Goal: Task Accomplishment & Management: Use online tool/utility

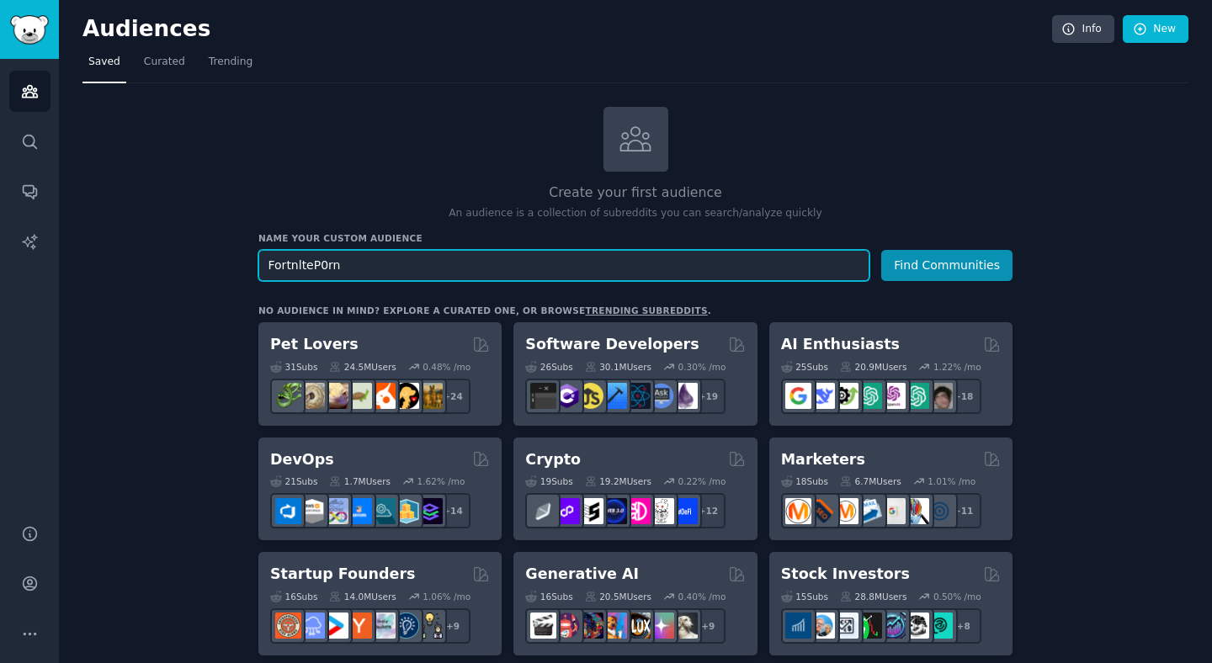
scroll to position [3, 0]
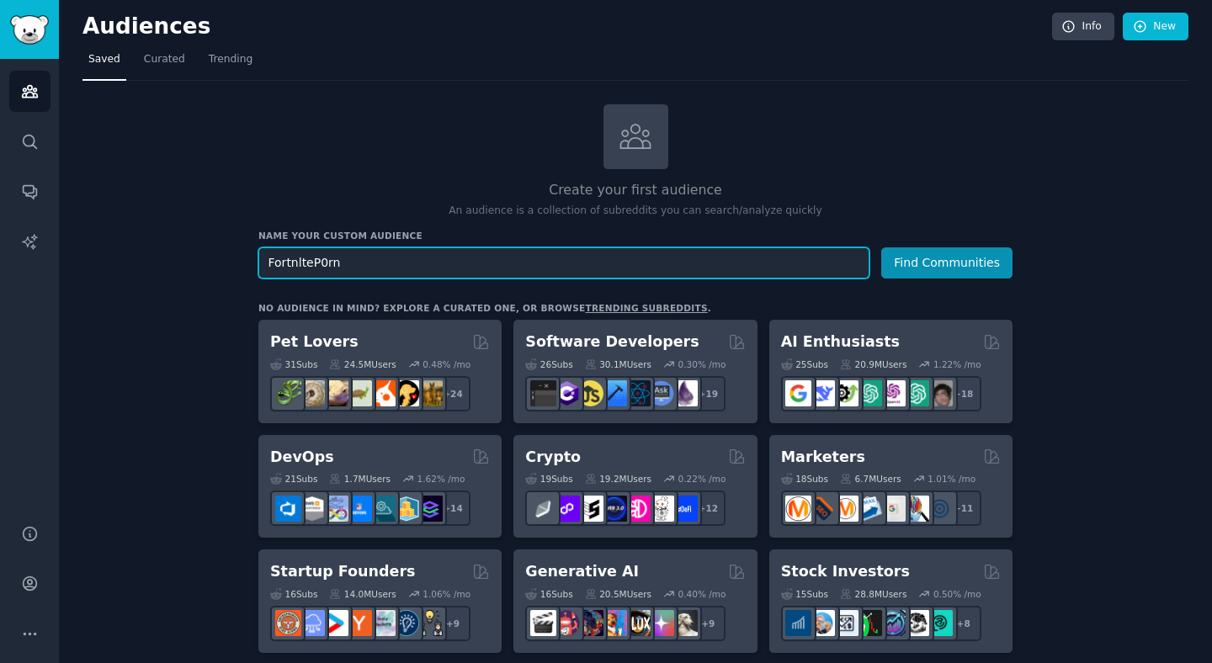
click at [405, 256] on input "FortnlteP0rn" at bounding box center [563, 262] width 611 height 31
paste input "6SOS"
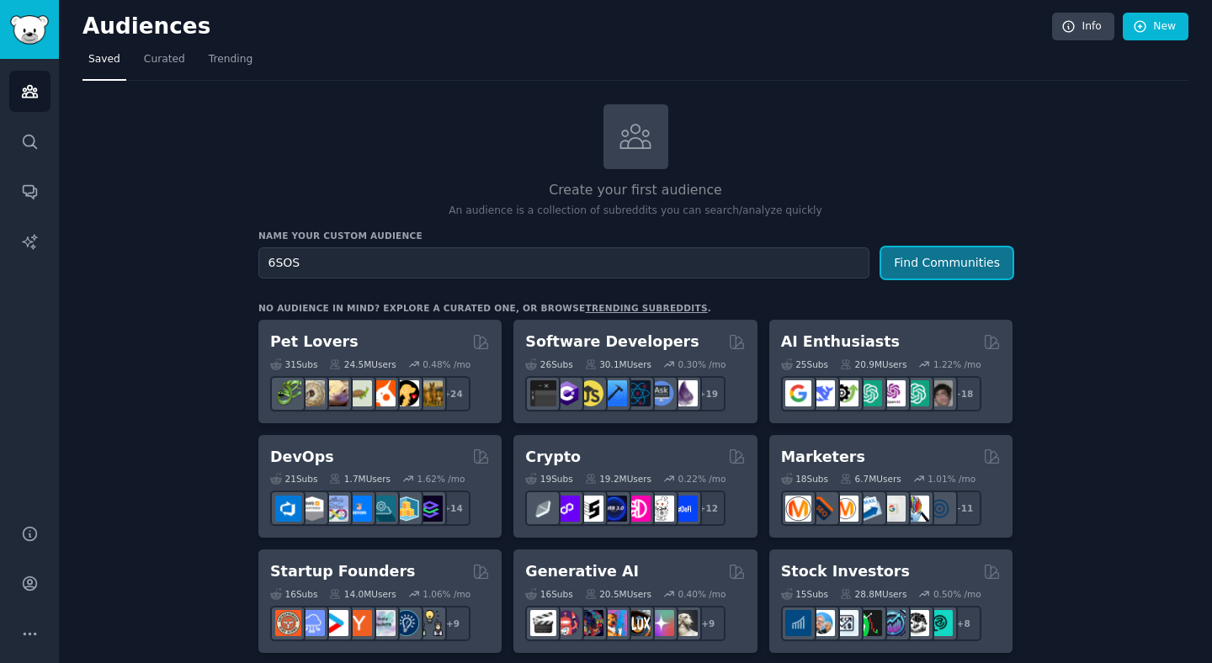
click at [908, 256] on button "Find Communities" at bounding box center [946, 262] width 131 height 31
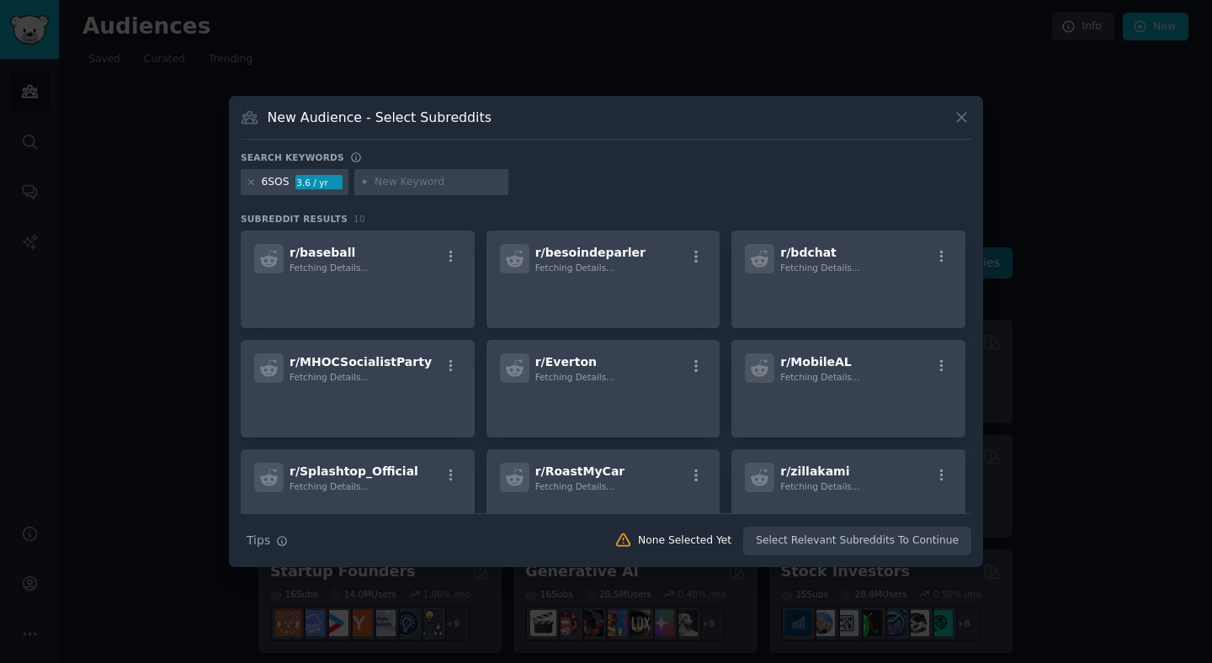
click at [955, 109] on icon at bounding box center [962, 118] width 18 height 18
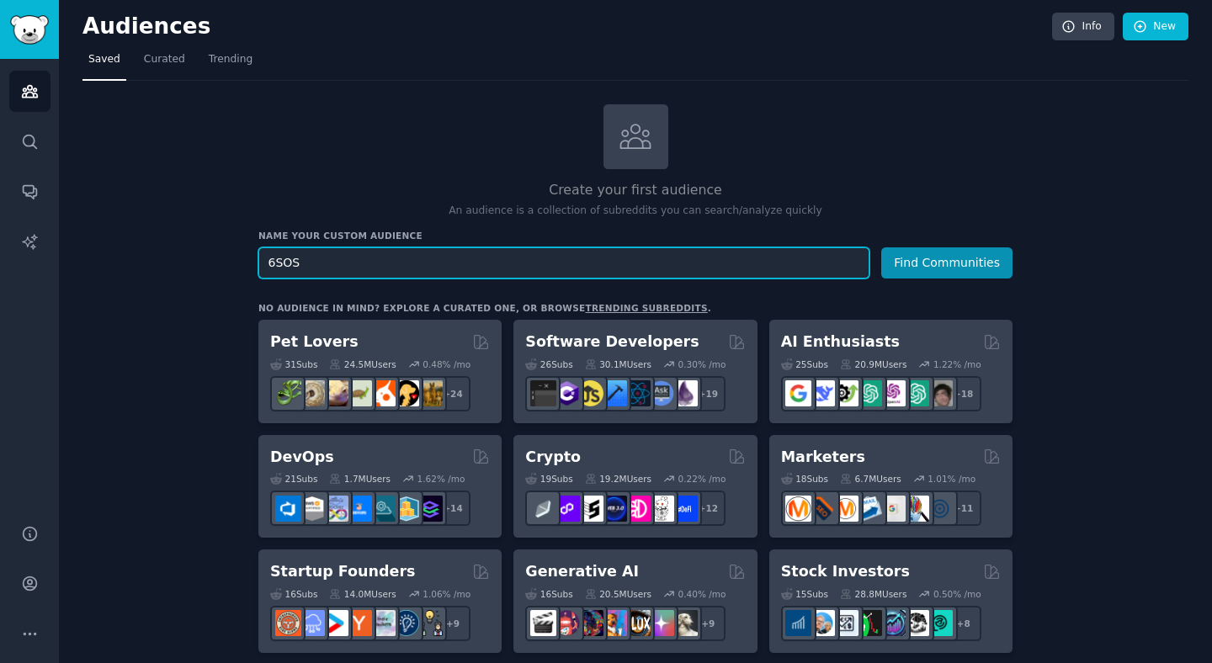
click at [546, 260] on input "6SOS" at bounding box center [563, 262] width 611 height 31
paste input "MyFavoriteToys"
type input "MyFavoriteToys"
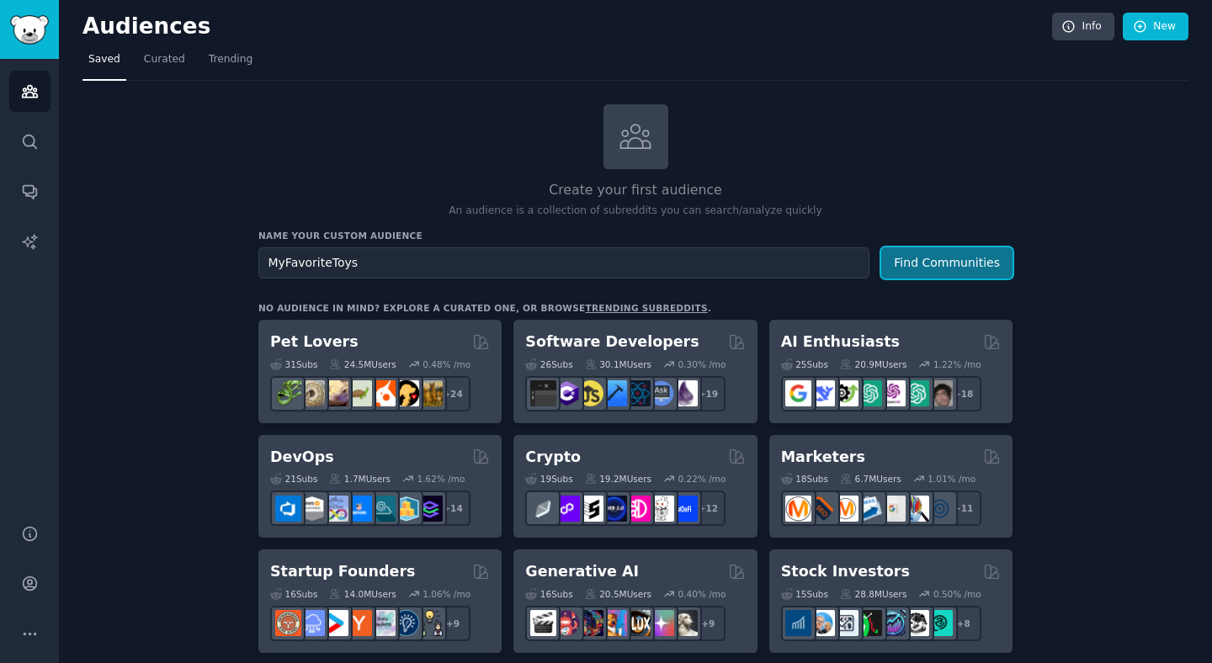
click at [922, 260] on button "Find Communities" at bounding box center [946, 262] width 131 height 31
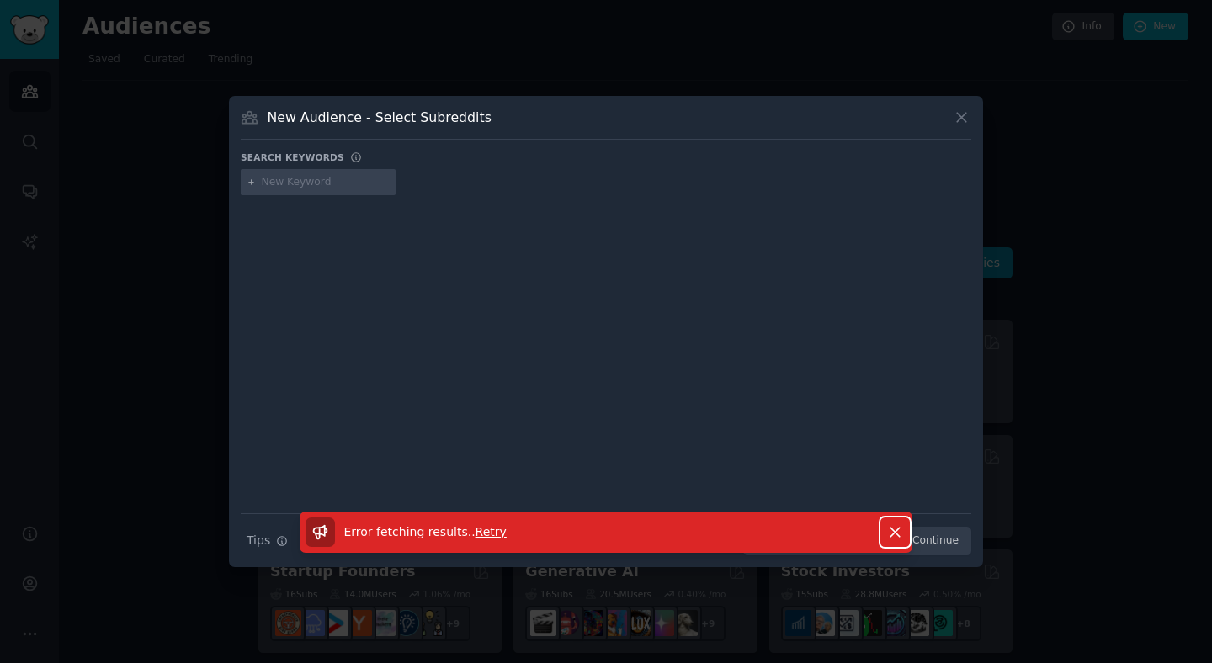
click at [895, 533] on icon "button" at bounding box center [895, 532] width 9 height 9
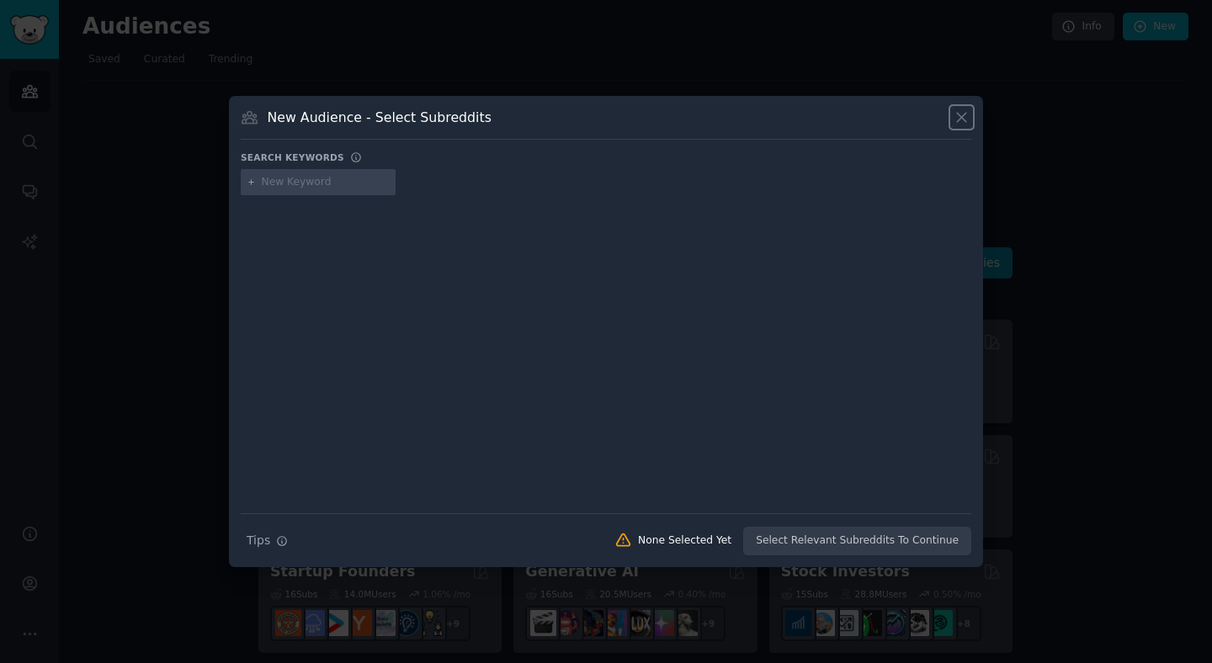
click at [960, 112] on icon at bounding box center [962, 118] width 18 height 18
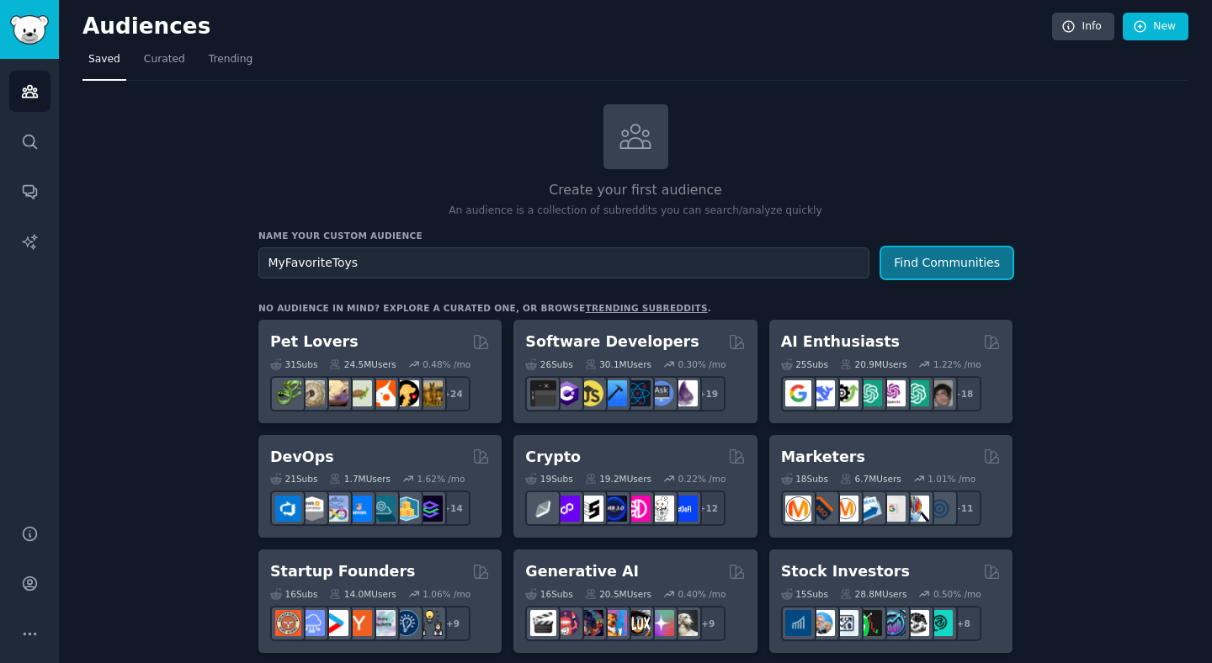
click at [952, 274] on button "Find Communities" at bounding box center [946, 262] width 131 height 31
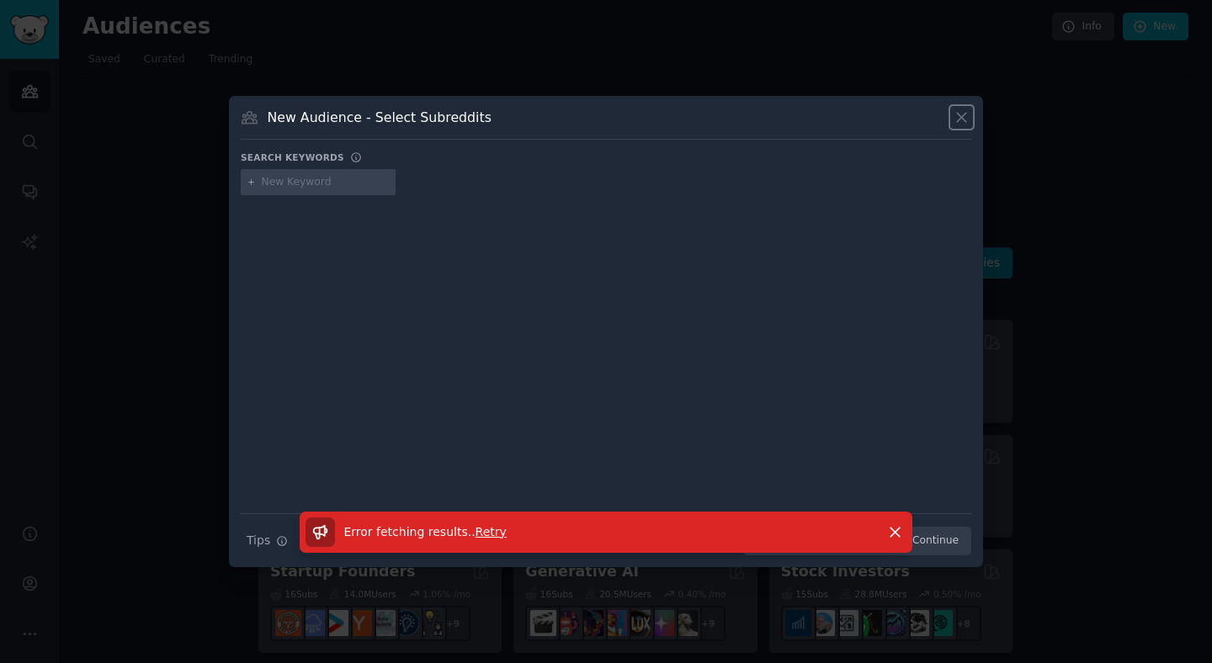
click at [954, 122] on icon at bounding box center [962, 118] width 18 height 18
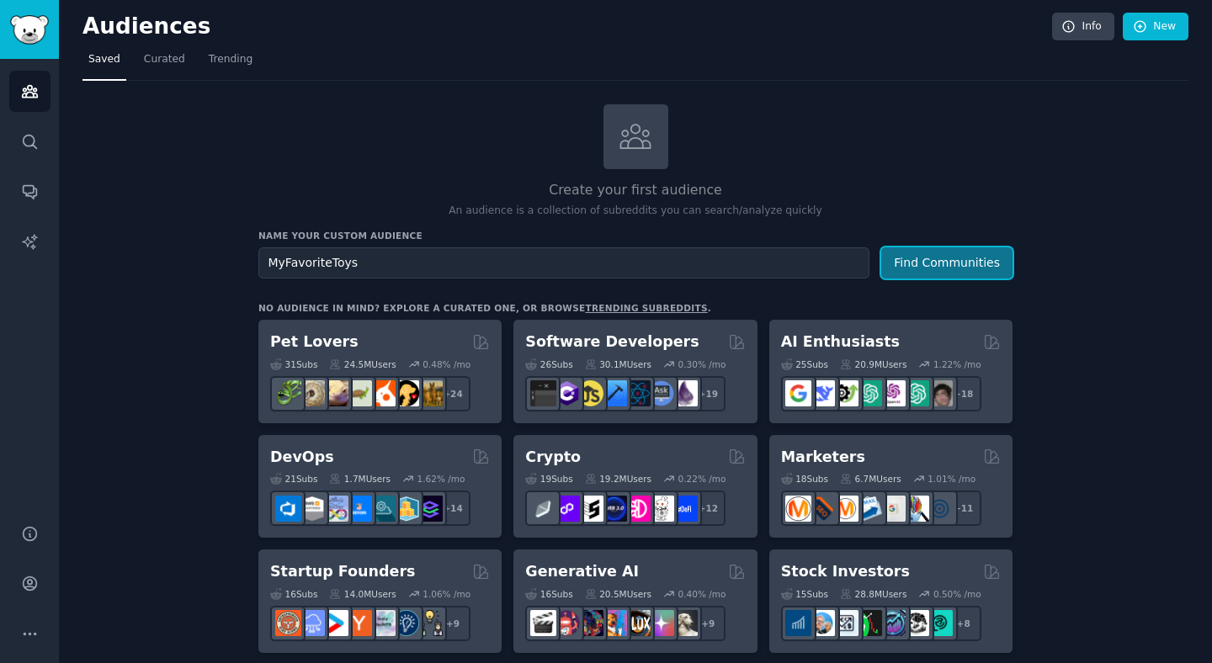
click at [948, 273] on button "Find Communities" at bounding box center [946, 262] width 131 height 31
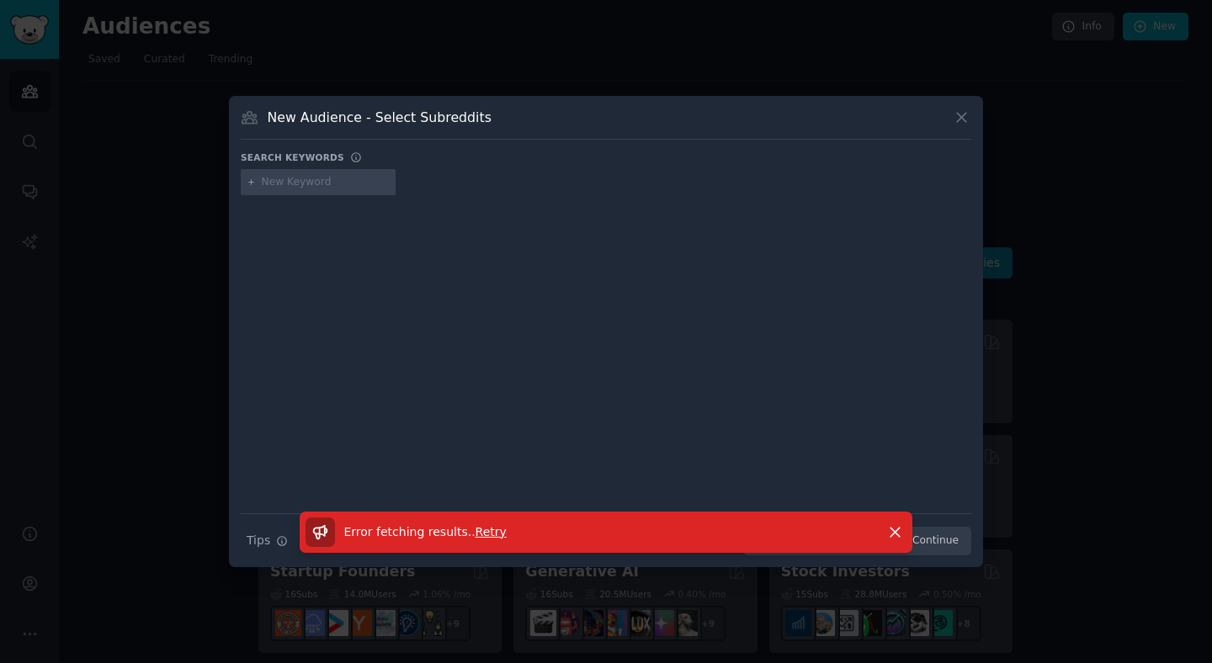
click at [484, 527] on span "Retry" at bounding box center [491, 531] width 31 height 13
click at [958, 120] on icon at bounding box center [961, 117] width 9 height 9
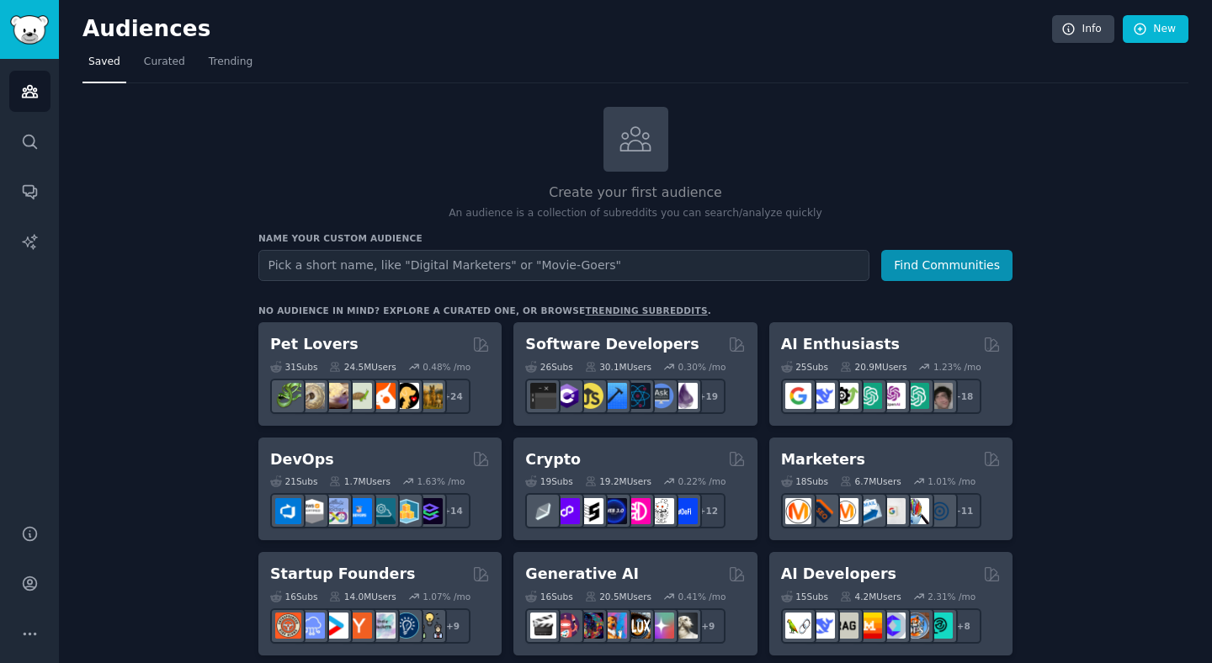
click at [583, 257] on input "text" at bounding box center [563, 265] width 611 height 31
type input "MyFavoriteToys"
click at [914, 263] on button "Find Communities" at bounding box center [946, 265] width 131 height 31
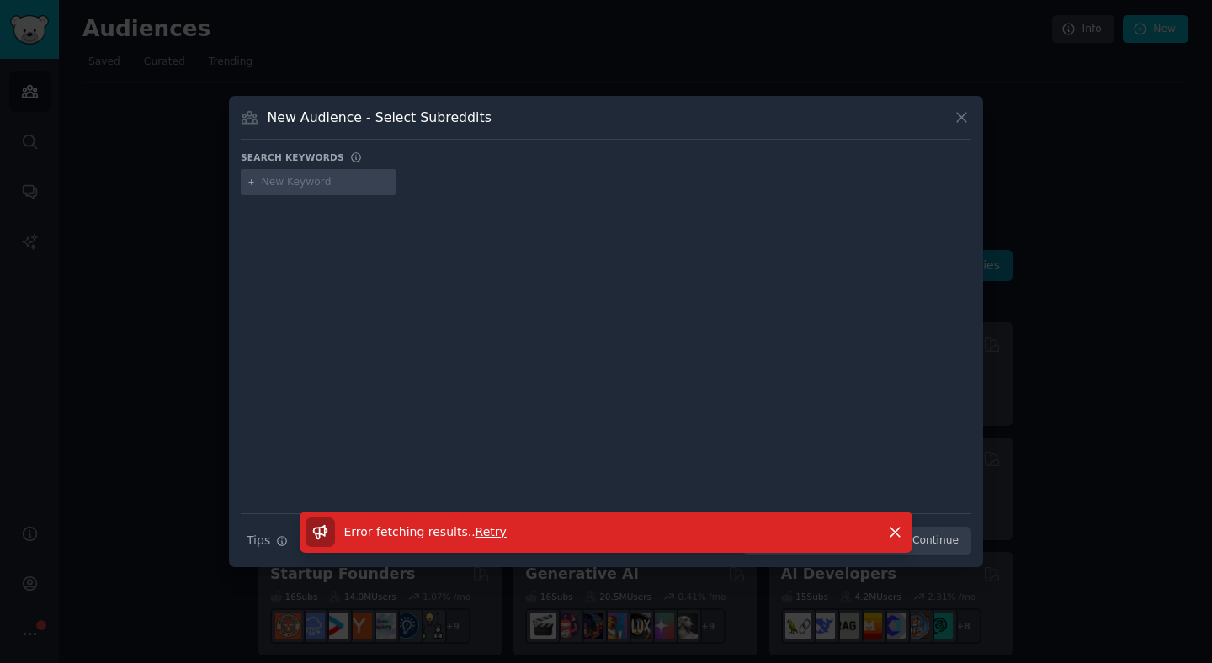
paste input "PurelySoles"
type input "PurelySoles"
click at [960, 111] on icon at bounding box center [962, 118] width 18 height 18
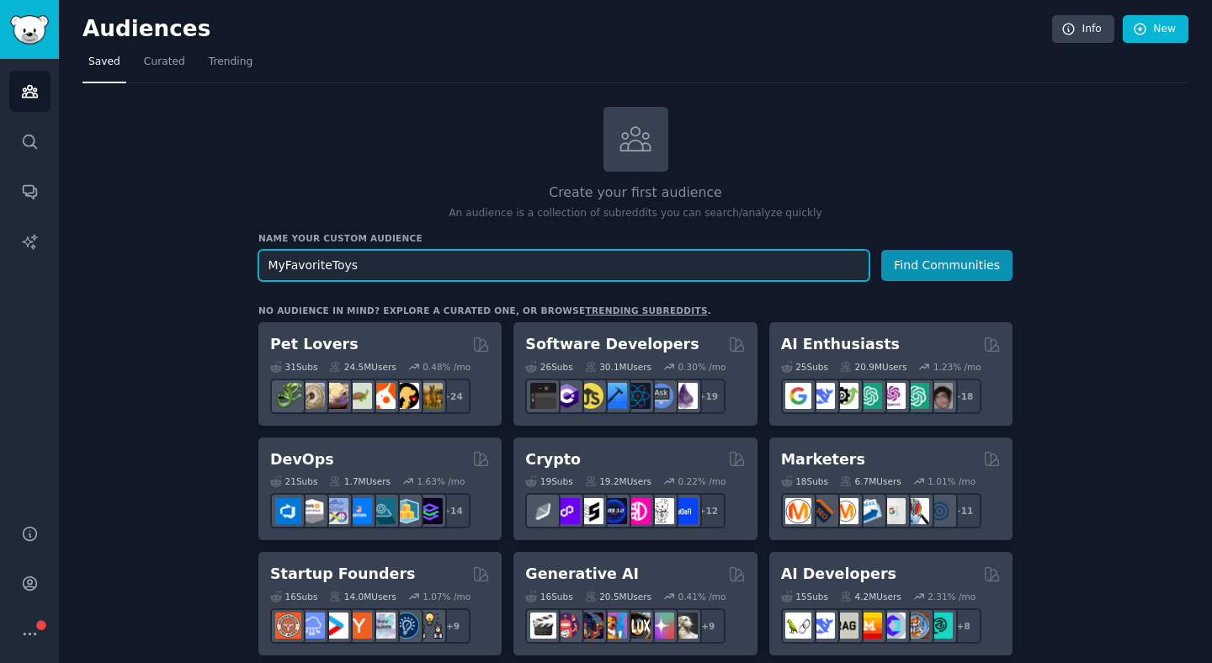
click at [386, 279] on input "MyFavoriteToys" at bounding box center [563, 265] width 611 height 31
paste input "PurelySole"
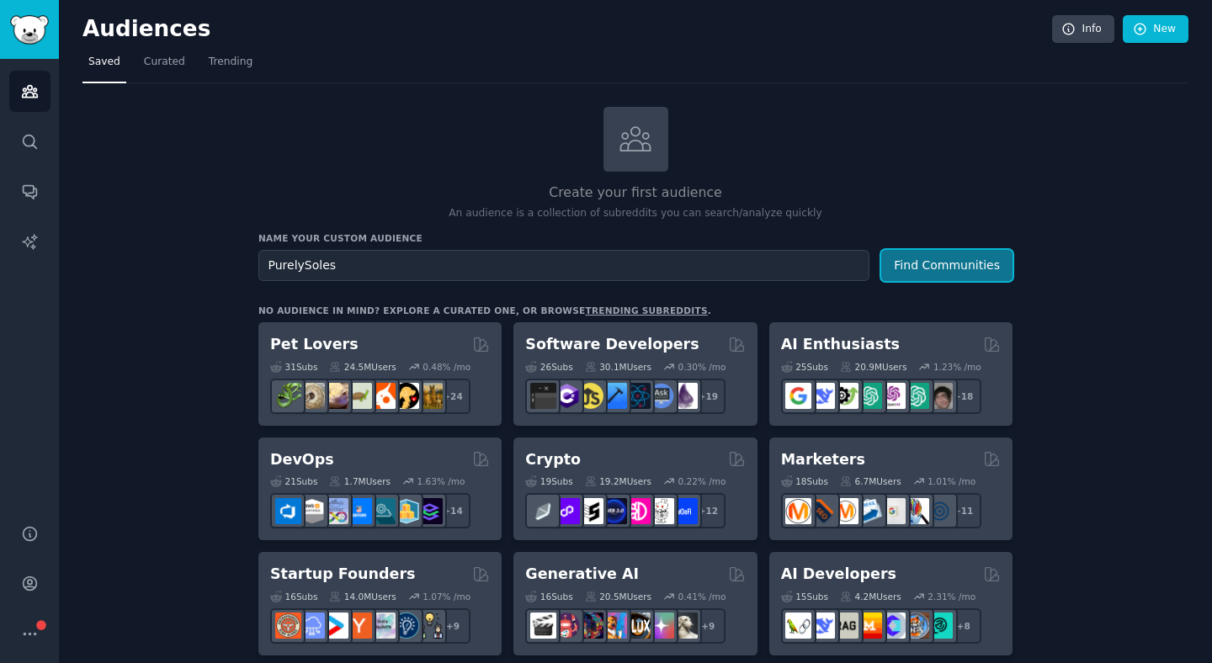
click at [1005, 271] on button "Find Communities" at bounding box center [946, 265] width 131 height 31
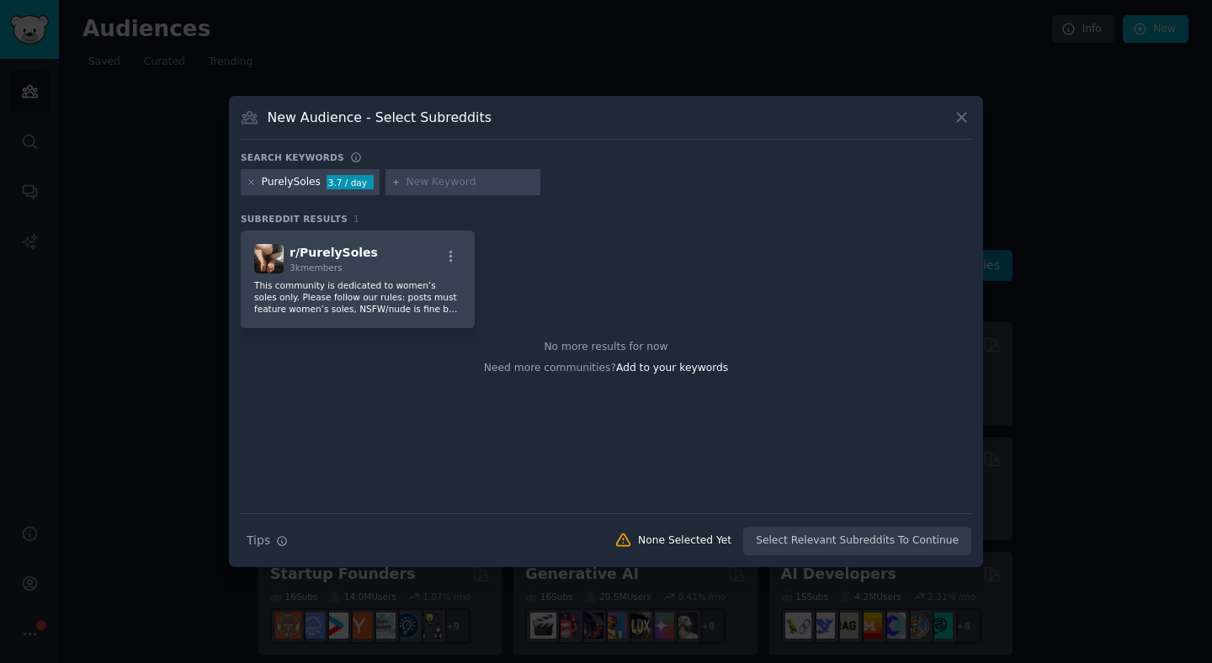
click at [966, 120] on icon at bounding box center [962, 118] width 18 height 18
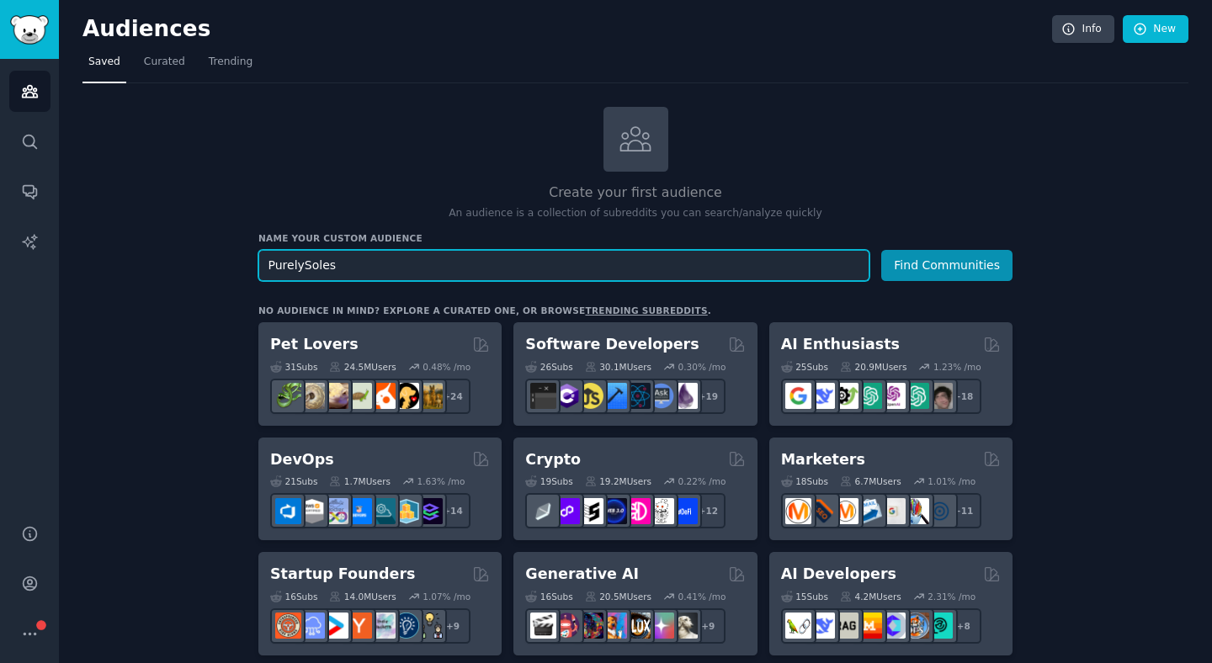
click at [520, 265] on input "PurelySoles" at bounding box center [563, 265] width 611 height 31
paste input "SOSexyforyourey"
type input "SOSexyforyoureyes"
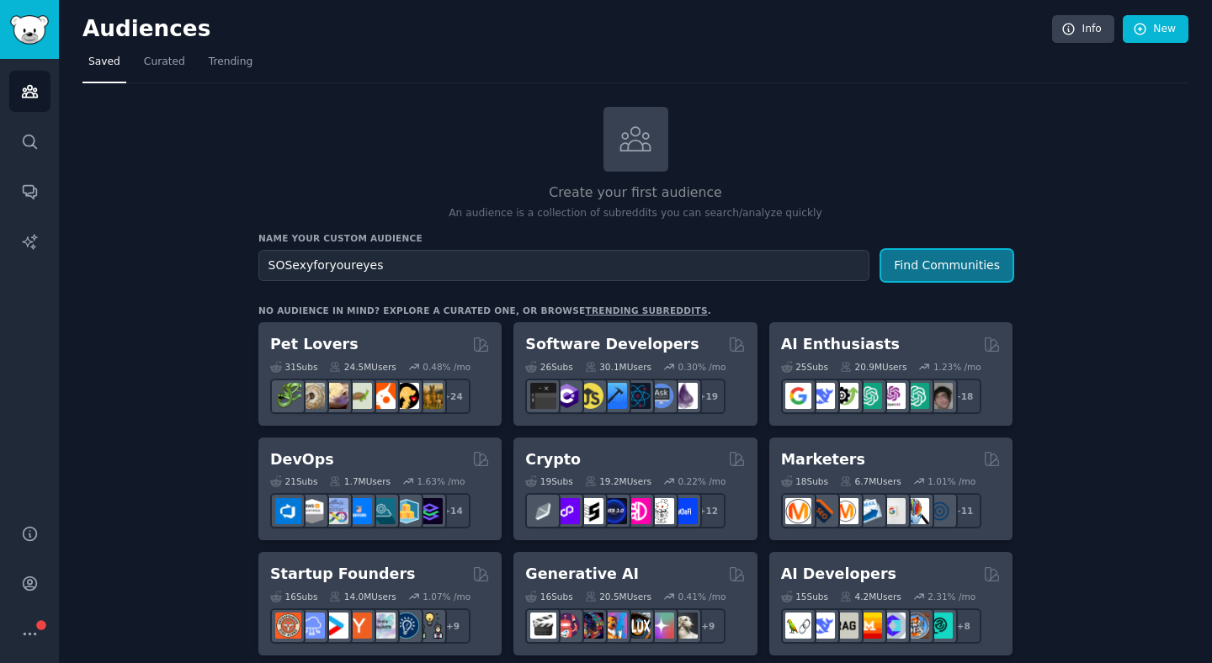
click at [958, 277] on button "Find Communities" at bounding box center [946, 265] width 131 height 31
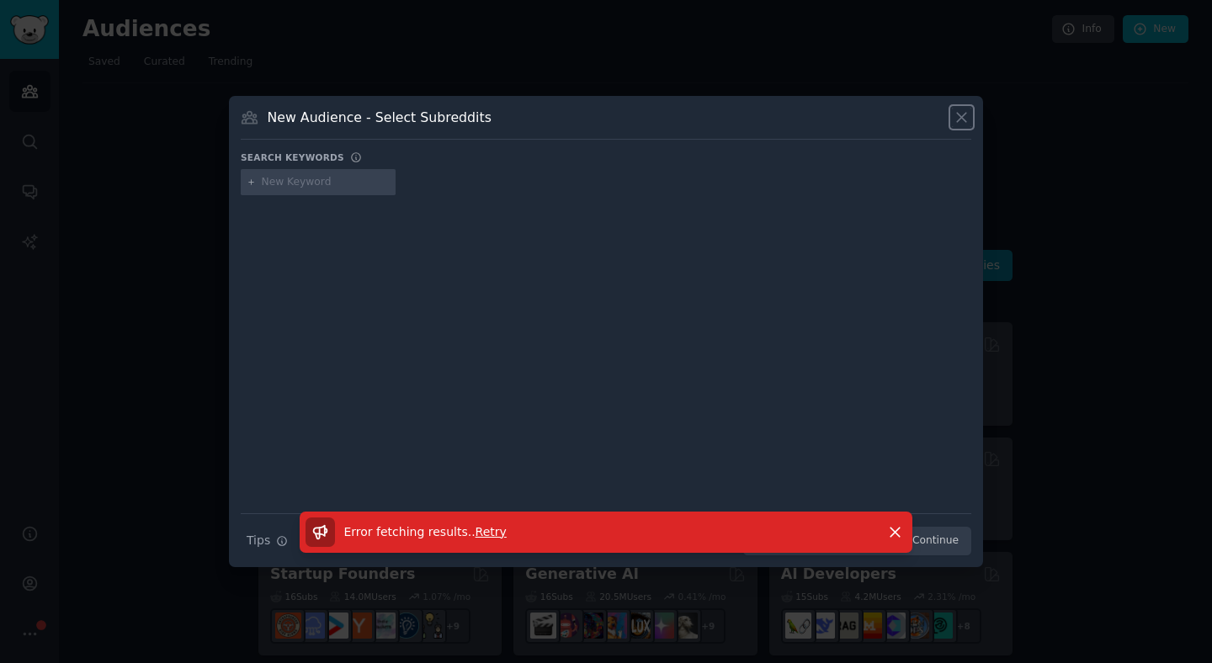
click at [959, 113] on icon at bounding box center [962, 118] width 18 height 18
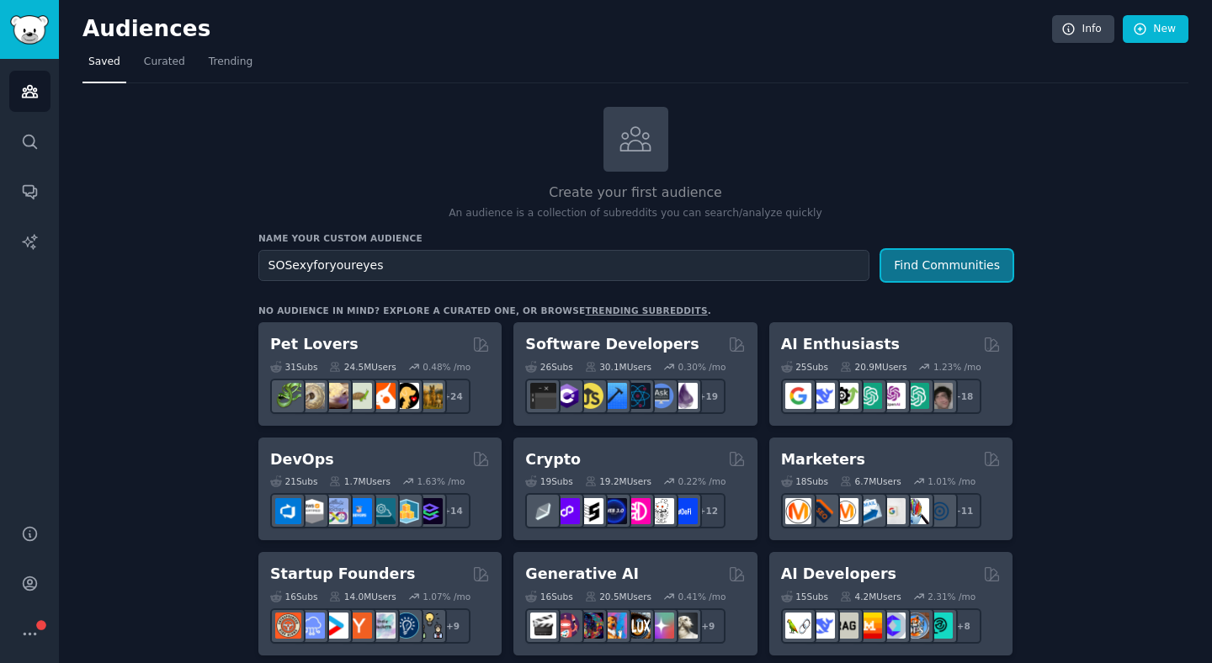
click at [920, 274] on button "Find Communities" at bounding box center [946, 265] width 131 height 31
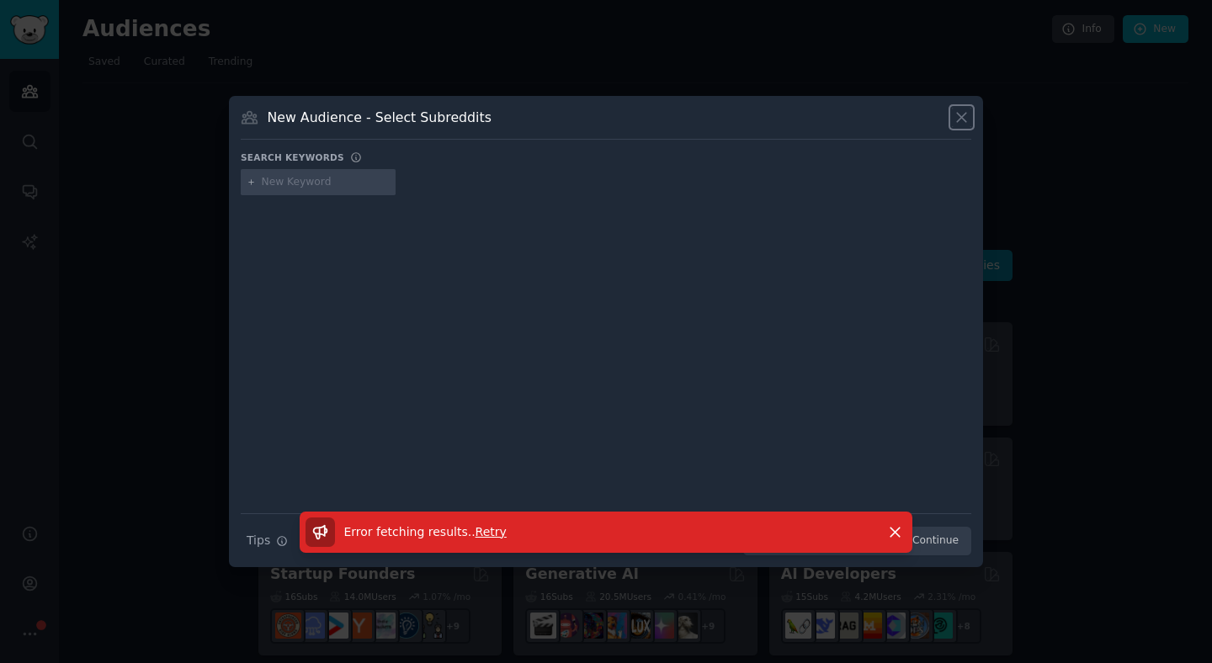
drag, startPoint x: 960, startPoint y: 119, endPoint x: 969, endPoint y: 206, distance: 88.0
click at [960, 119] on icon at bounding box center [961, 117] width 9 height 9
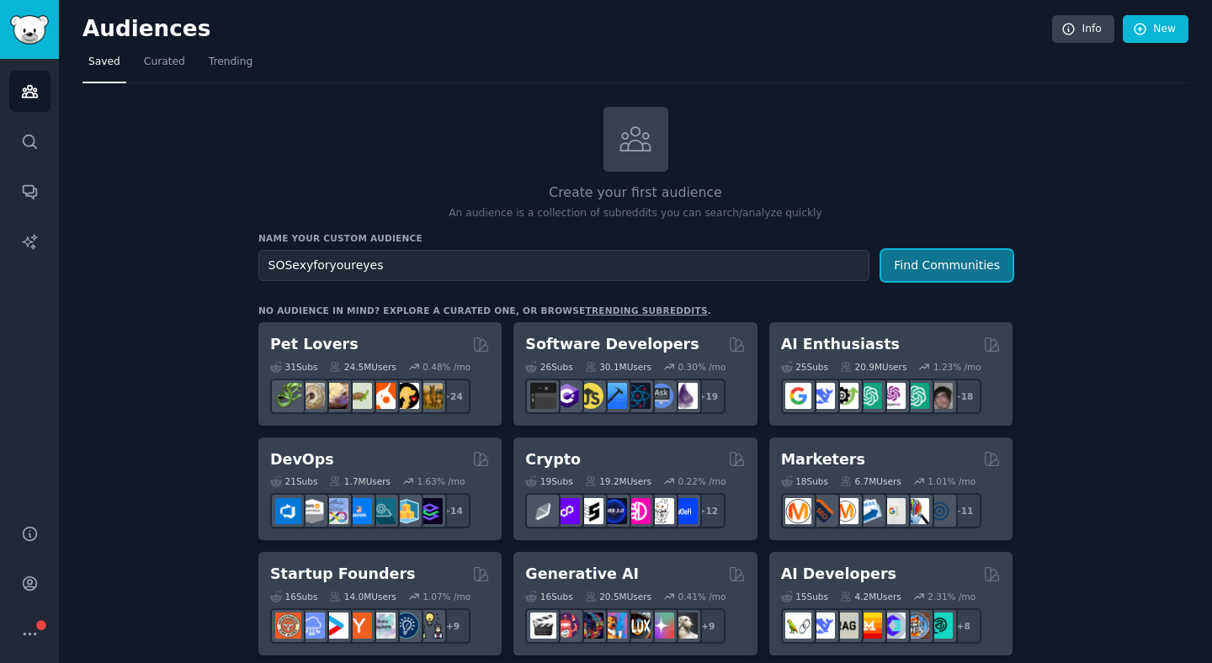
click at [961, 271] on button "Find Communities" at bounding box center [946, 265] width 131 height 31
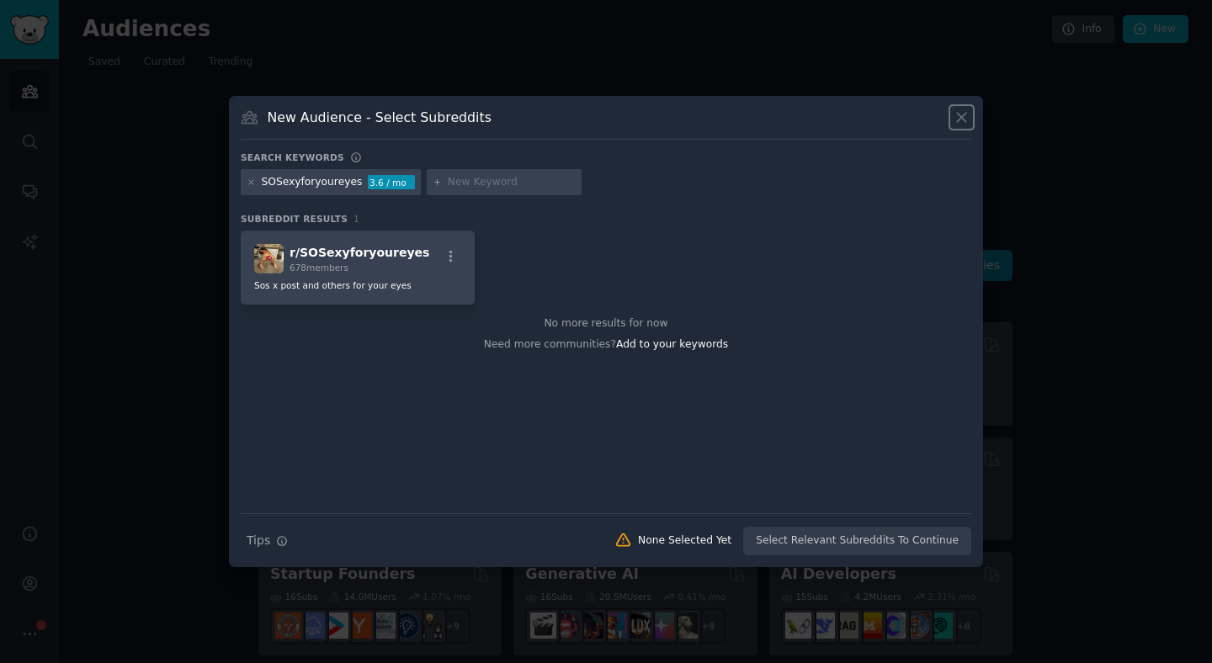
drag, startPoint x: 960, startPoint y: 126, endPoint x: 885, endPoint y: 156, distance: 81.3
click at [960, 126] on div "New Audience - Select Subreddits" at bounding box center [606, 124] width 731 height 32
click at [964, 122] on icon at bounding box center [962, 118] width 18 height 18
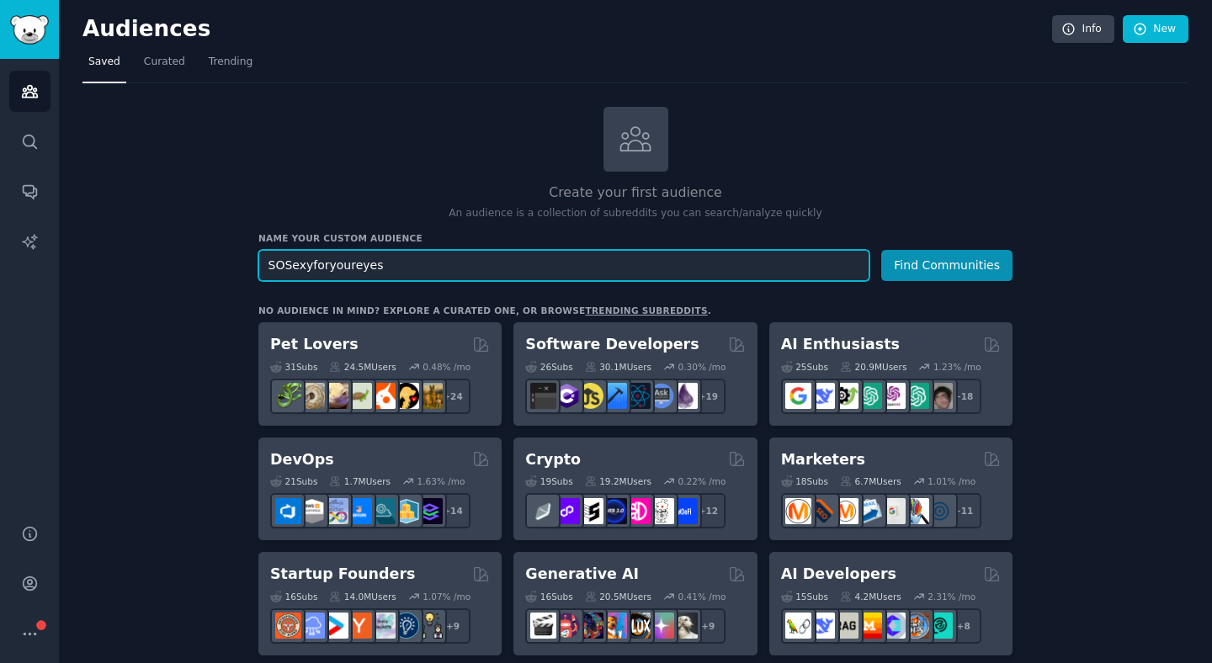
click at [649, 261] on input "SOSexyforyoureyes" at bounding box center [563, 265] width 611 height 31
paste input "allthingas"
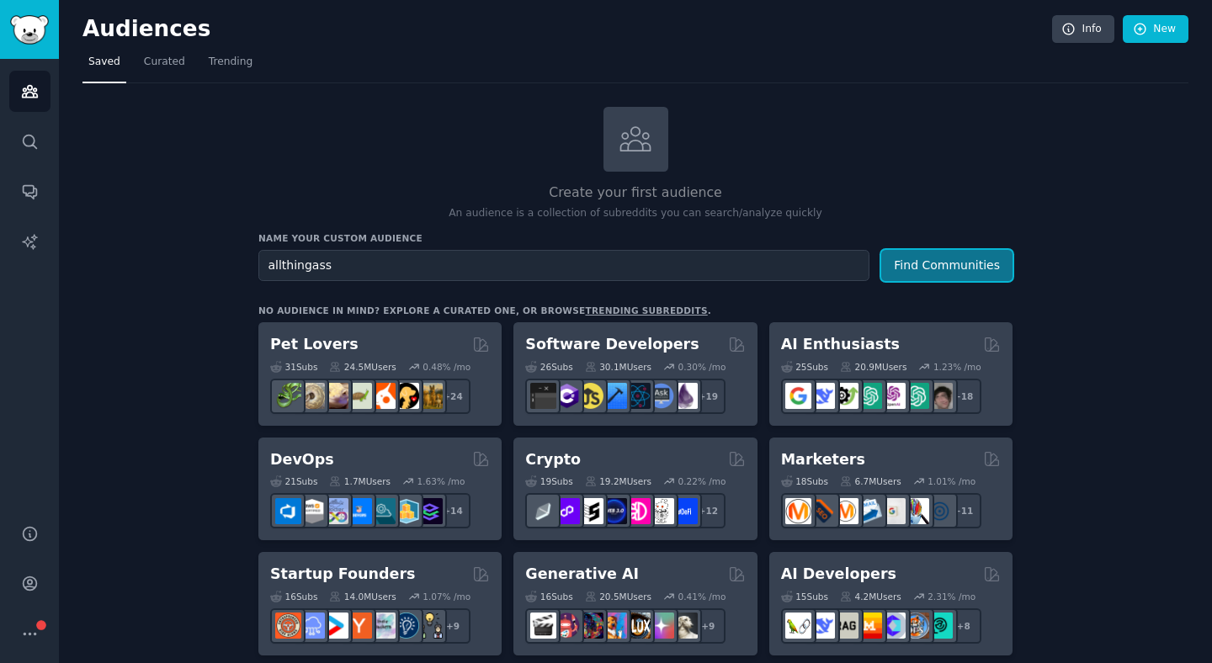
click at [970, 256] on button "Find Communities" at bounding box center [946, 265] width 131 height 31
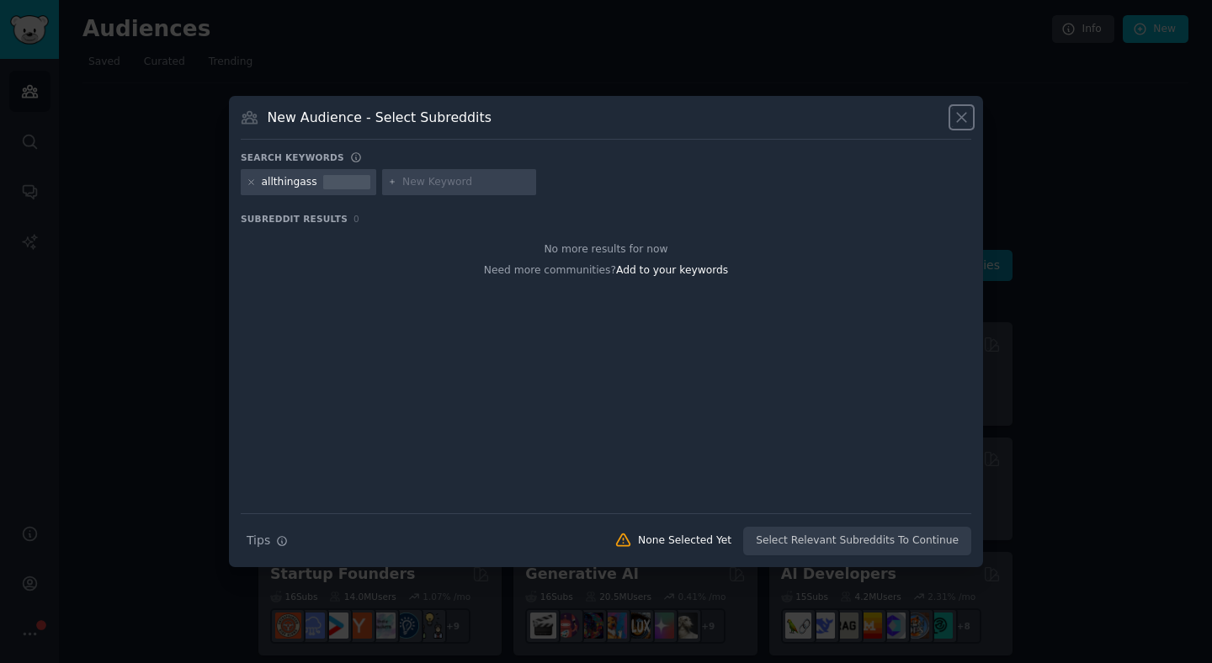
click at [968, 118] on icon at bounding box center [962, 118] width 18 height 18
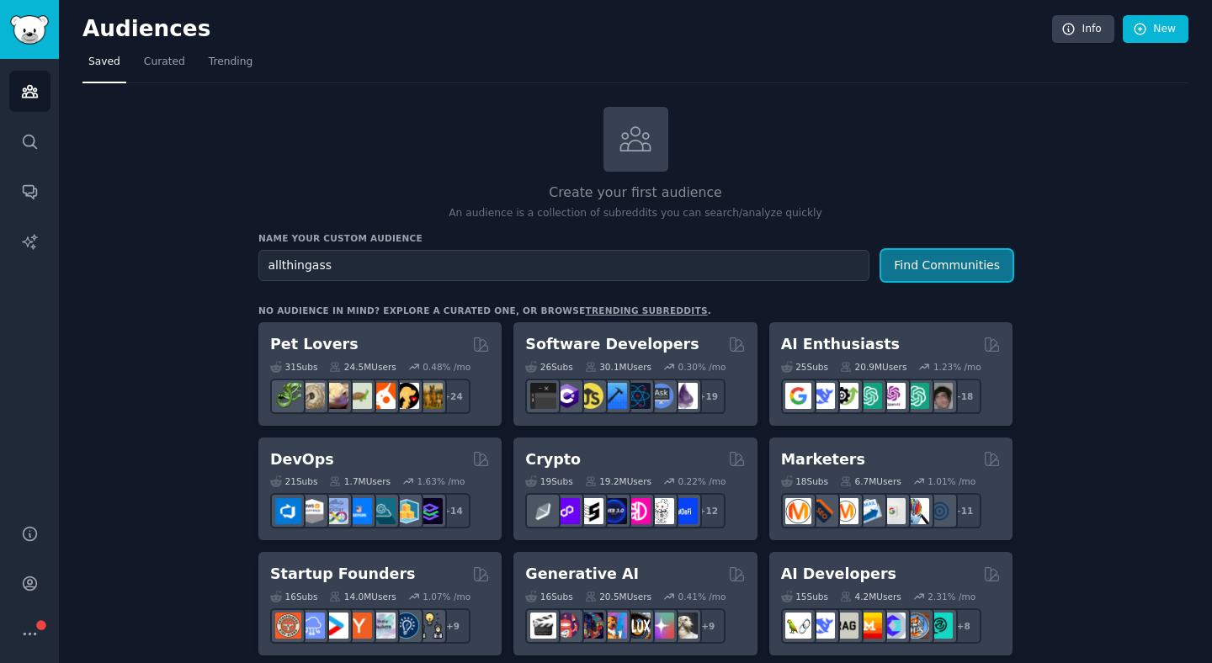
click at [956, 276] on button "Find Communities" at bounding box center [946, 265] width 131 height 31
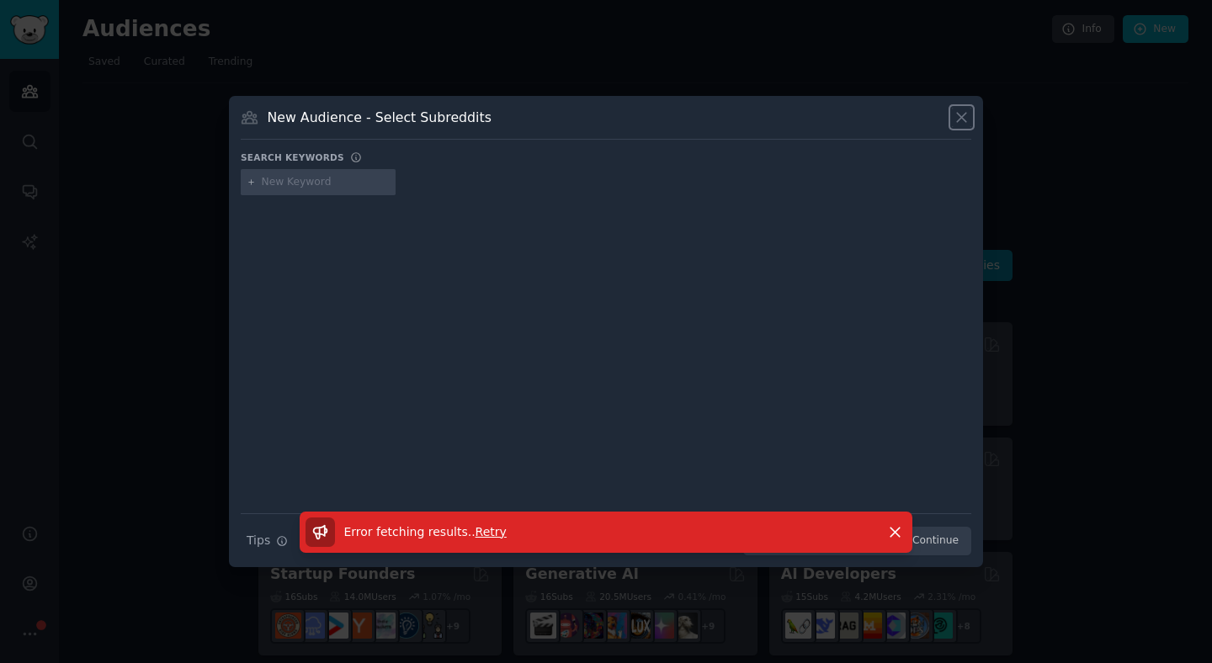
click at [966, 114] on icon at bounding box center [962, 118] width 18 height 18
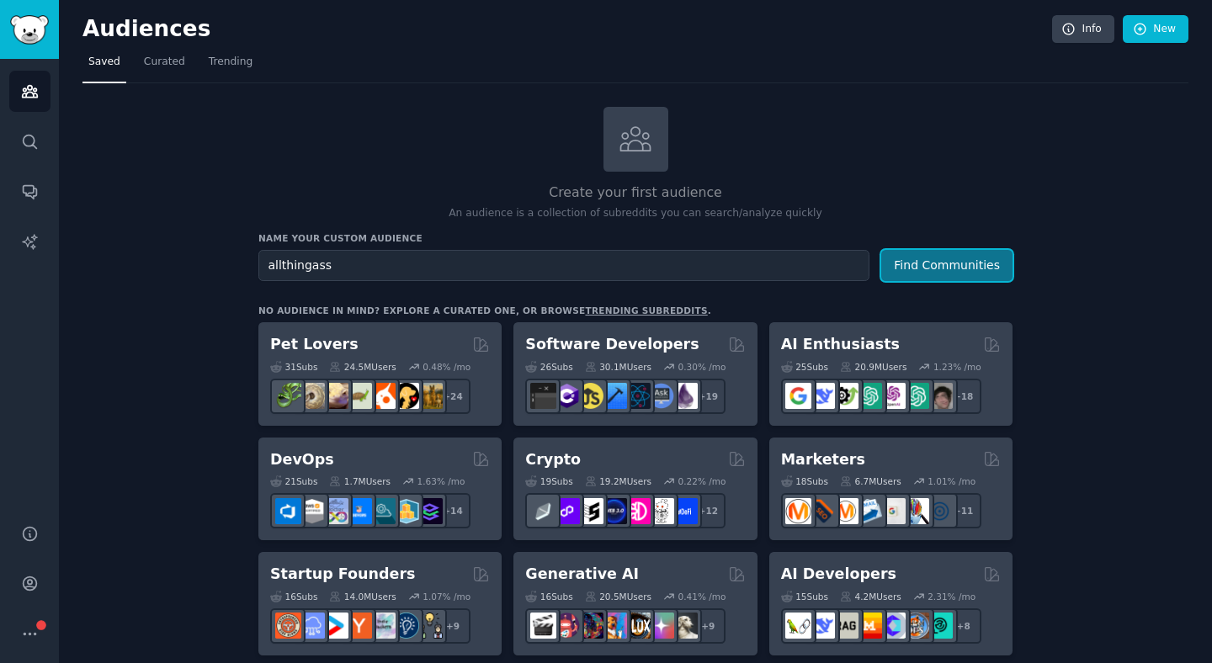
click at [976, 269] on button "Find Communities" at bounding box center [946, 265] width 131 height 31
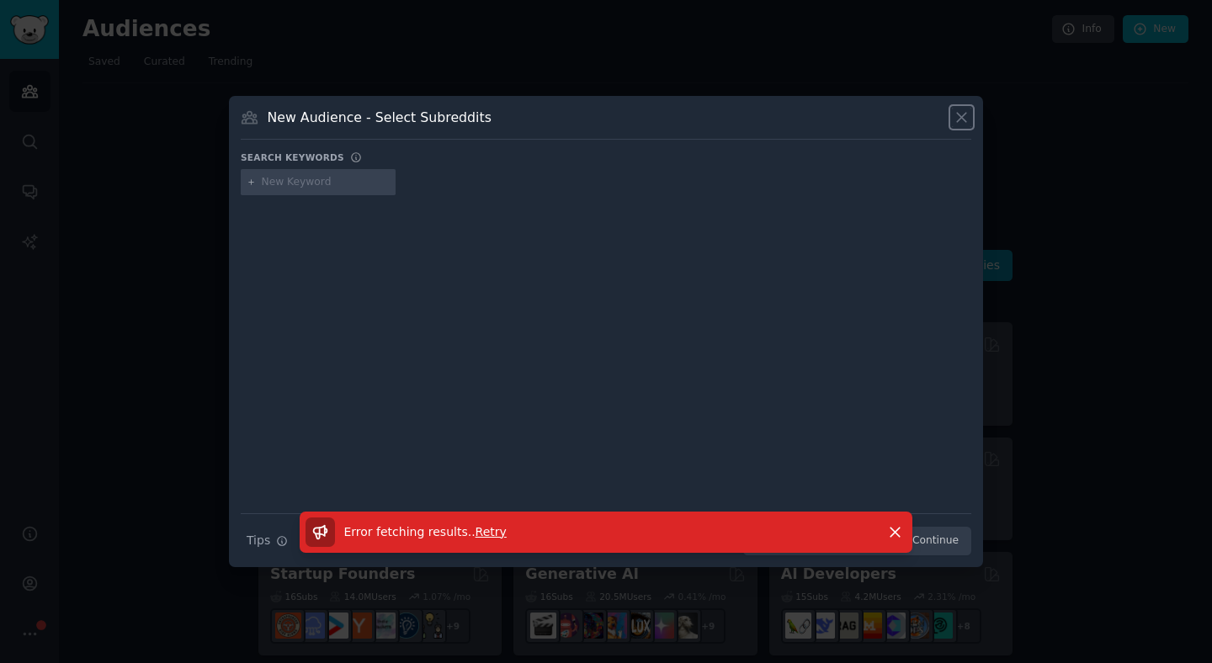
click at [958, 114] on icon at bounding box center [962, 118] width 18 height 18
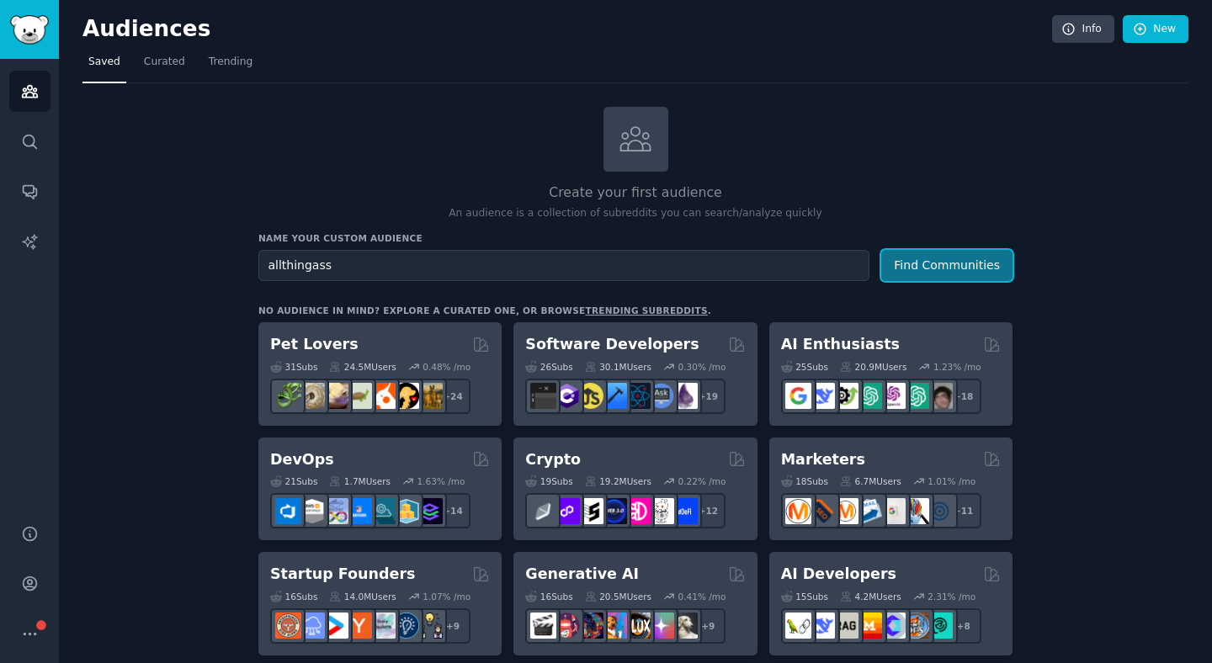
click at [935, 276] on button "Find Communities" at bounding box center [946, 265] width 131 height 31
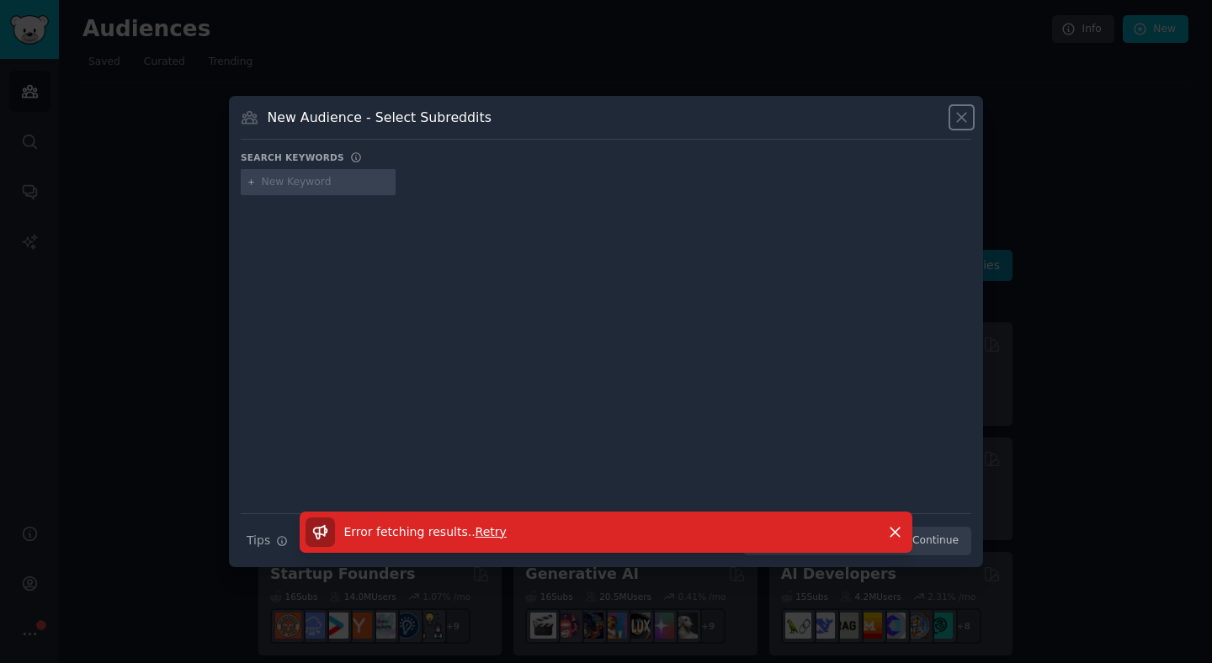
click at [966, 122] on icon at bounding box center [962, 118] width 18 height 18
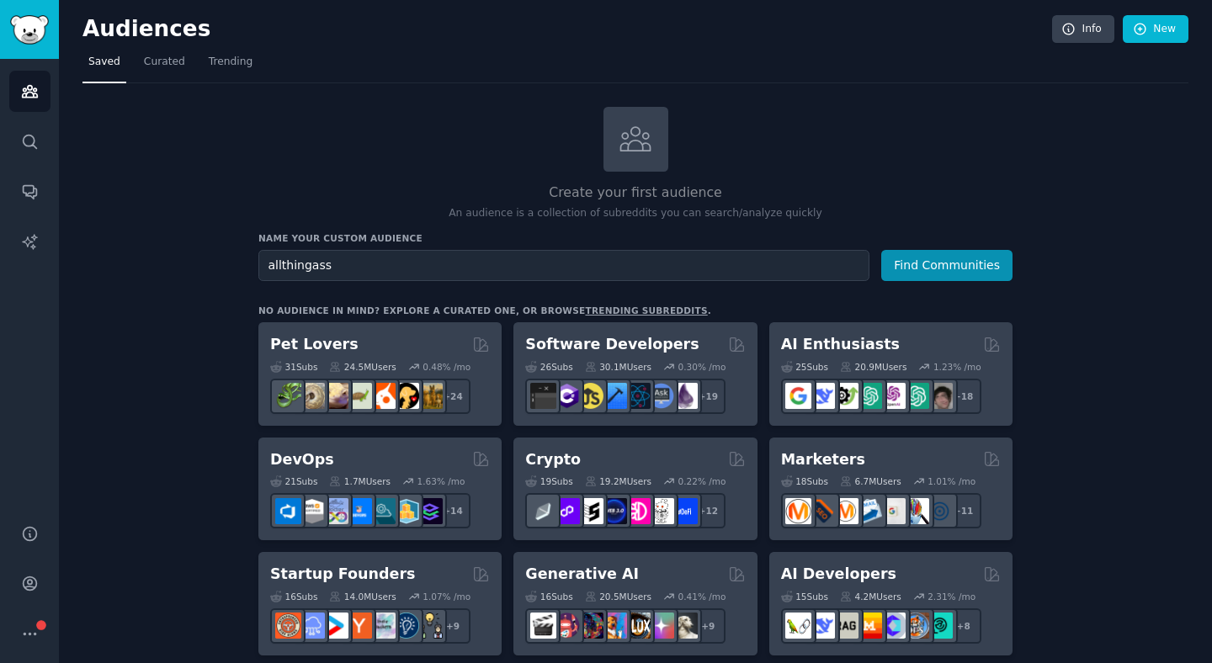
click at [947, 267] on button "Find Communities" at bounding box center [946, 265] width 131 height 31
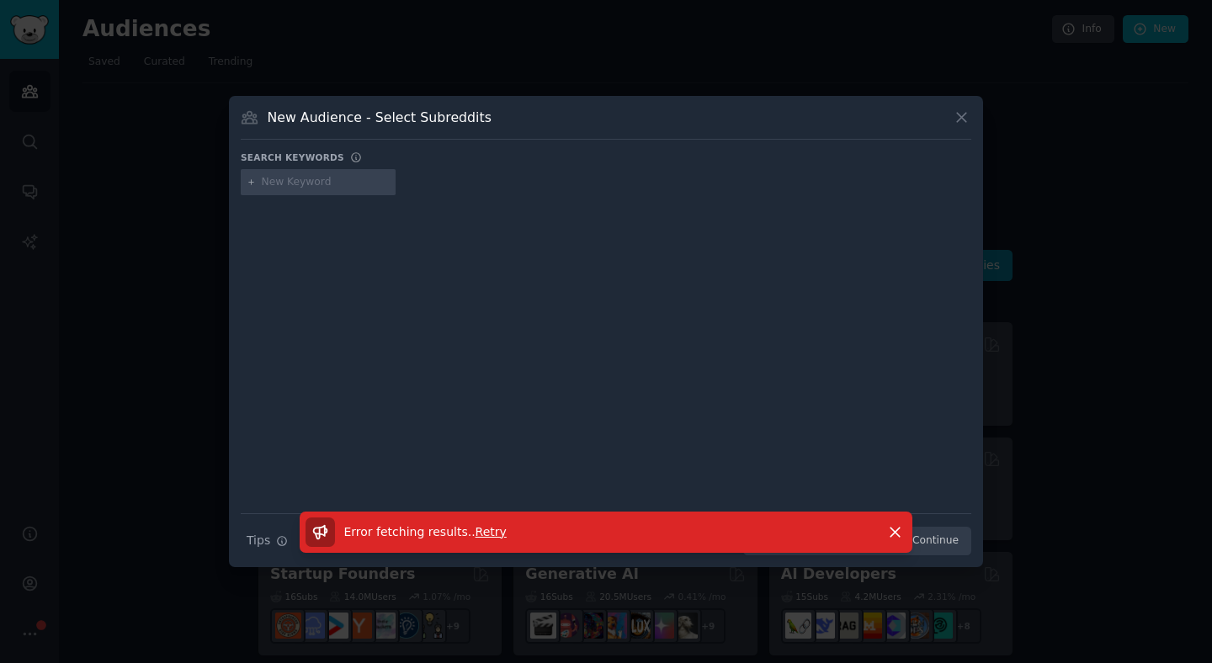
click at [966, 107] on div "New Audience - Select Subreddits Search keywords Search Tips Tips None Selected…" at bounding box center [606, 332] width 754 height 472
click at [964, 122] on icon at bounding box center [962, 118] width 18 height 18
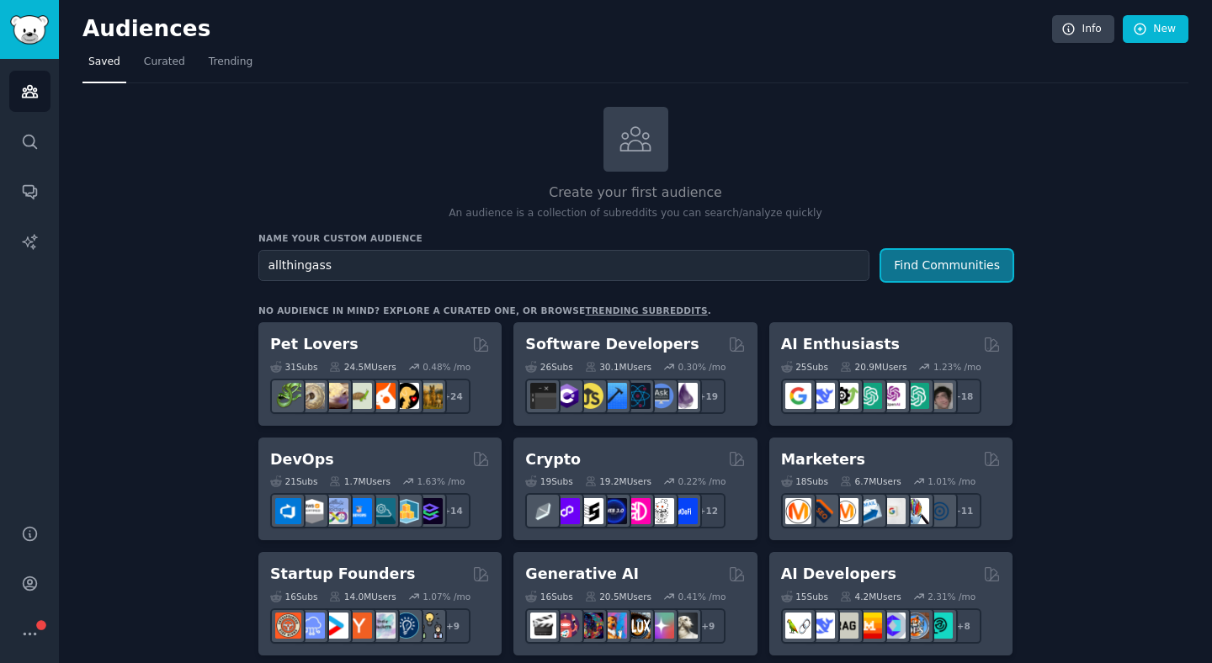
click at [946, 278] on button "Find Communities" at bounding box center [946, 265] width 131 height 31
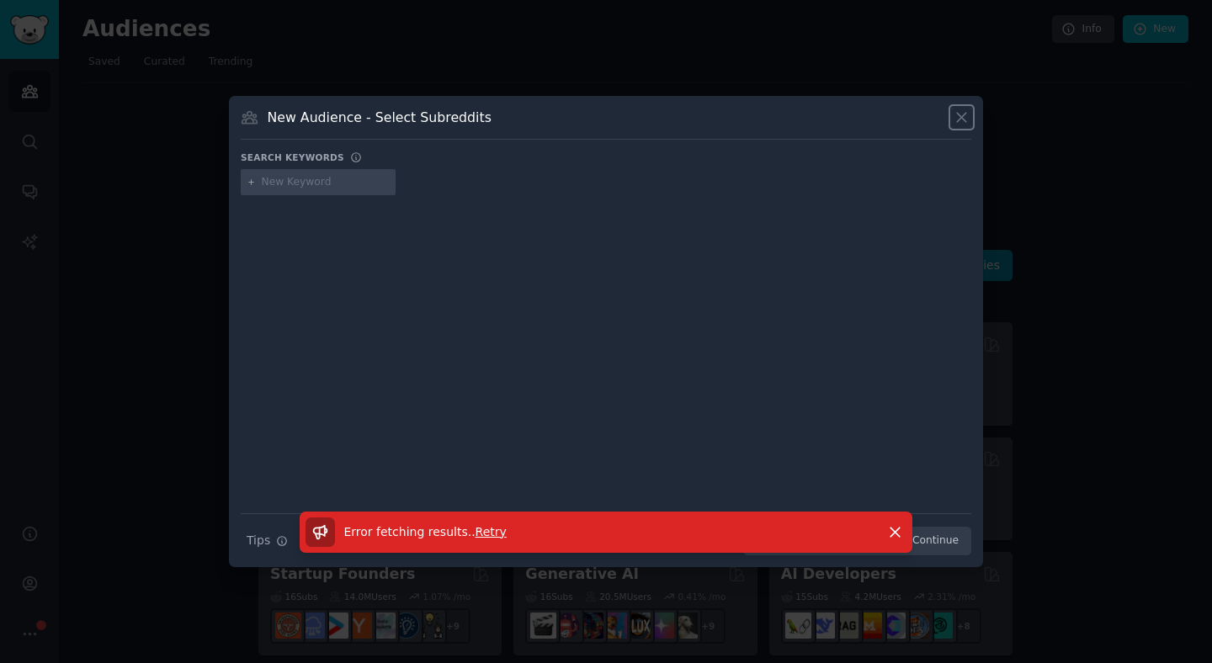
drag, startPoint x: 954, startPoint y: 117, endPoint x: 958, endPoint y: 133, distance: 16.5
click at [954, 117] on icon at bounding box center [962, 118] width 18 height 18
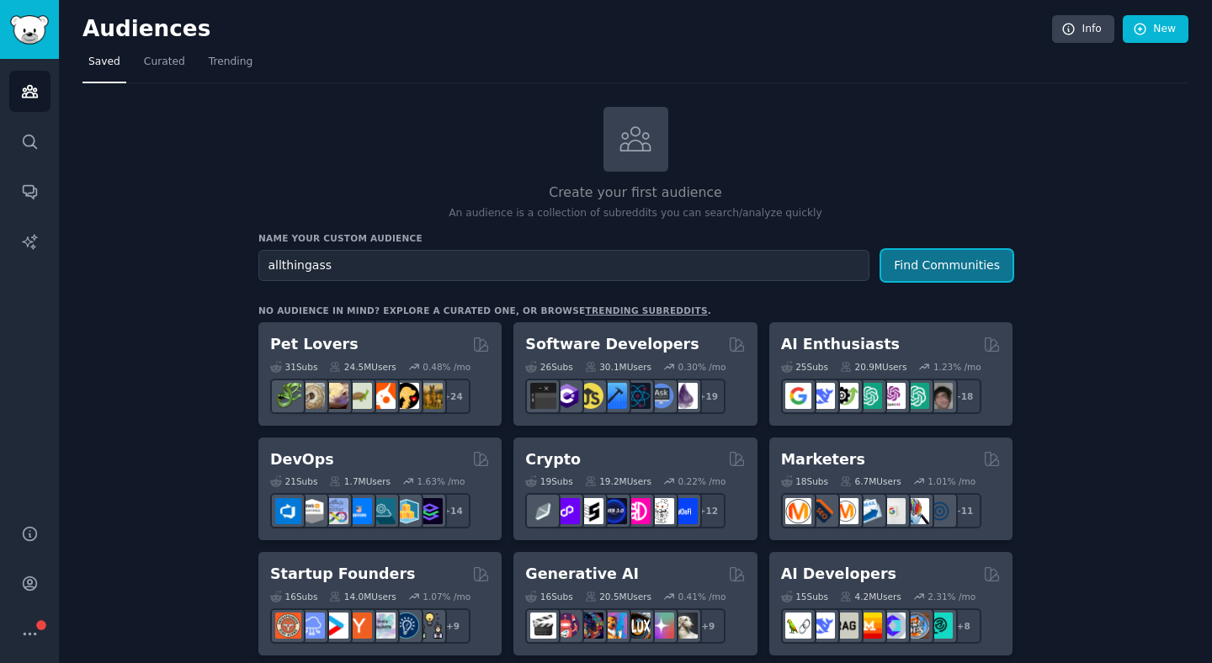
click at [928, 270] on button "Find Communities" at bounding box center [946, 265] width 131 height 31
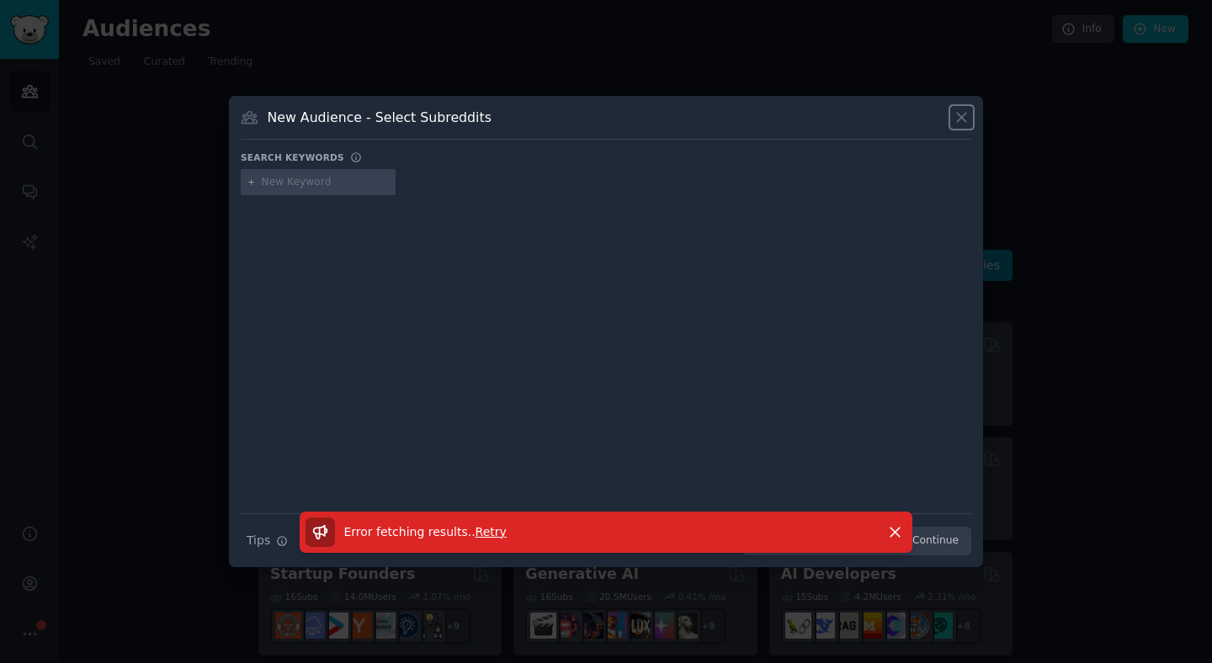
drag, startPoint x: 958, startPoint y: 116, endPoint x: 958, endPoint y: 176, distance: 59.8
click at [958, 116] on icon at bounding box center [962, 118] width 18 height 18
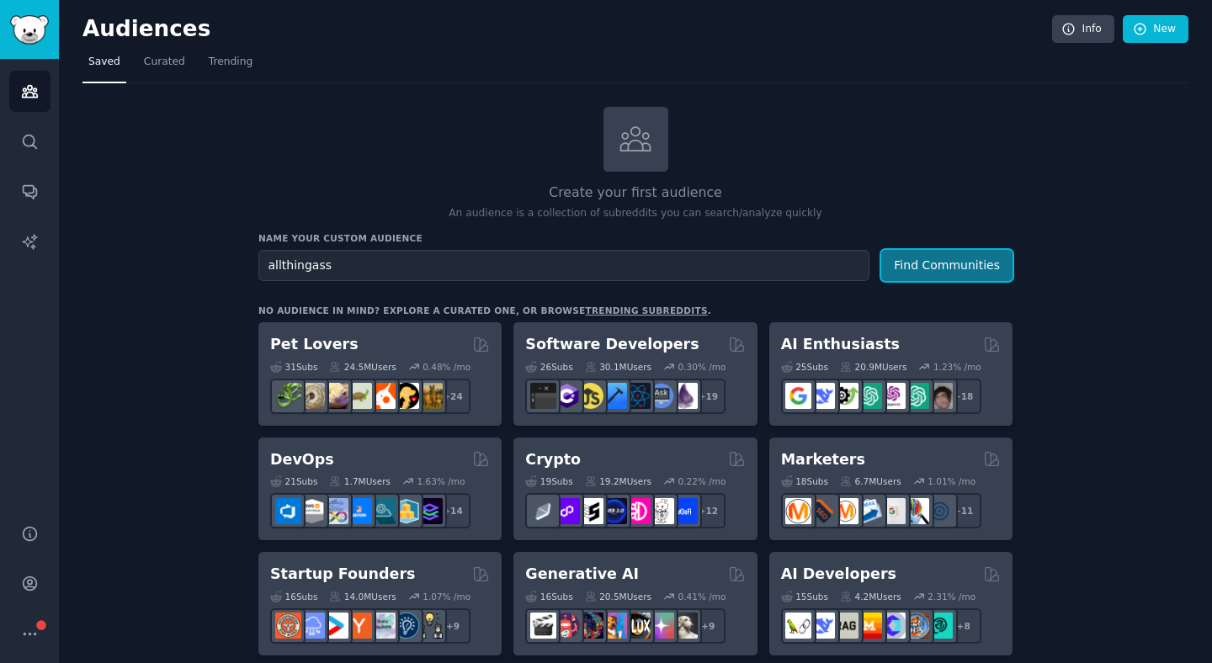
click at [933, 267] on button "Find Communities" at bounding box center [946, 265] width 131 height 31
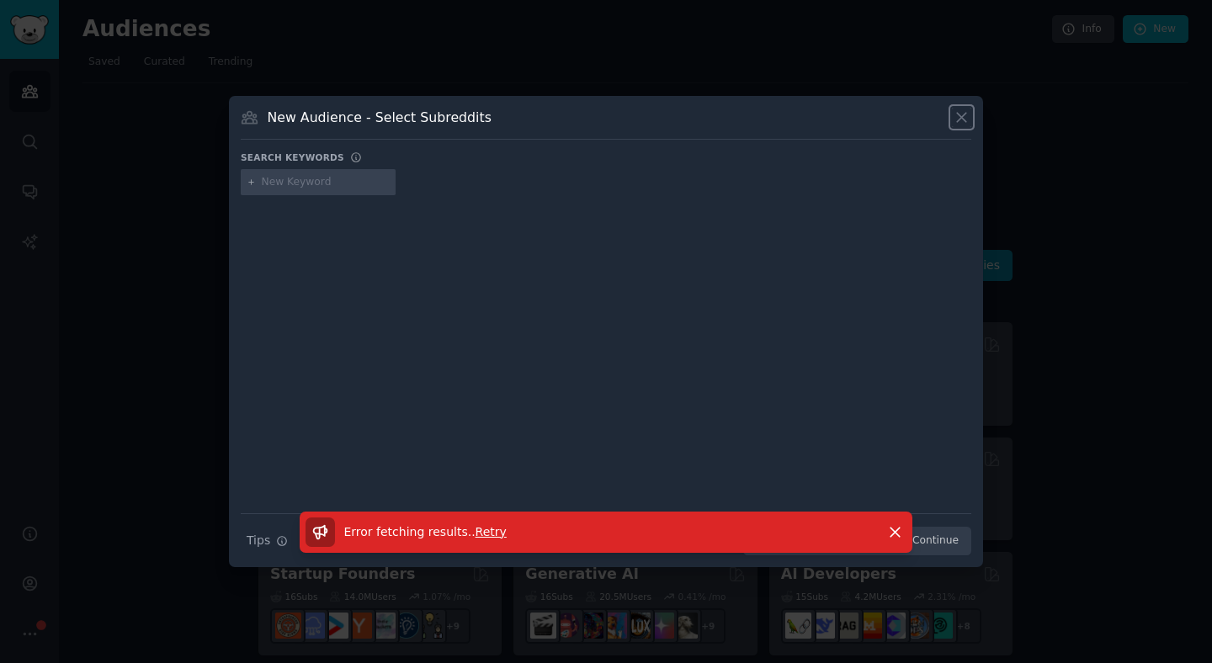
click at [962, 118] on icon at bounding box center [961, 117] width 9 height 9
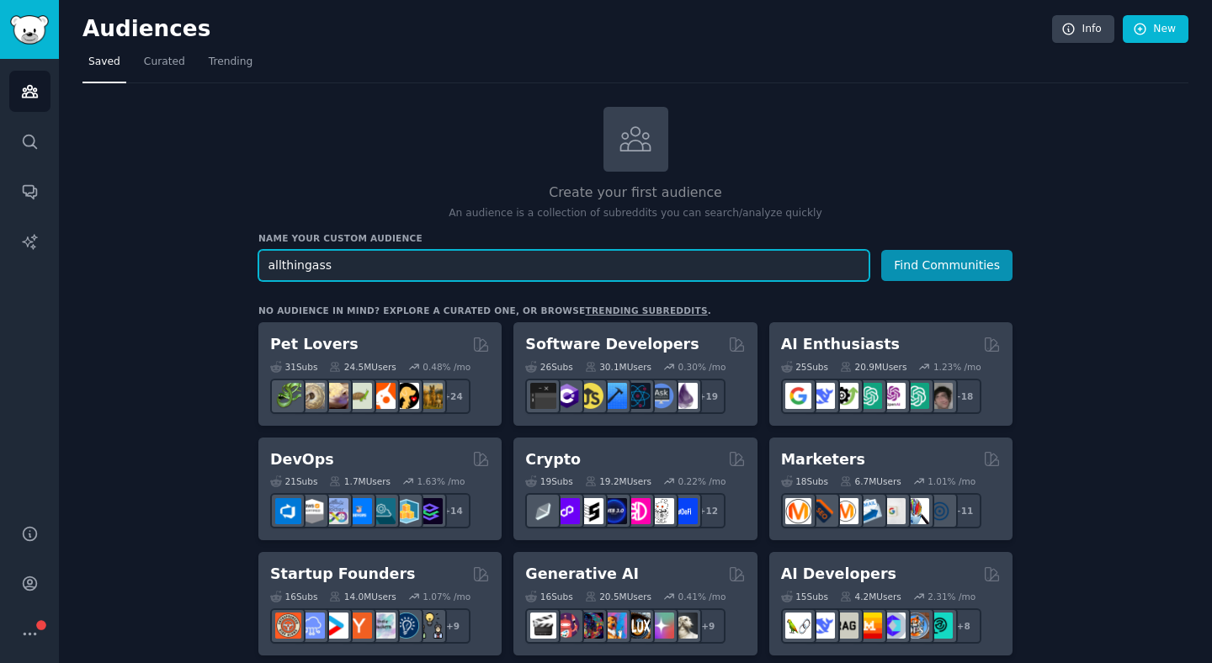
click at [508, 267] on input "allthingass" at bounding box center [563, 265] width 611 height 31
paste input "bestebonytwerkingvid"
type input "bestebonytwerkingvids"
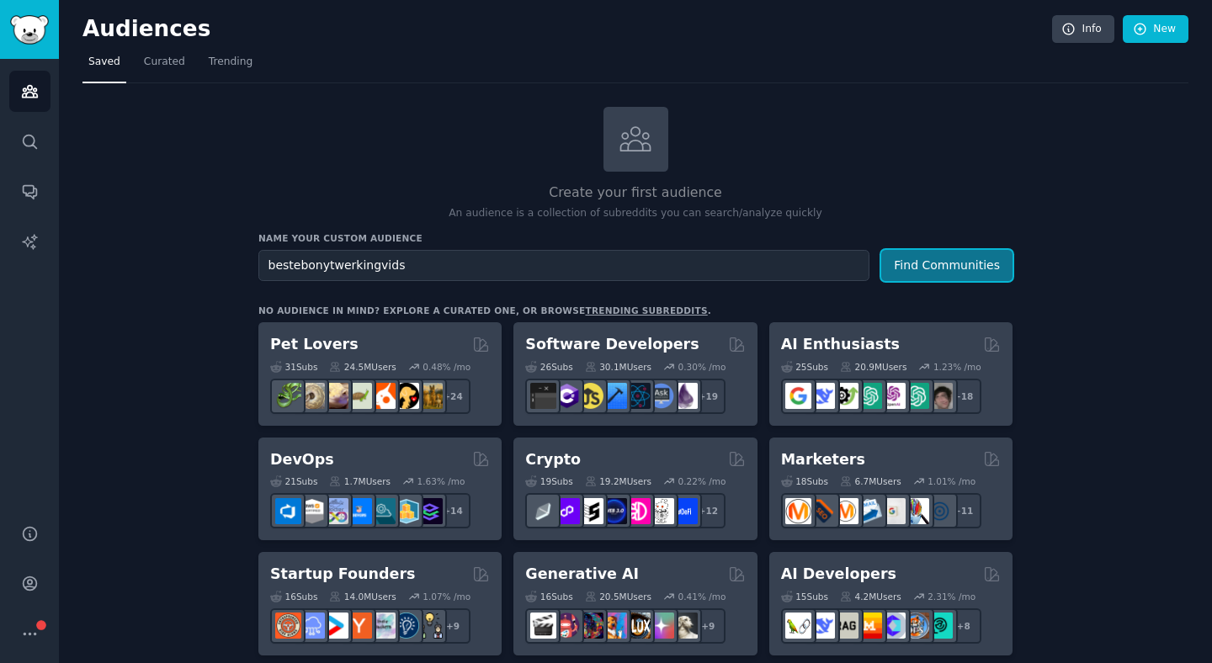
click at [970, 269] on button "Find Communities" at bounding box center [946, 265] width 131 height 31
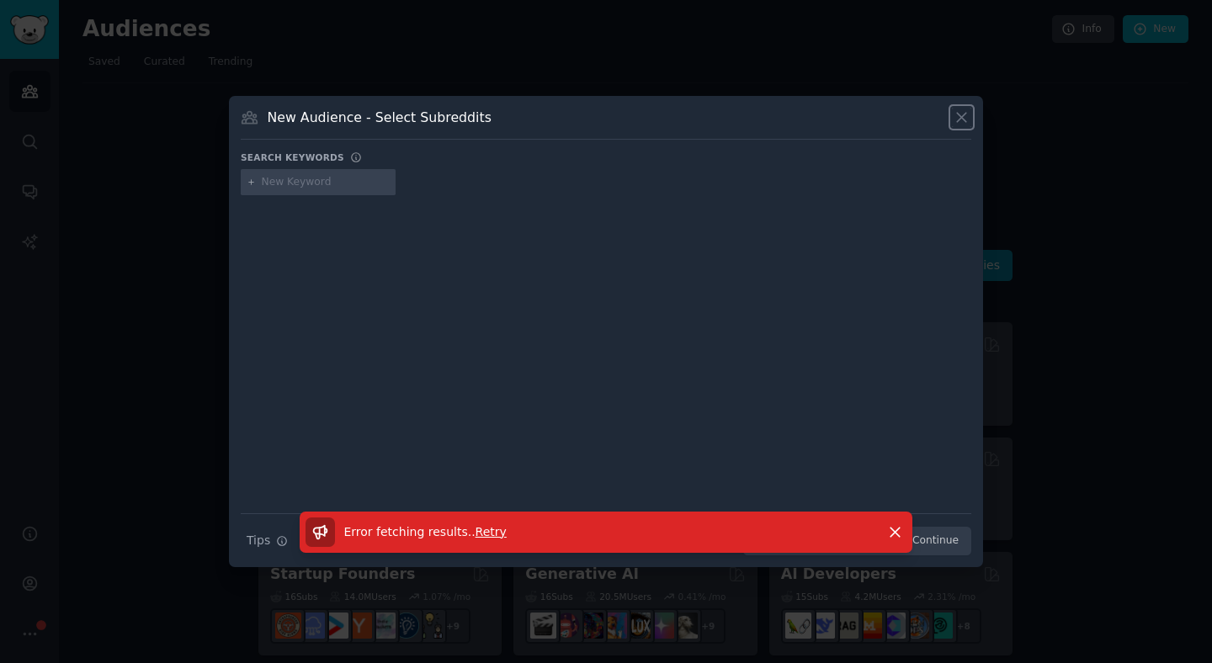
click at [959, 119] on icon at bounding box center [961, 117] width 9 height 9
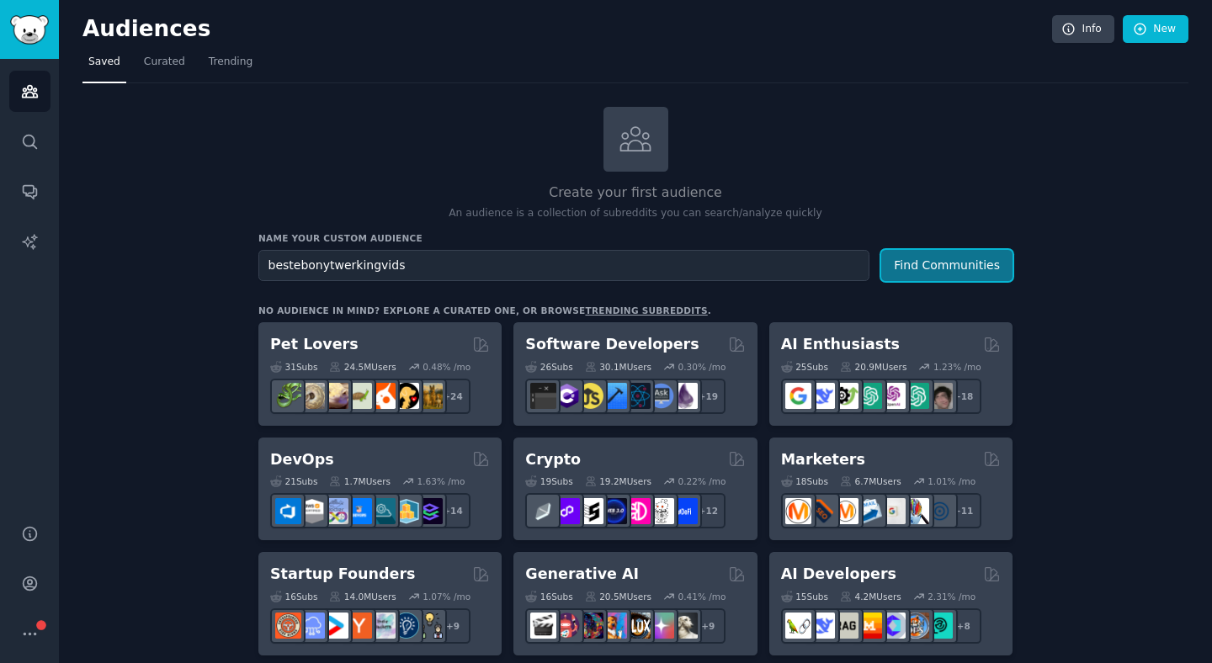
click at [902, 269] on button "Find Communities" at bounding box center [946, 265] width 131 height 31
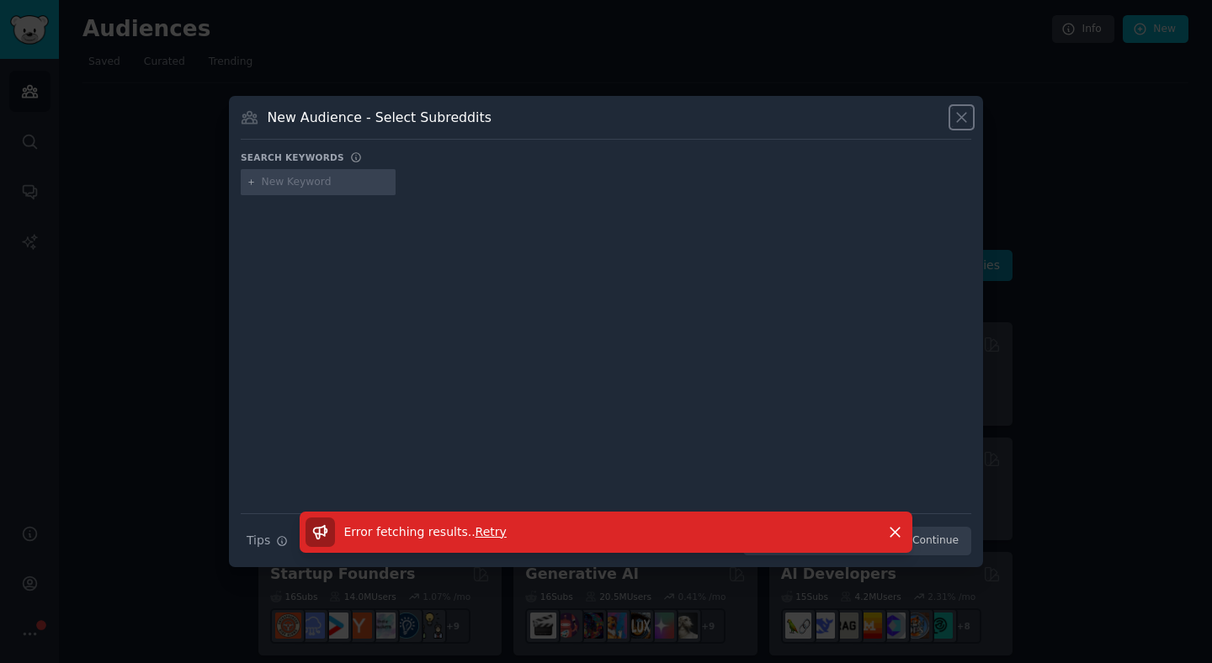
click at [952, 125] on button at bounding box center [961, 117] width 19 height 19
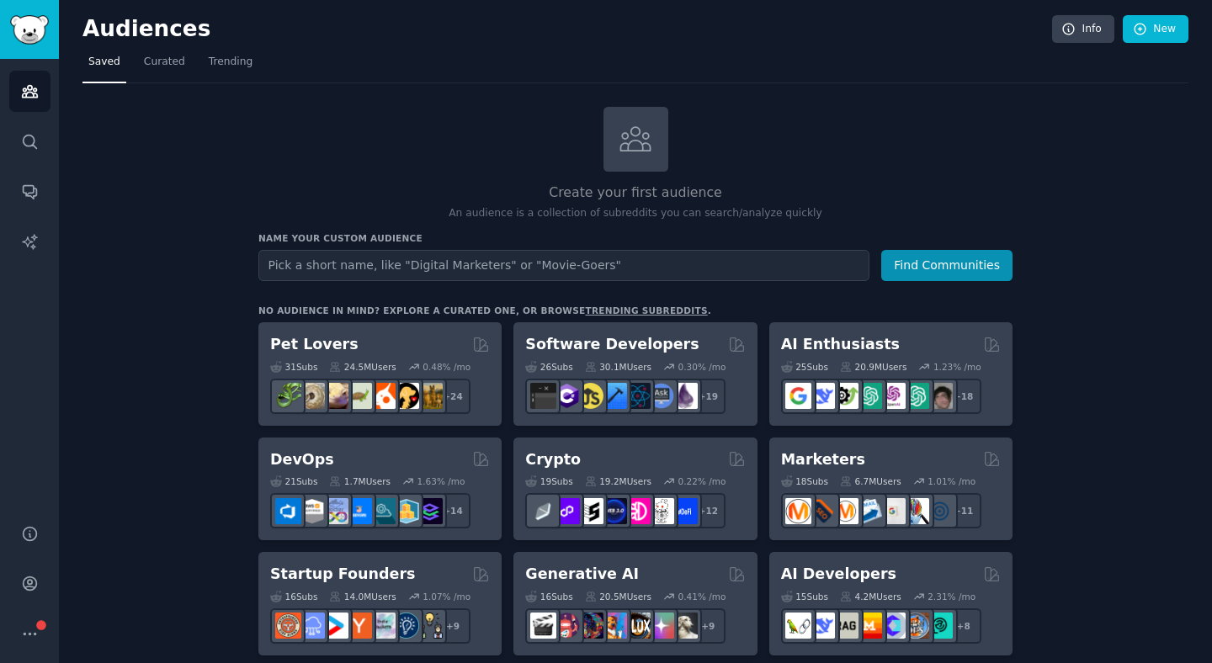
click at [505, 269] on input "text" at bounding box center [563, 265] width 611 height 31
type input "bestebonytwerkingvids"
click at [935, 273] on button "Find Communities" at bounding box center [946, 265] width 131 height 31
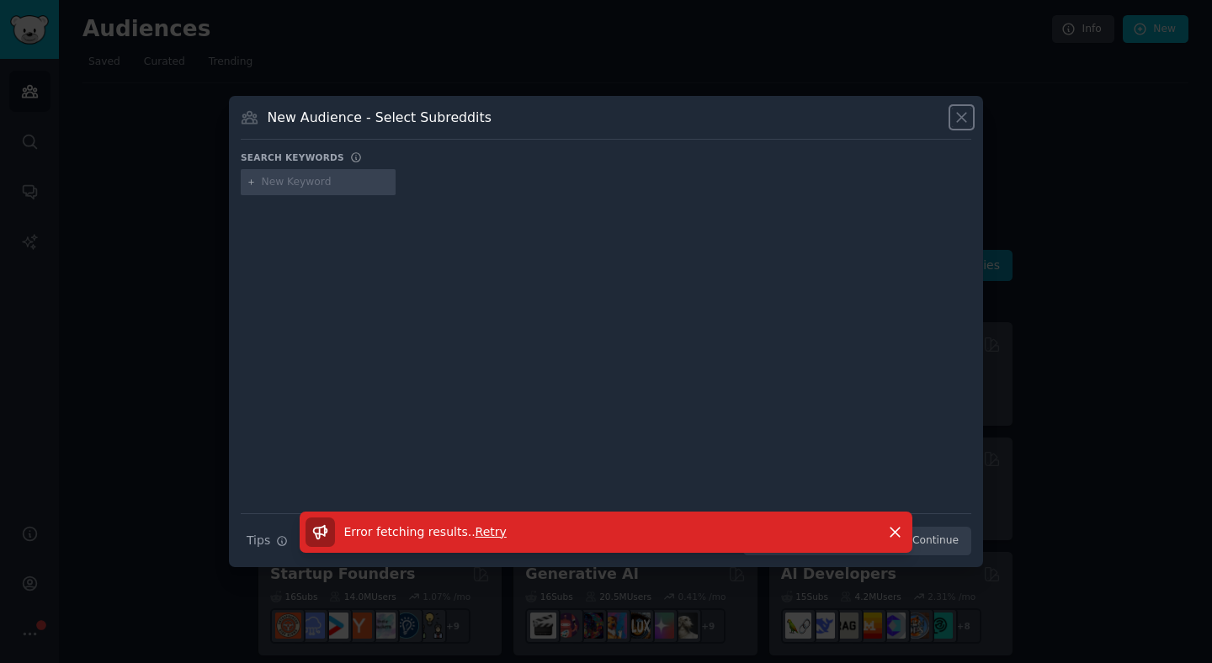
drag, startPoint x: 966, startPoint y: 111, endPoint x: 979, endPoint y: 154, distance: 45.0
click at [966, 114] on icon at bounding box center [962, 118] width 18 height 18
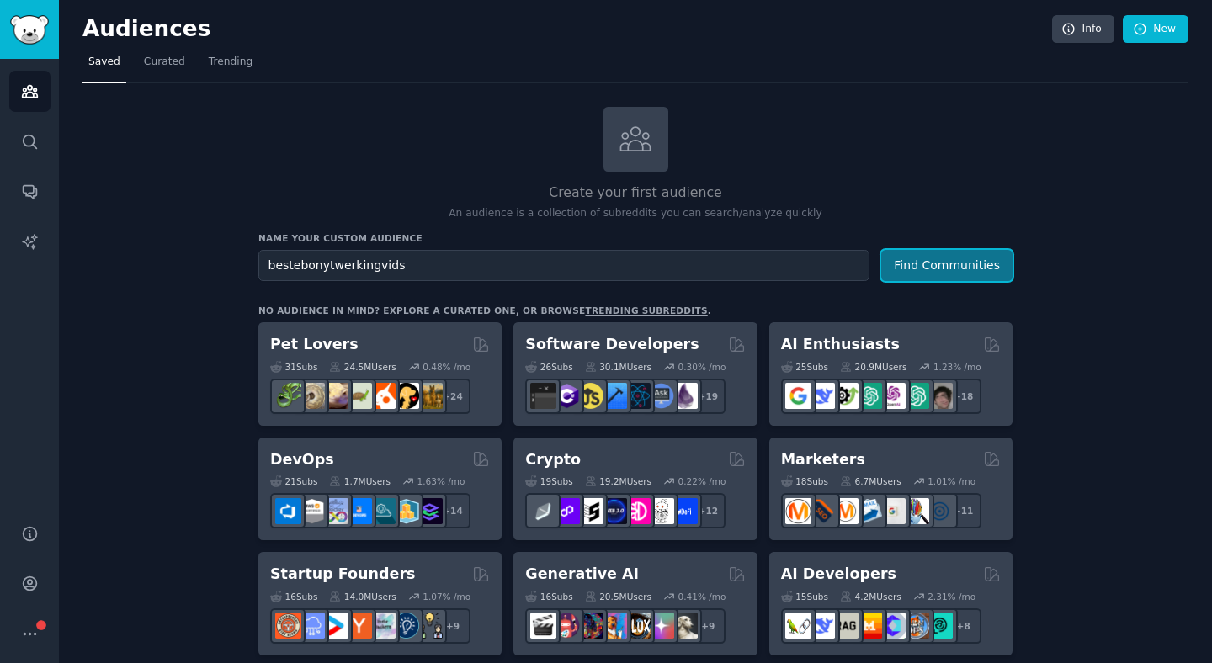
click at [954, 273] on button "Find Communities" at bounding box center [946, 265] width 131 height 31
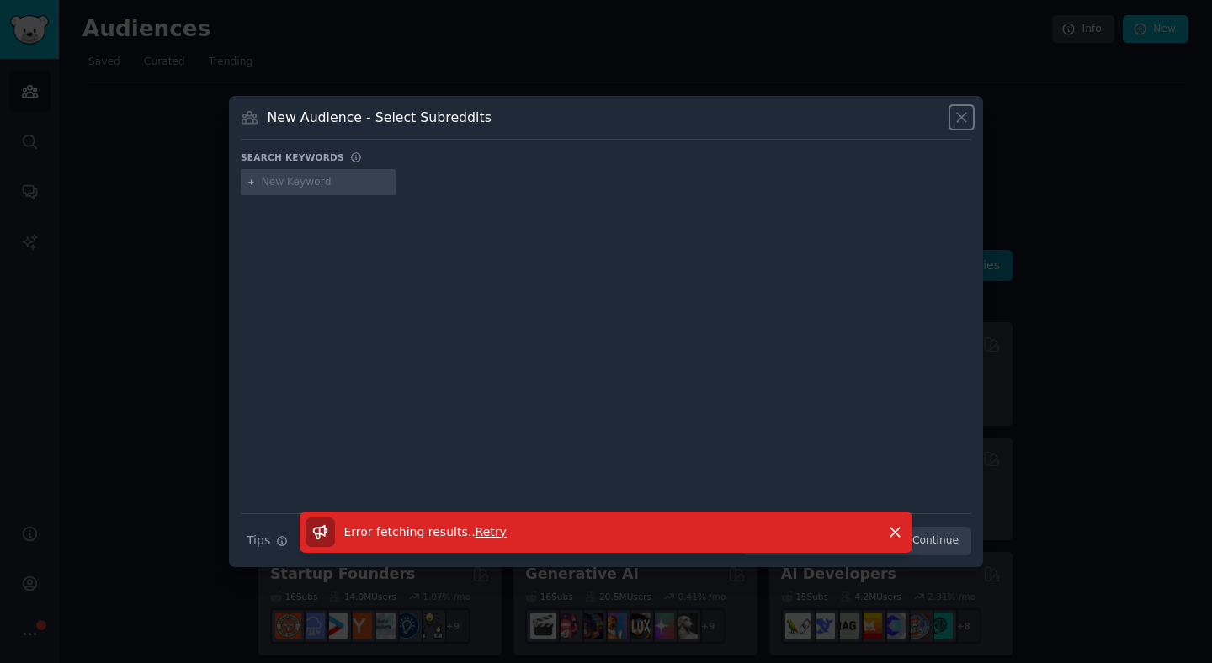
drag, startPoint x: 963, startPoint y: 119, endPoint x: 954, endPoint y: 133, distance: 17.0
click at [963, 119] on icon at bounding box center [961, 117] width 9 height 9
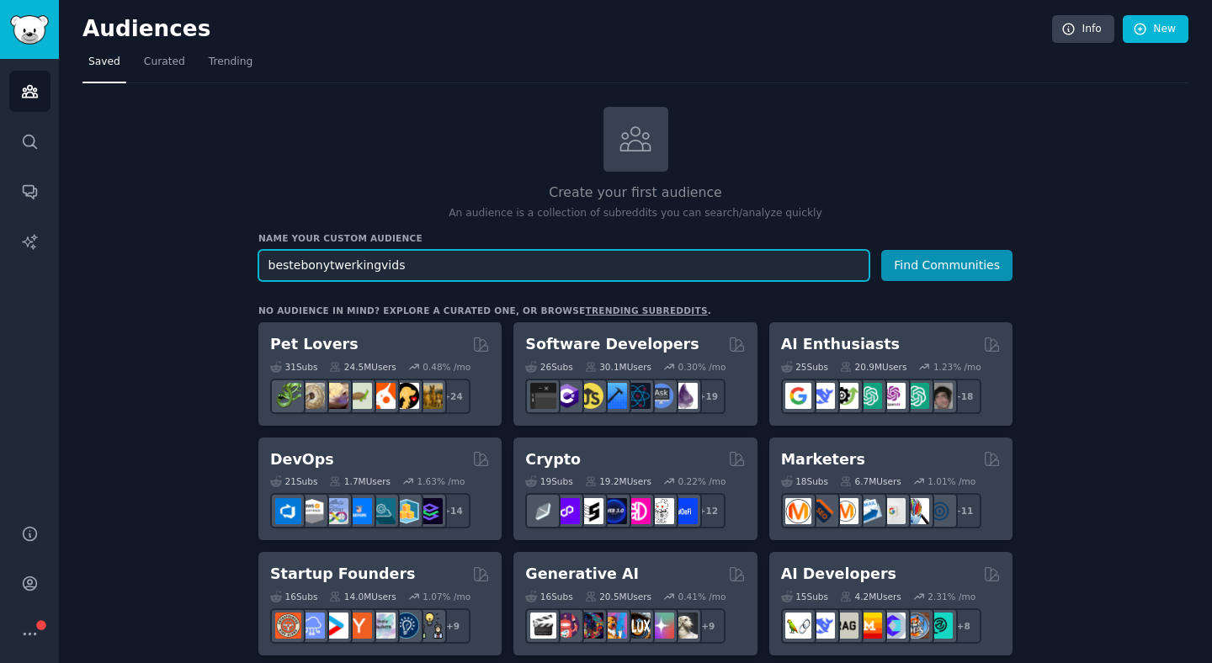
click at [538, 250] on input "bestebonytwerkingvids" at bounding box center [563, 265] width 611 height 31
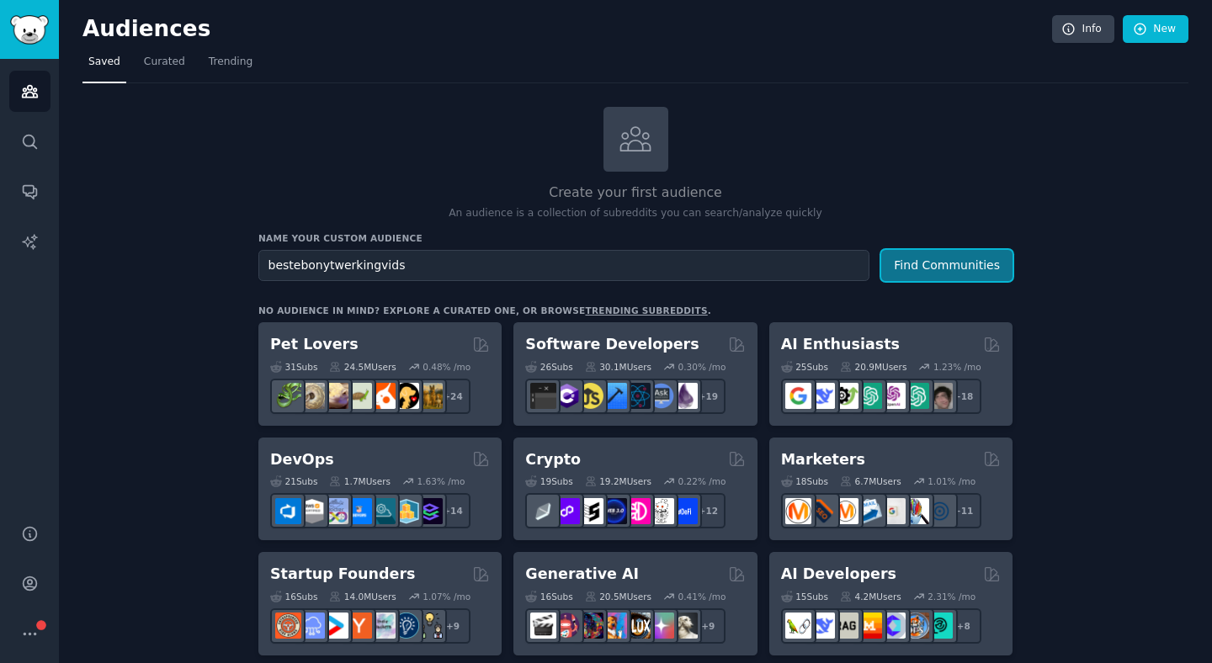
click at [981, 269] on button "Find Communities" at bounding box center [946, 265] width 131 height 31
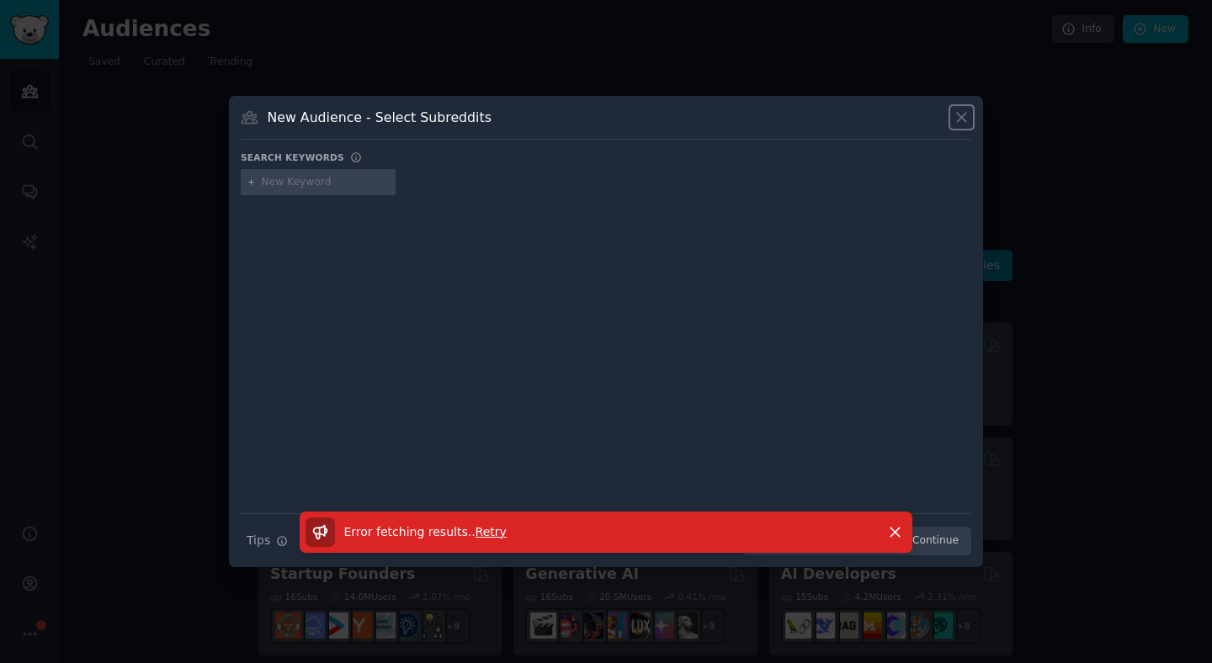
drag, startPoint x: 968, startPoint y: 116, endPoint x: 968, endPoint y: 128, distance: 11.8
click at [968, 115] on icon at bounding box center [962, 118] width 18 height 18
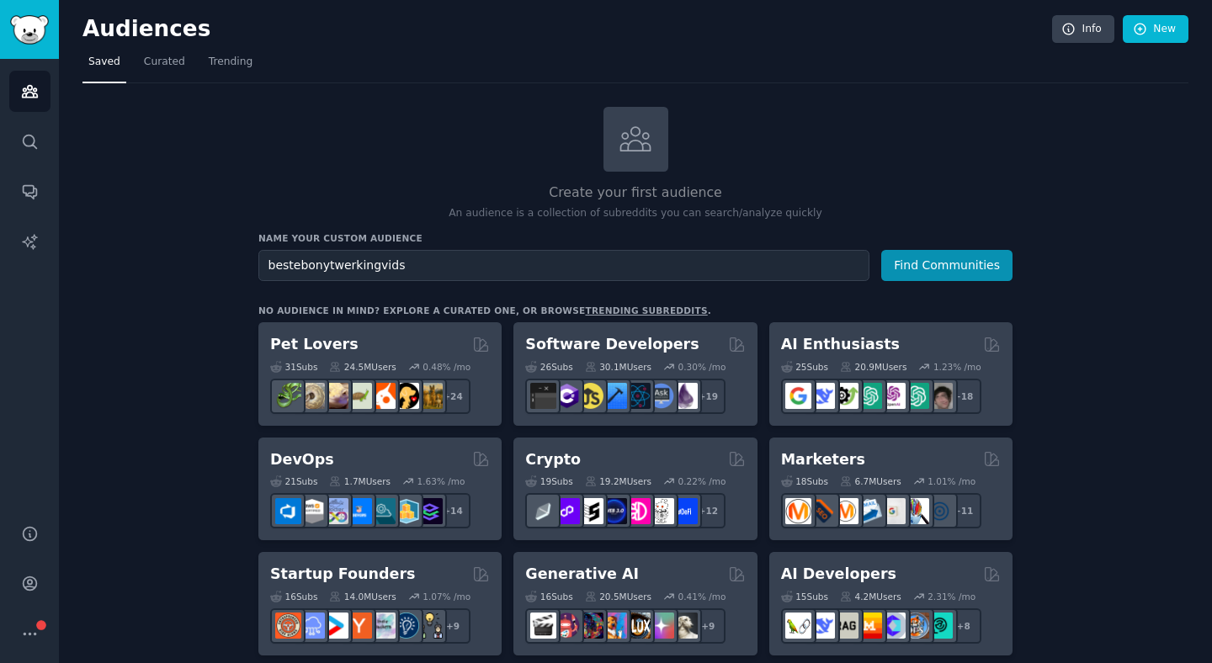
click at [955, 279] on button "Find Communities" at bounding box center [946, 265] width 131 height 31
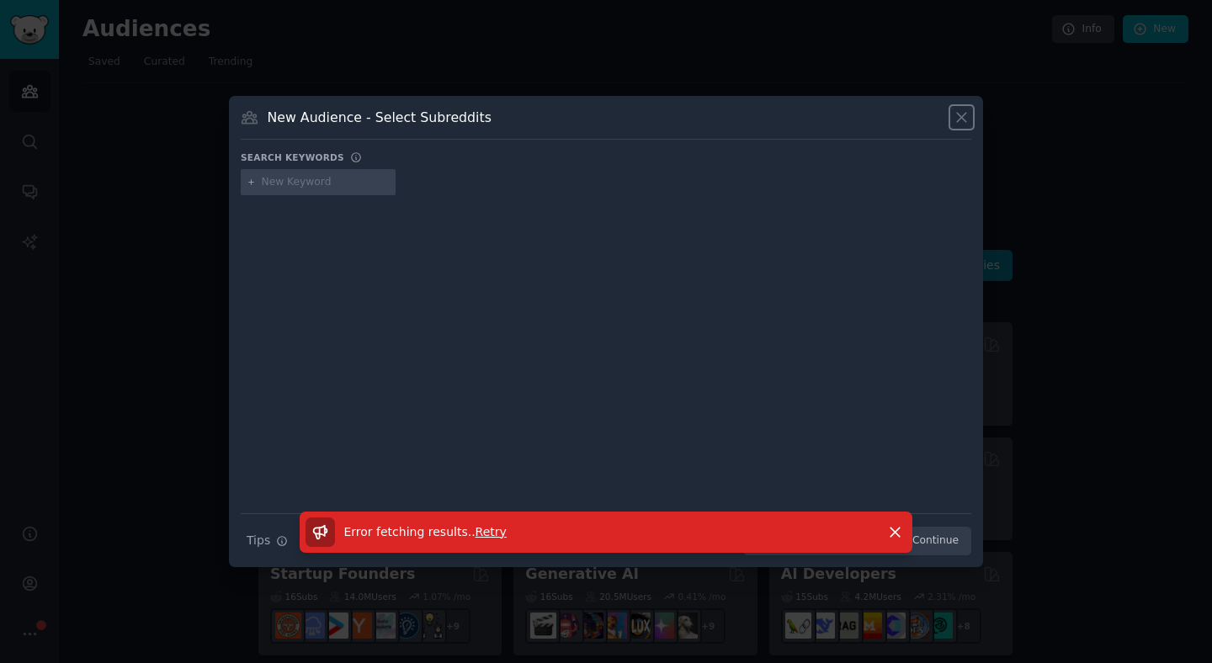
drag, startPoint x: 966, startPoint y: 121, endPoint x: 969, endPoint y: 133, distance: 12.1
click at [966, 121] on icon at bounding box center [961, 117] width 9 height 9
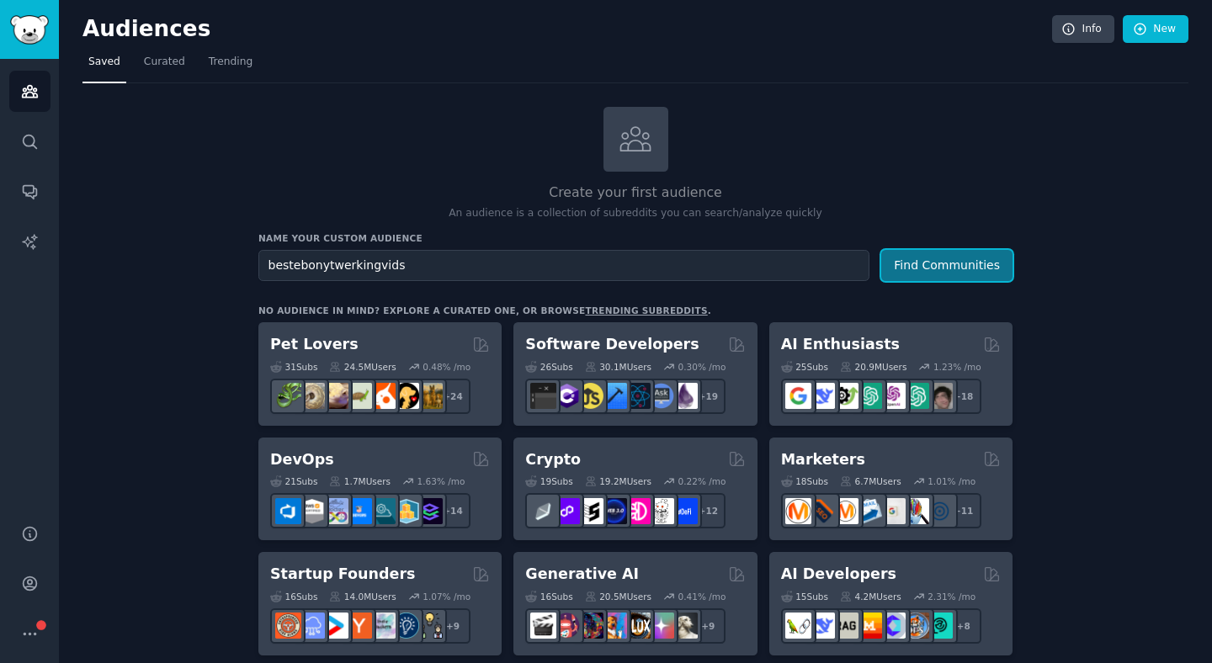
click at [959, 274] on button "Find Communities" at bounding box center [946, 265] width 131 height 31
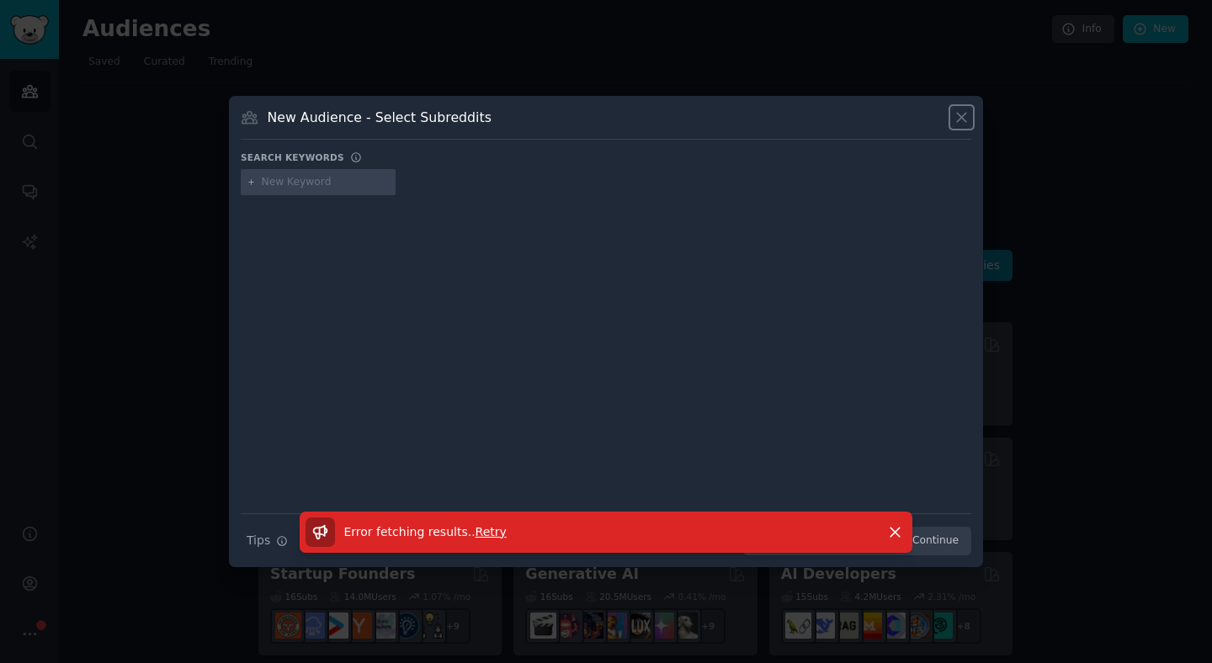
click at [961, 121] on icon at bounding box center [962, 118] width 18 height 18
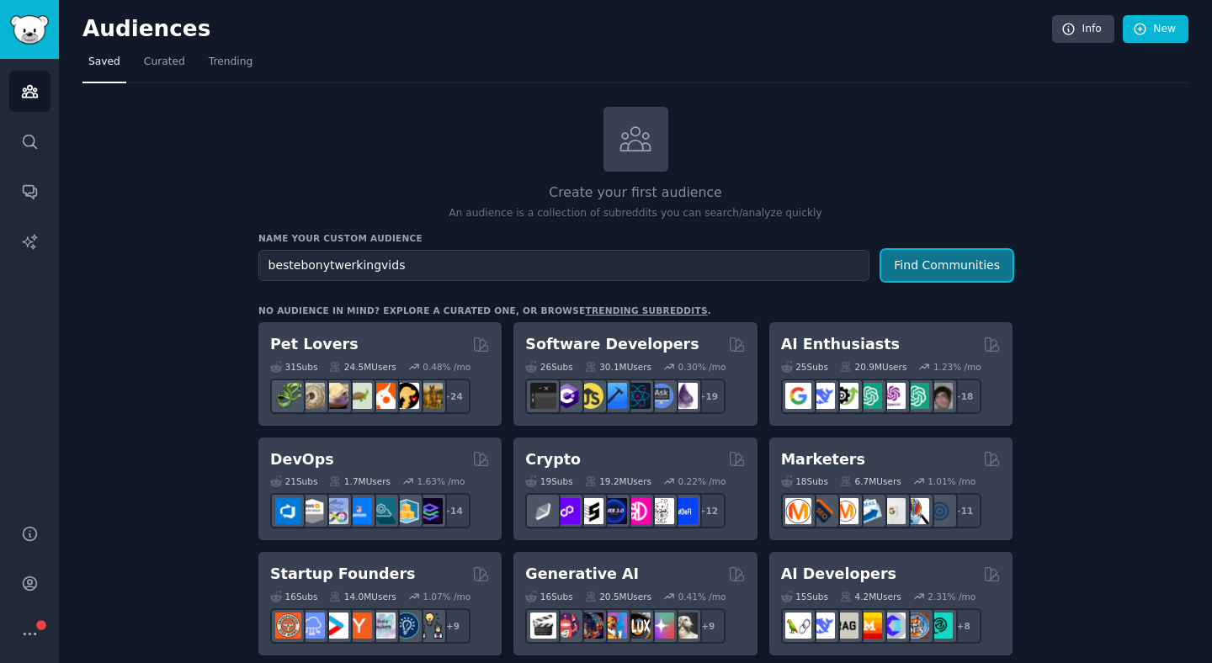
click at [947, 261] on button "Find Communities" at bounding box center [946, 265] width 131 height 31
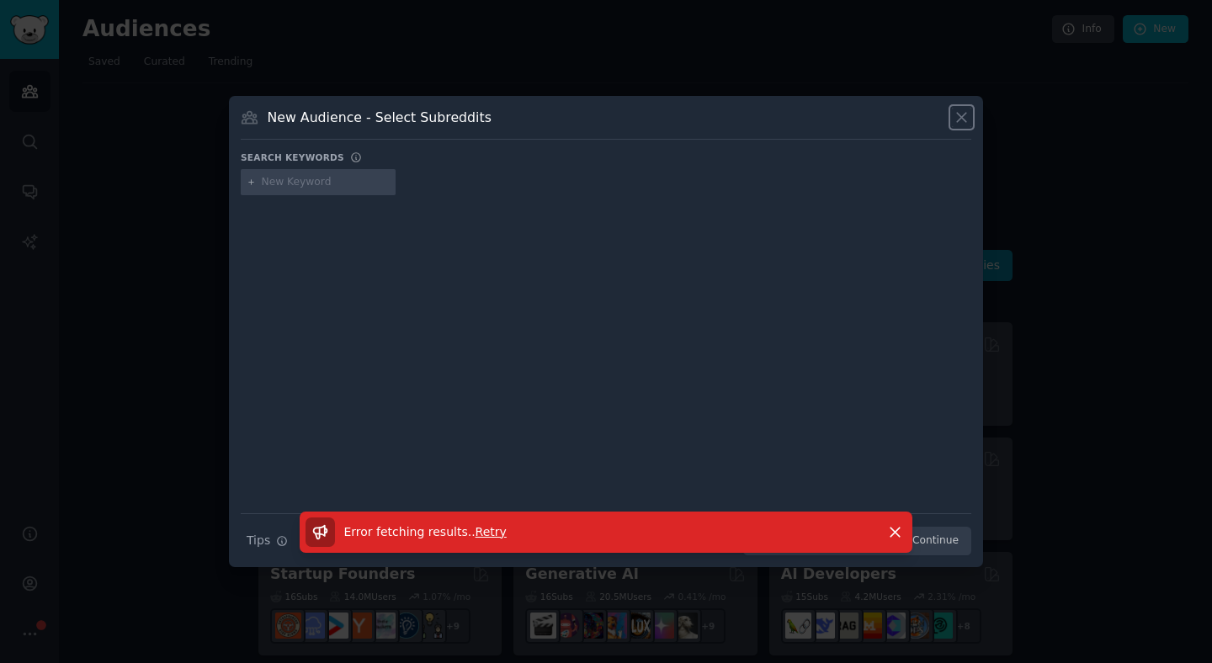
drag, startPoint x: 959, startPoint y: 123, endPoint x: 960, endPoint y: 146, distance: 23.6
click at [958, 128] on div "New Audience - Select Subreddits" at bounding box center [606, 124] width 731 height 32
click at [959, 113] on icon at bounding box center [962, 118] width 18 height 18
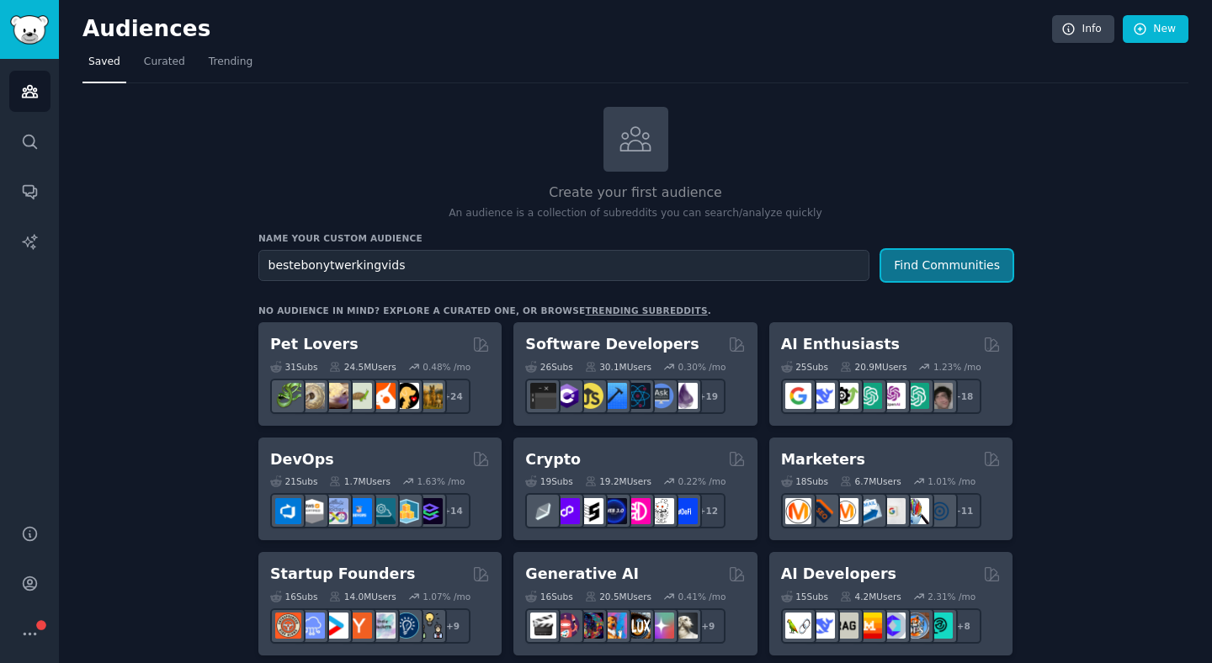
click at [939, 253] on button "Find Communities" at bounding box center [946, 265] width 131 height 31
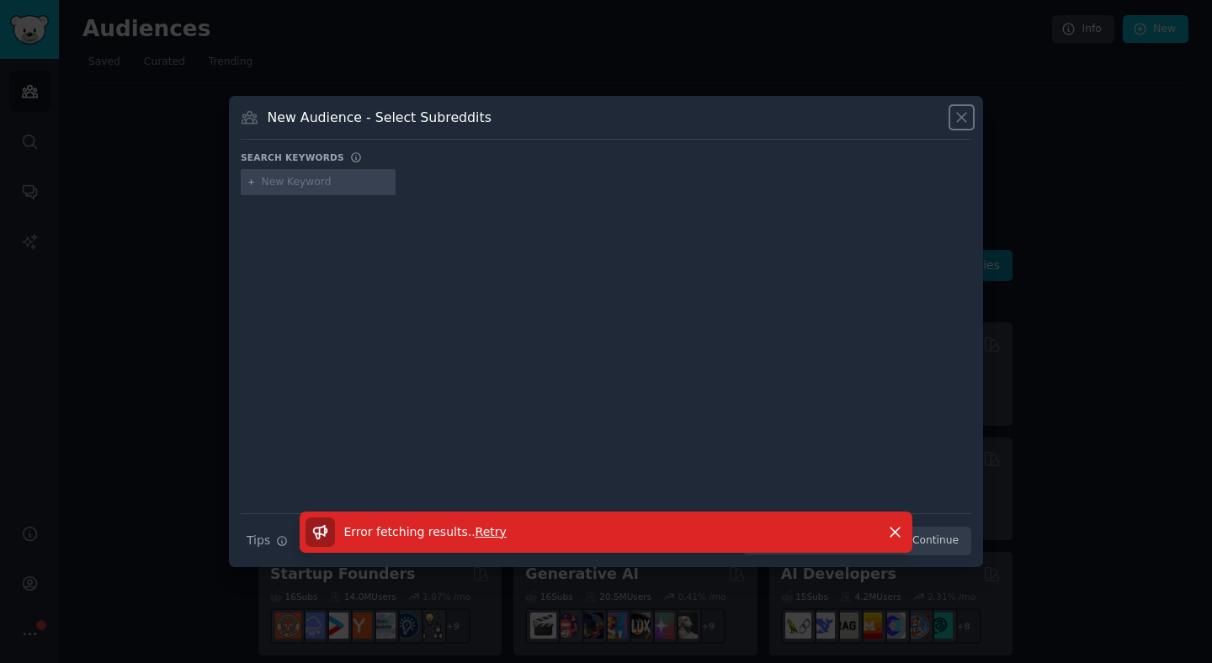
click at [960, 124] on icon at bounding box center [962, 118] width 18 height 18
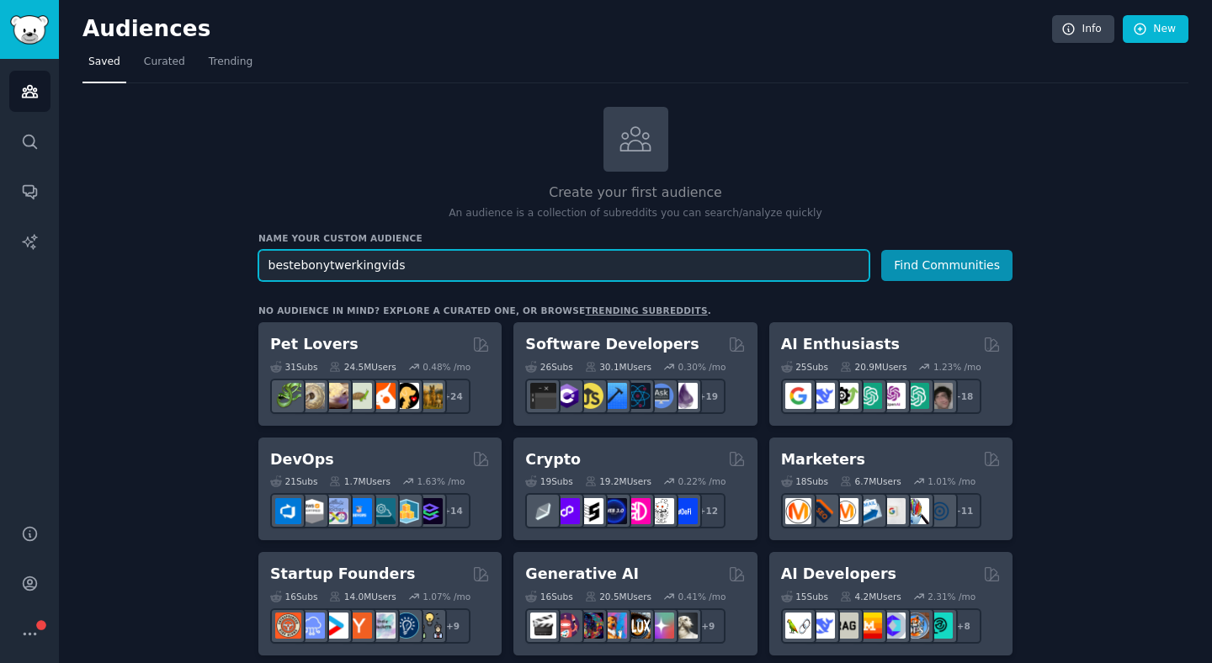
click at [623, 264] on input "bestebonytwerkingvids" at bounding box center [563, 265] width 611 height 31
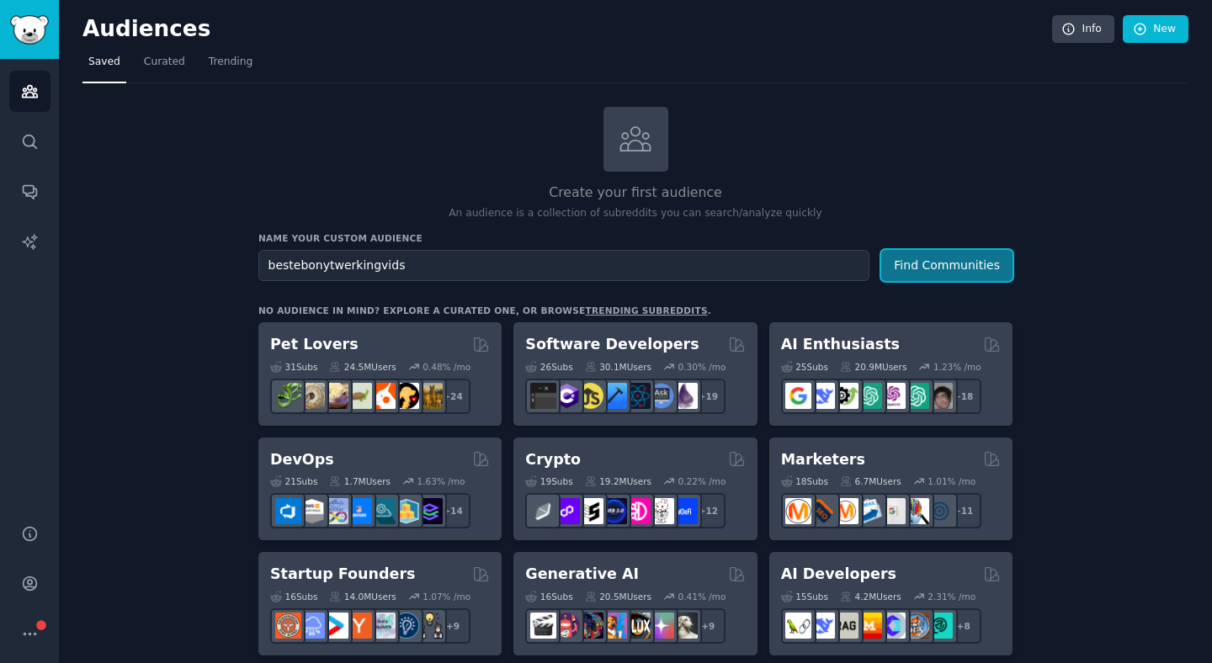
click at [944, 266] on button "Find Communities" at bounding box center [946, 265] width 131 height 31
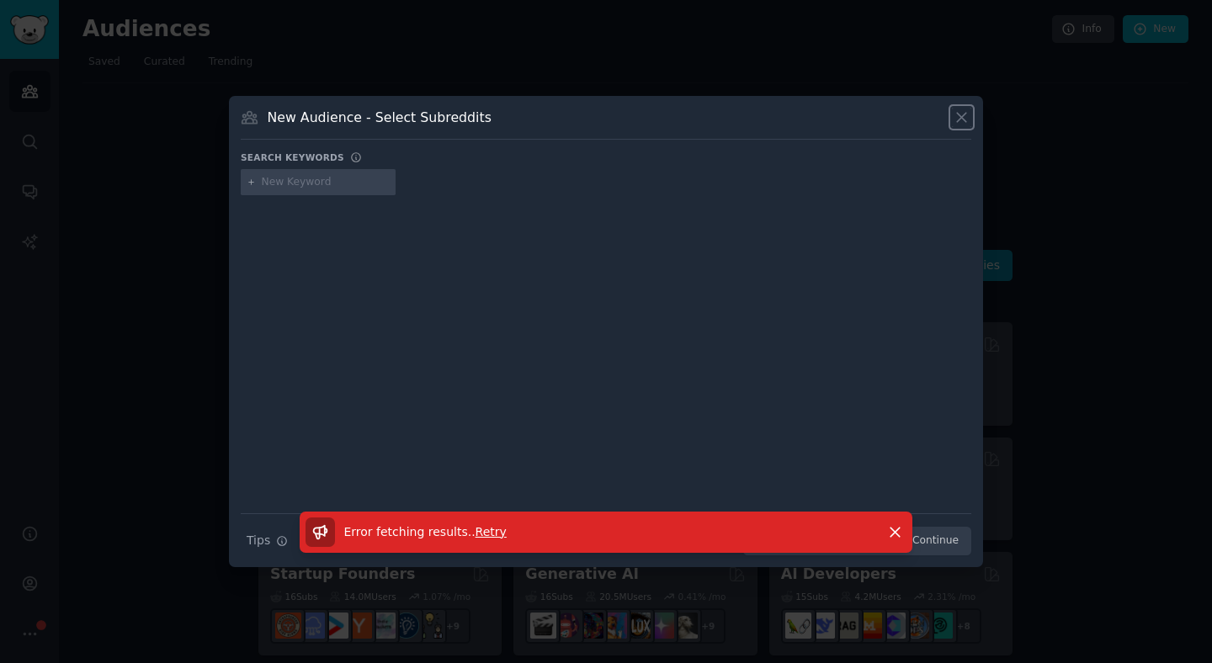
click at [964, 123] on icon at bounding box center [962, 118] width 18 height 18
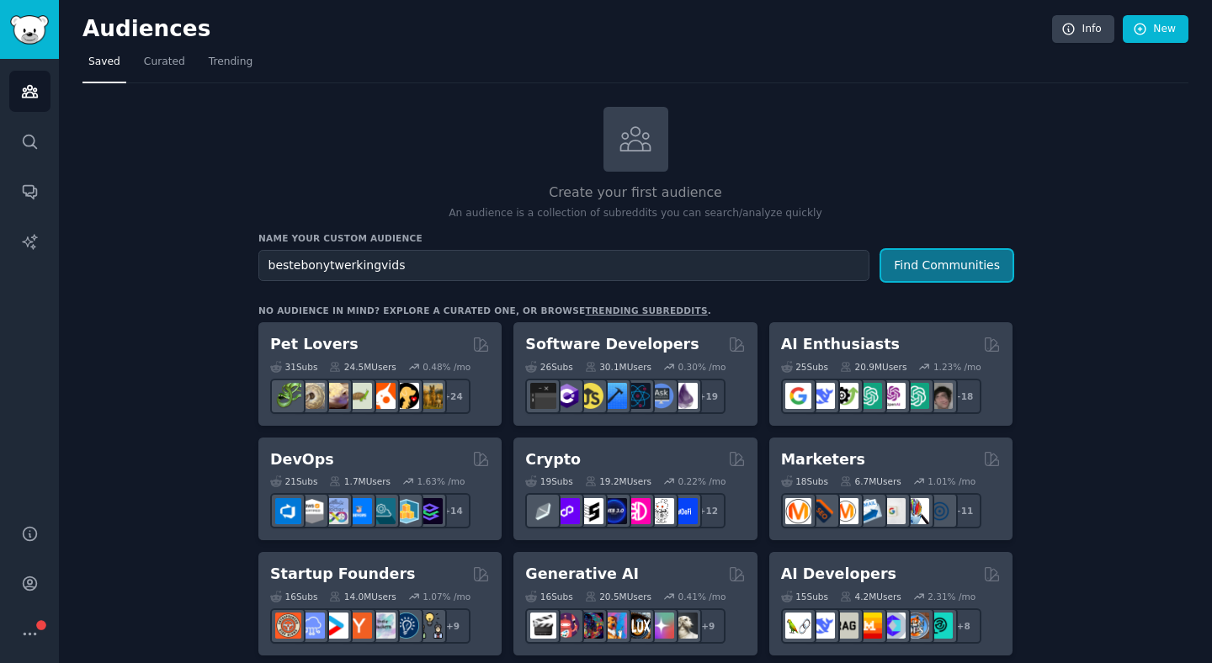
click at [942, 263] on button "Find Communities" at bounding box center [946, 265] width 131 height 31
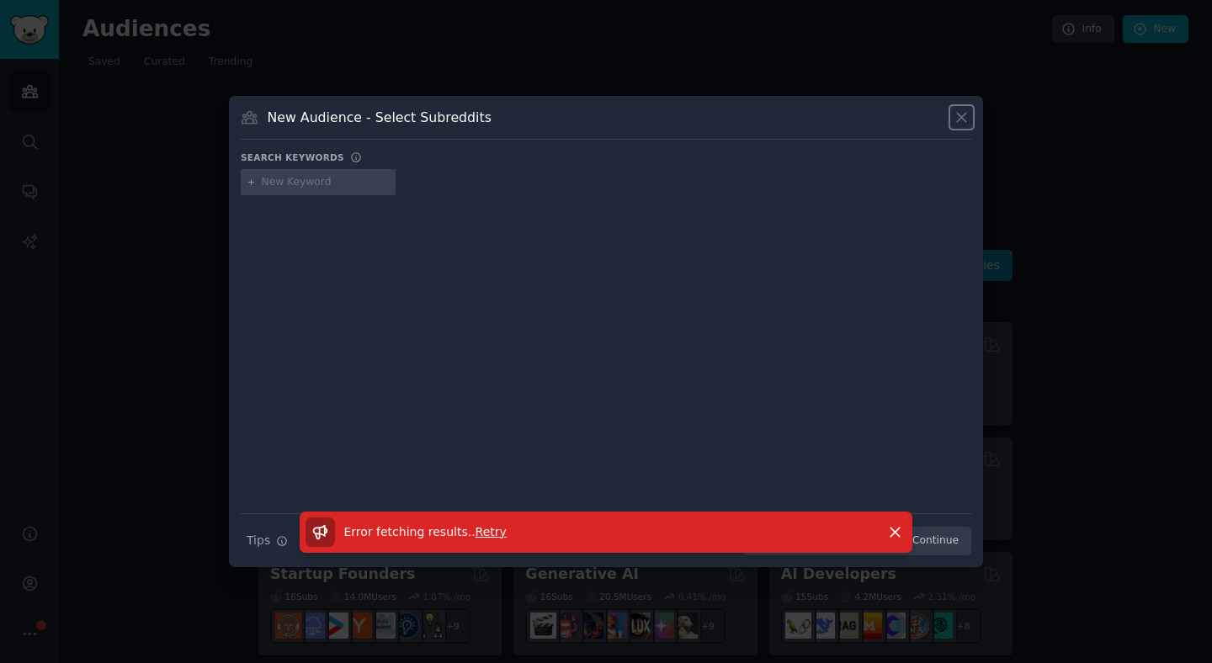
drag, startPoint x: 963, startPoint y: 120, endPoint x: 964, endPoint y: 177, distance: 57.2
click at [963, 120] on icon at bounding box center [962, 118] width 18 height 18
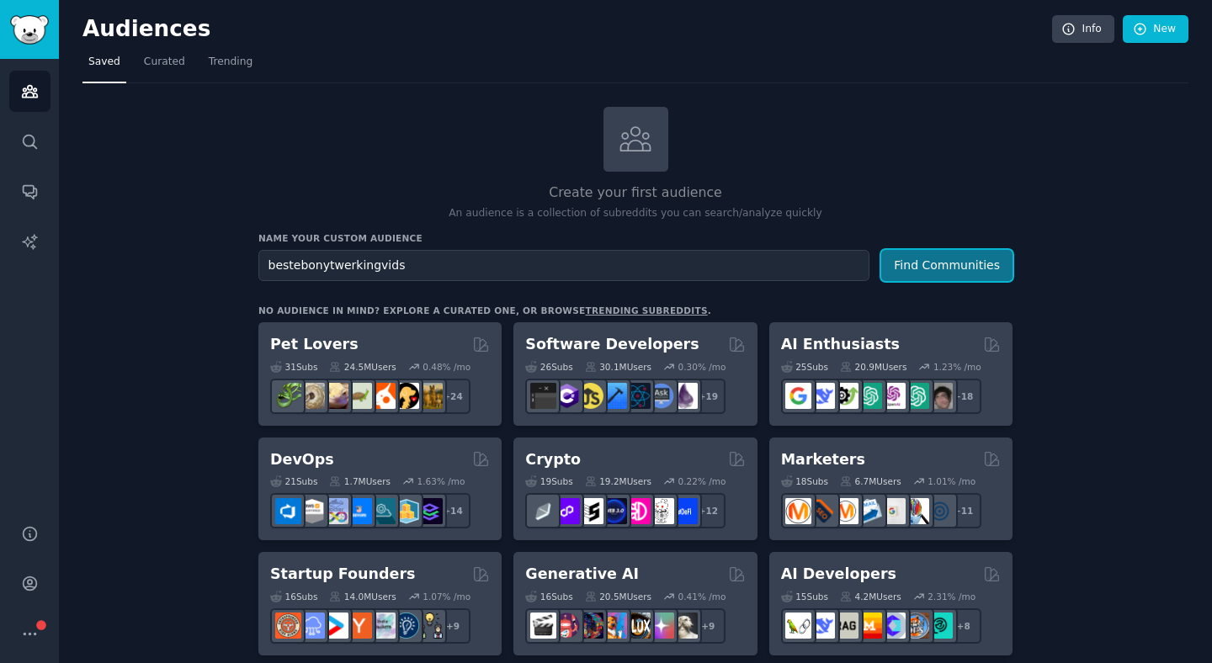
click at [957, 270] on button "Find Communities" at bounding box center [946, 265] width 131 height 31
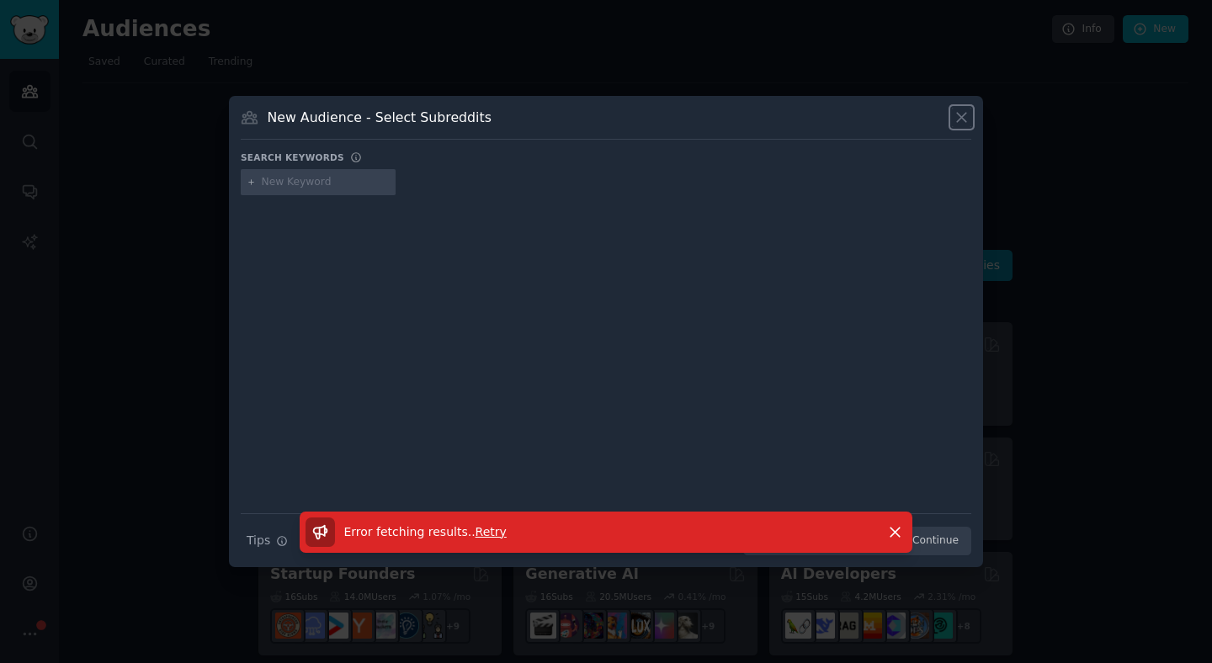
click at [960, 122] on icon at bounding box center [962, 118] width 18 height 18
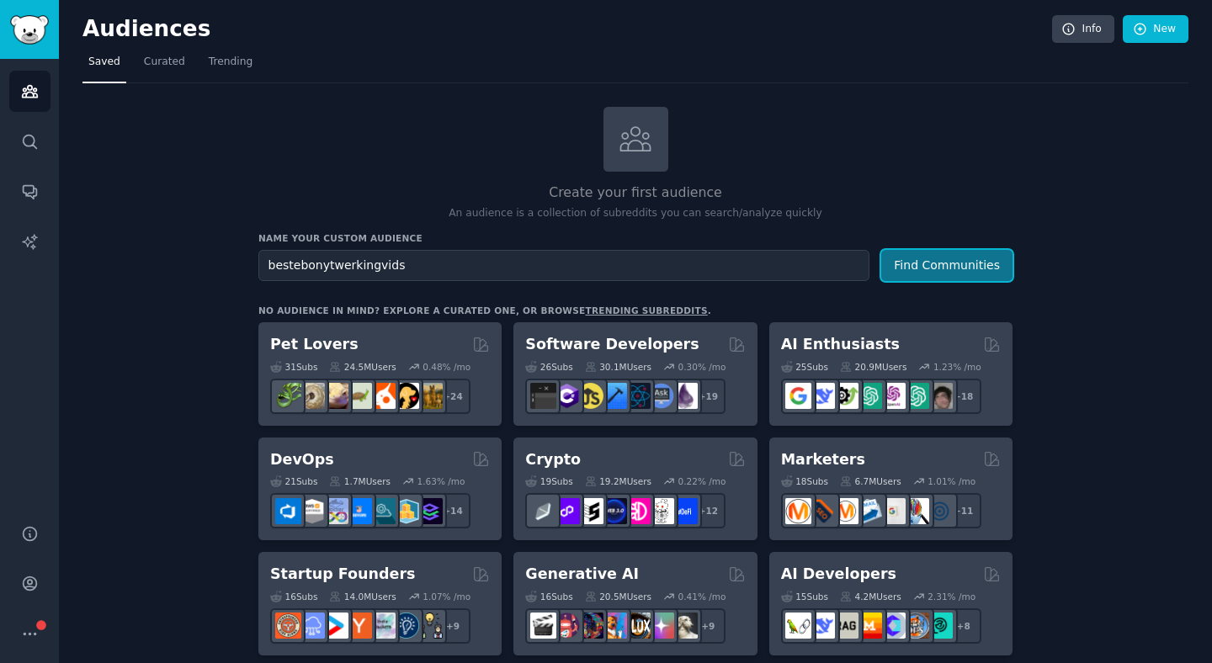
click at [973, 262] on button "Find Communities" at bounding box center [946, 265] width 131 height 31
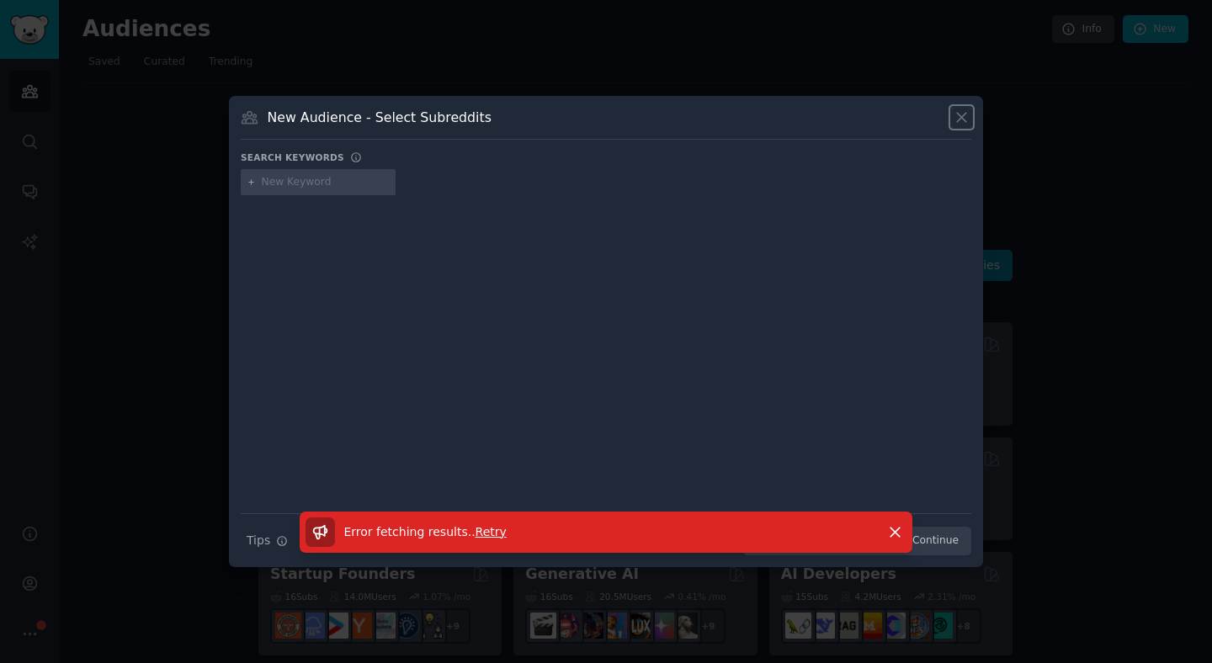
click at [967, 125] on icon at bounding box center [962, 118] width 18 height 18
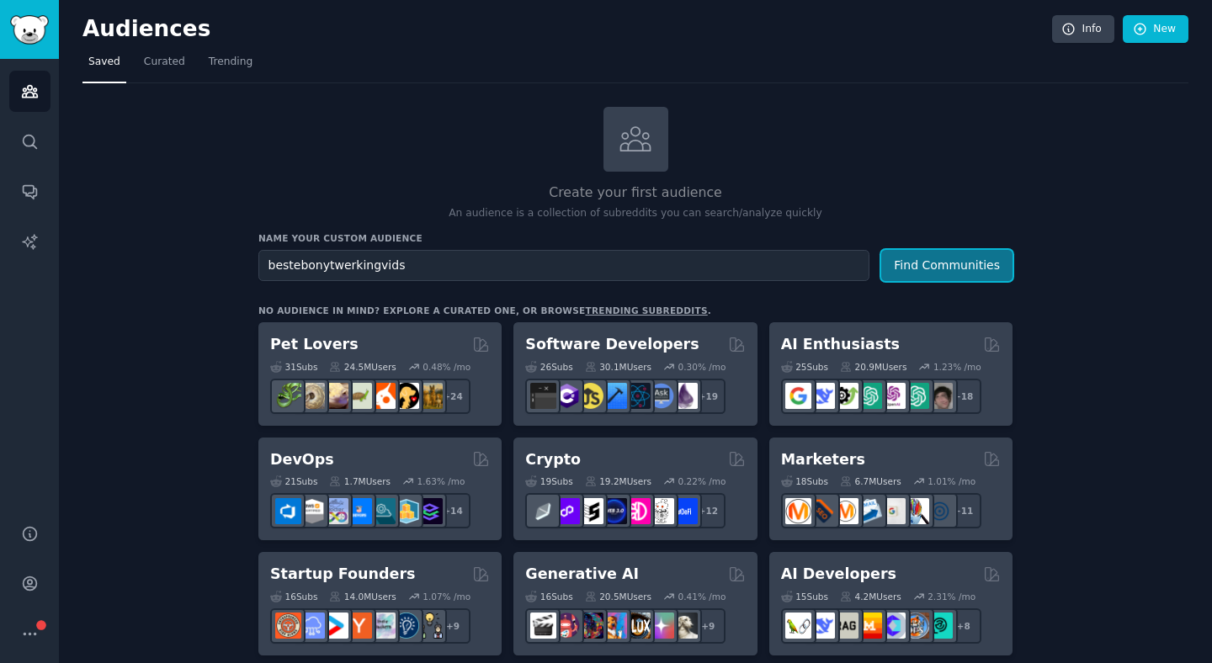
click at [959, 276] on button "Find Communities" at bounding box center [946, 265] width 131 height 31
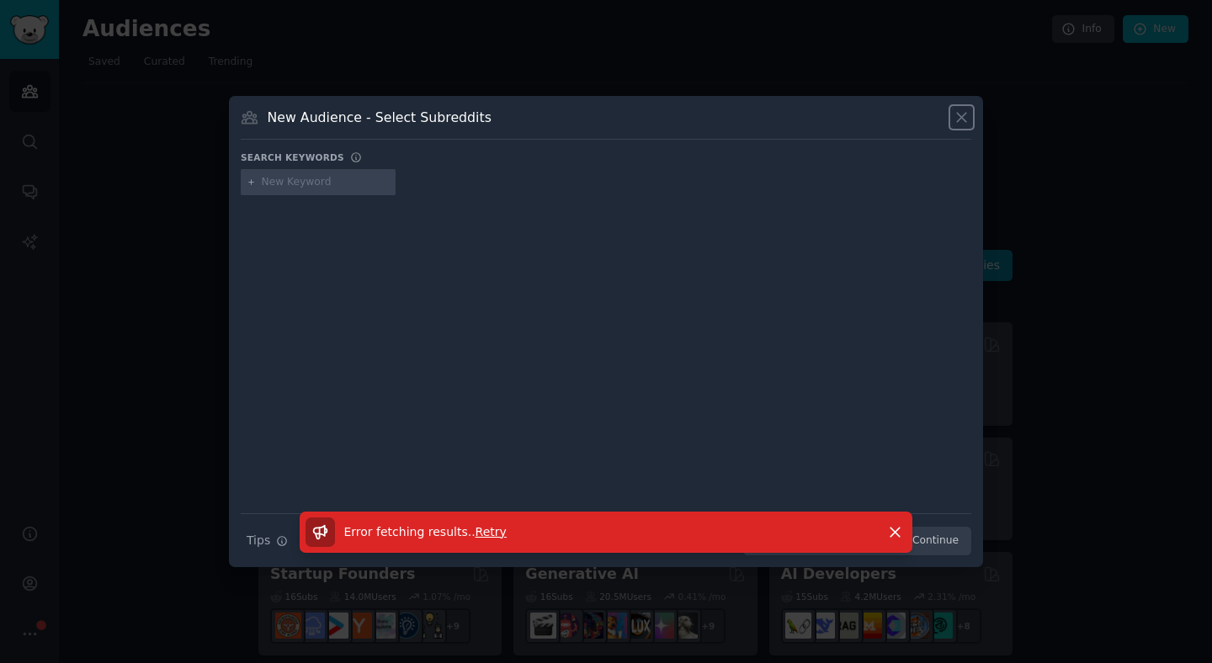
click at [961, 120] on icon at bounding box center [962, 118] width 18 height 18
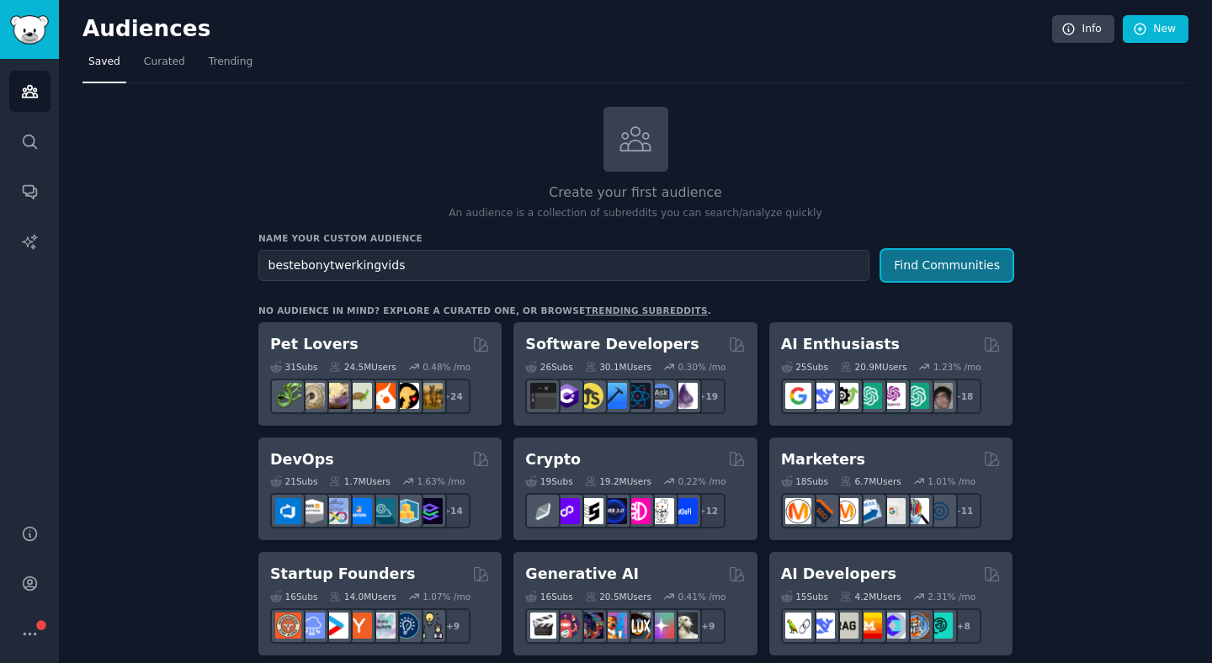
click at [966, 264] on button "Find Communities" at bounding box center [946, 265] width 131 height 31
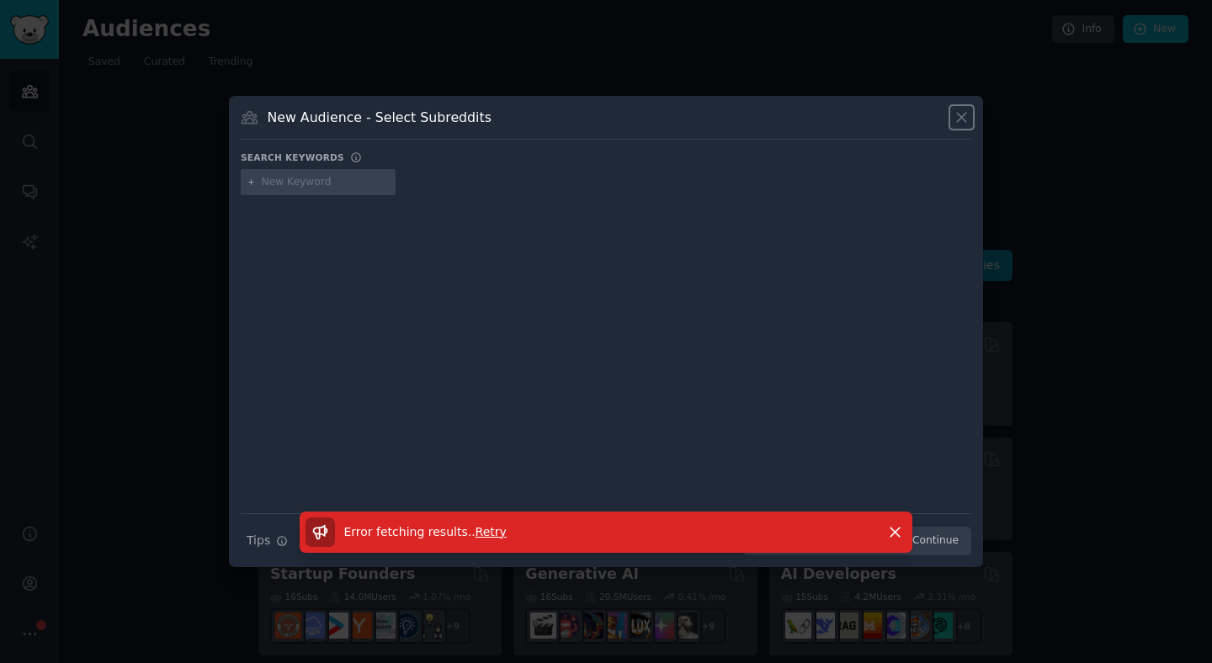
click at [966, 125] on icon at bounding box center [962, 118] width 18 height 18
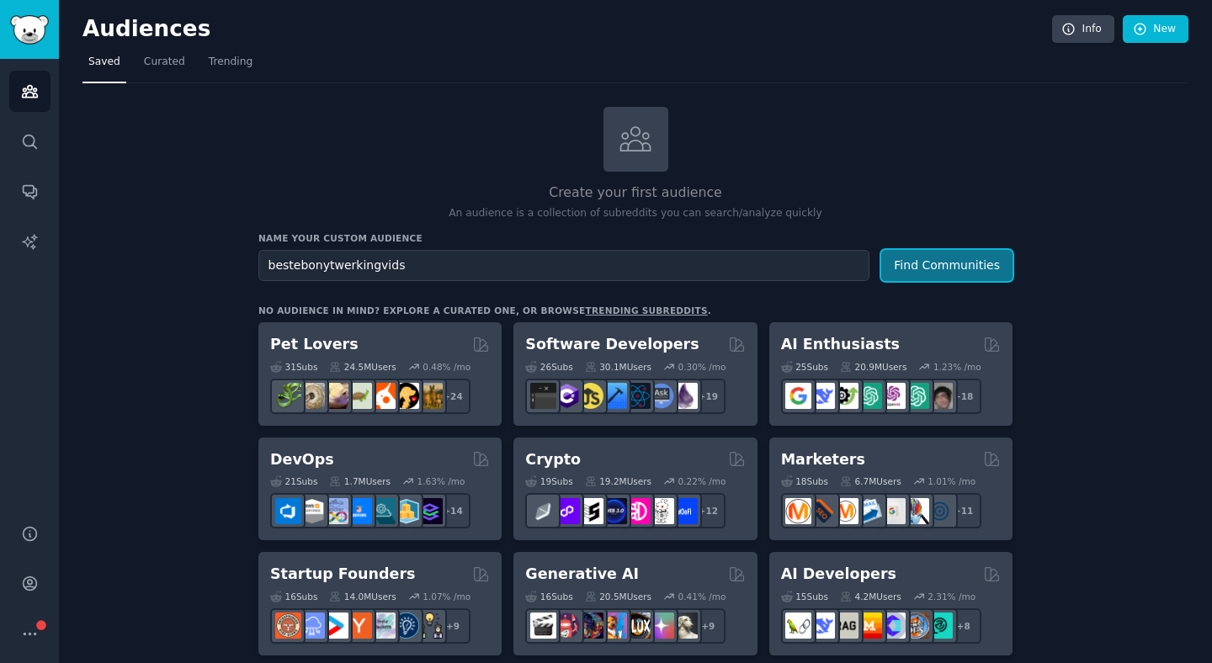
click at [967, 269] on button "Find Communities" at bounding box center [946, 265] width 131 height 31
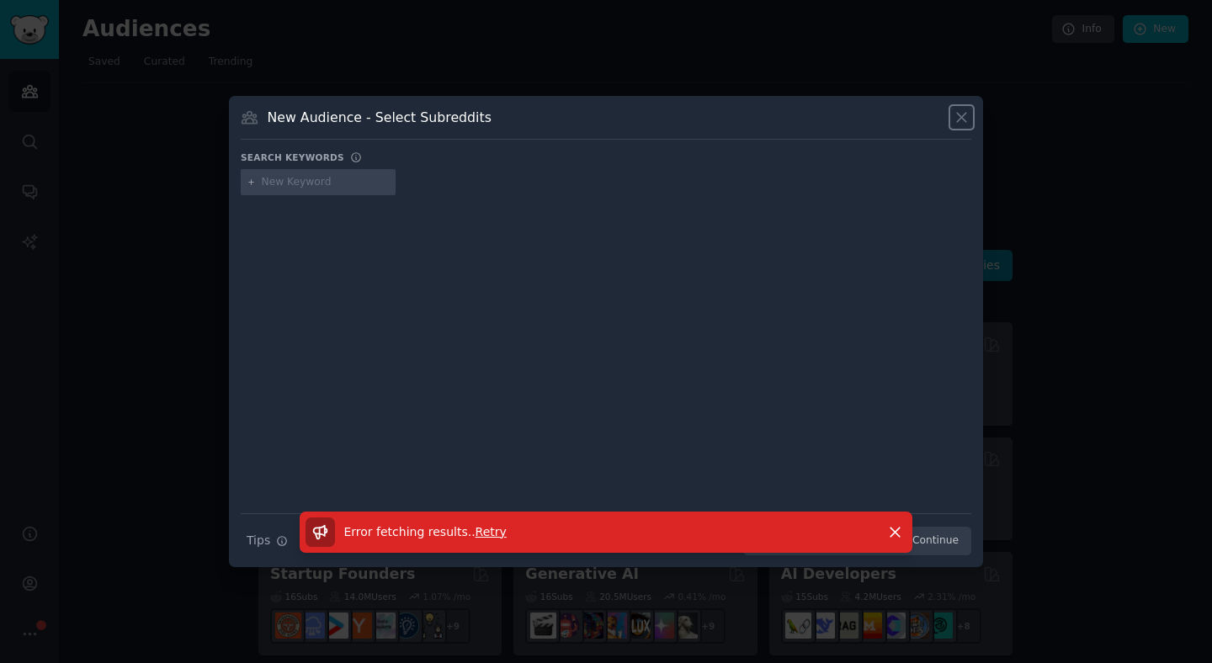
click at [963, 122] on icon at bounding box center [962, 118] width 18 height 18
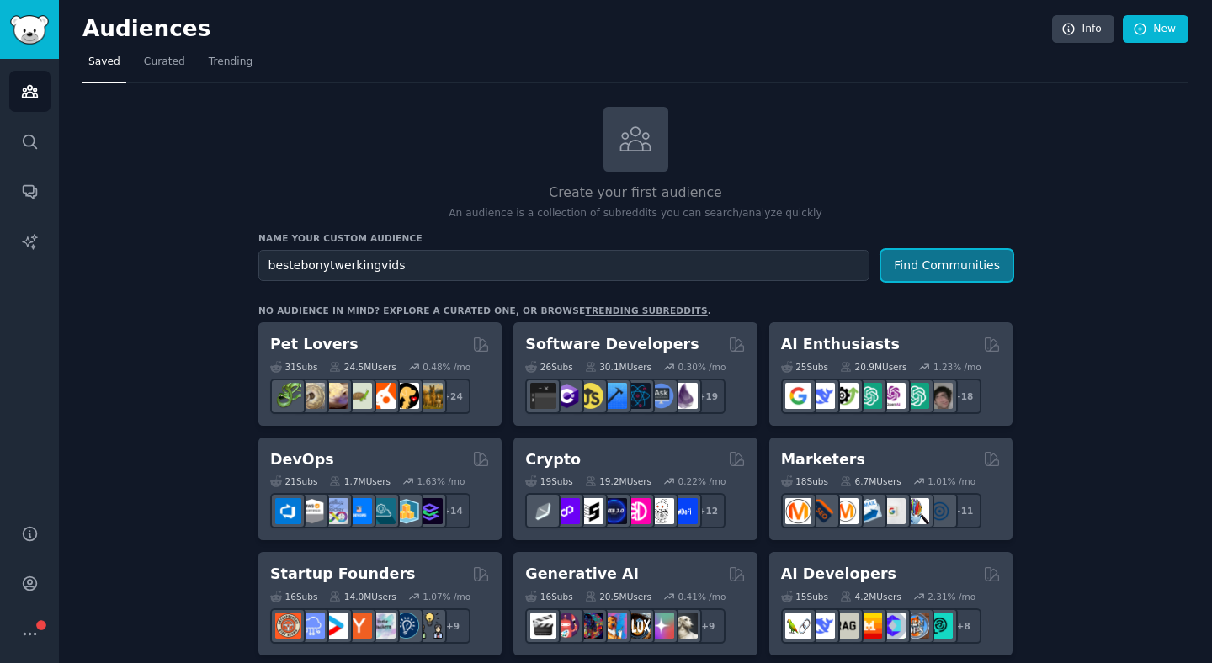
click at [949, 259] on button "Find Communities" at bounding box center [946, 265] width 131 height 31
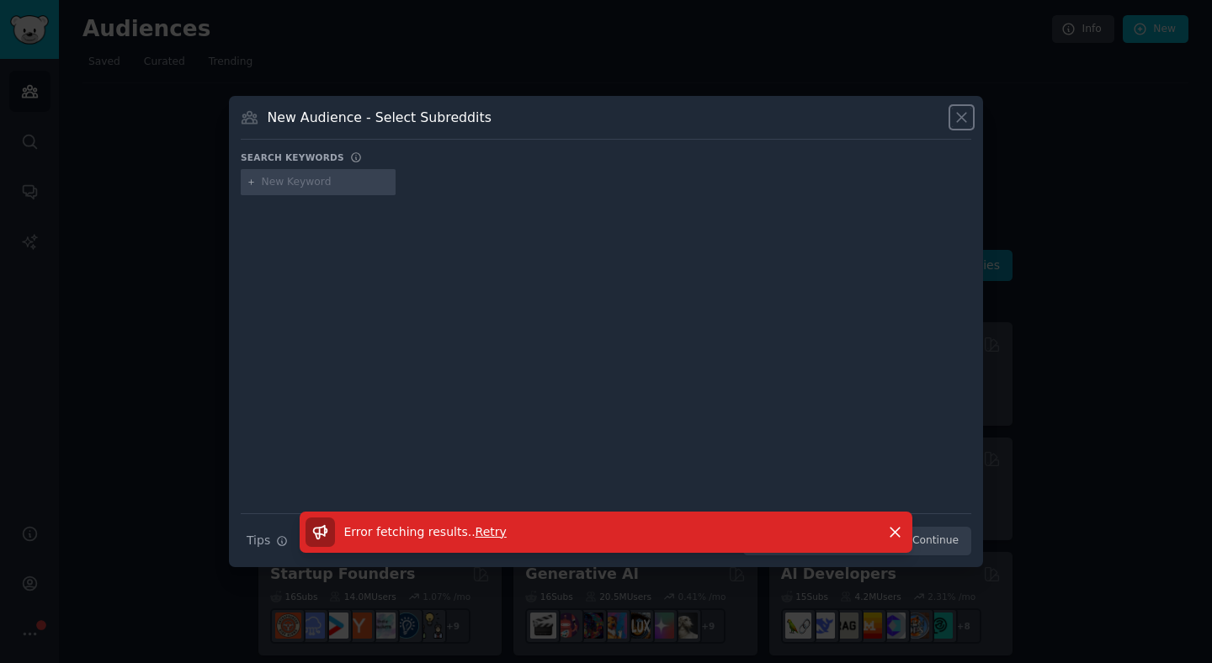
click at [957, 120] on icon at bounding box center [962, 118] width 18 height 18
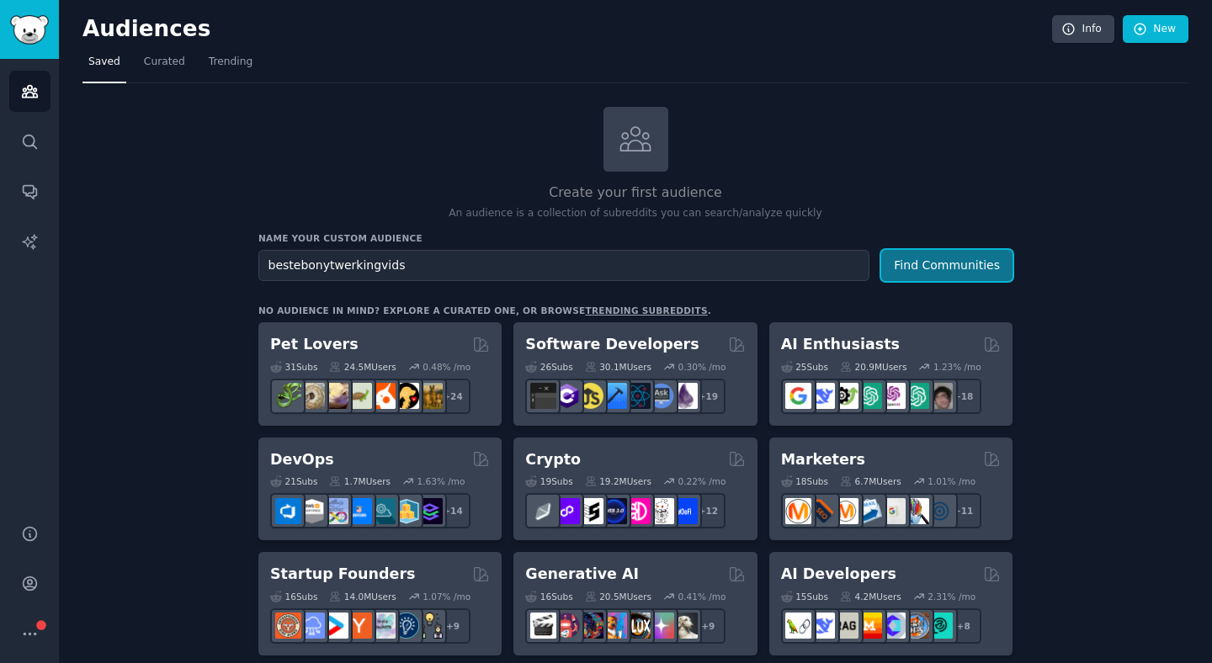
click at [940, 267] on button "Find Communities" at bounding box center [946, 265] width 131 height 31
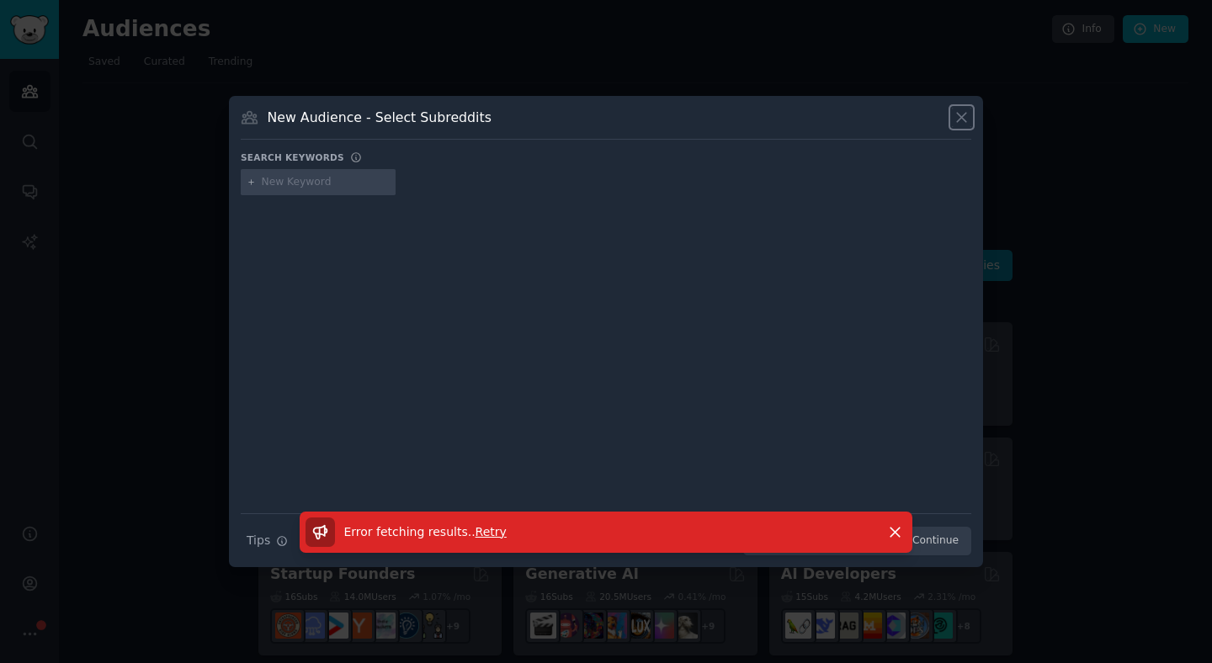
click at [964, 119] on icon at bounding box center [961, 117] width 9 height 9
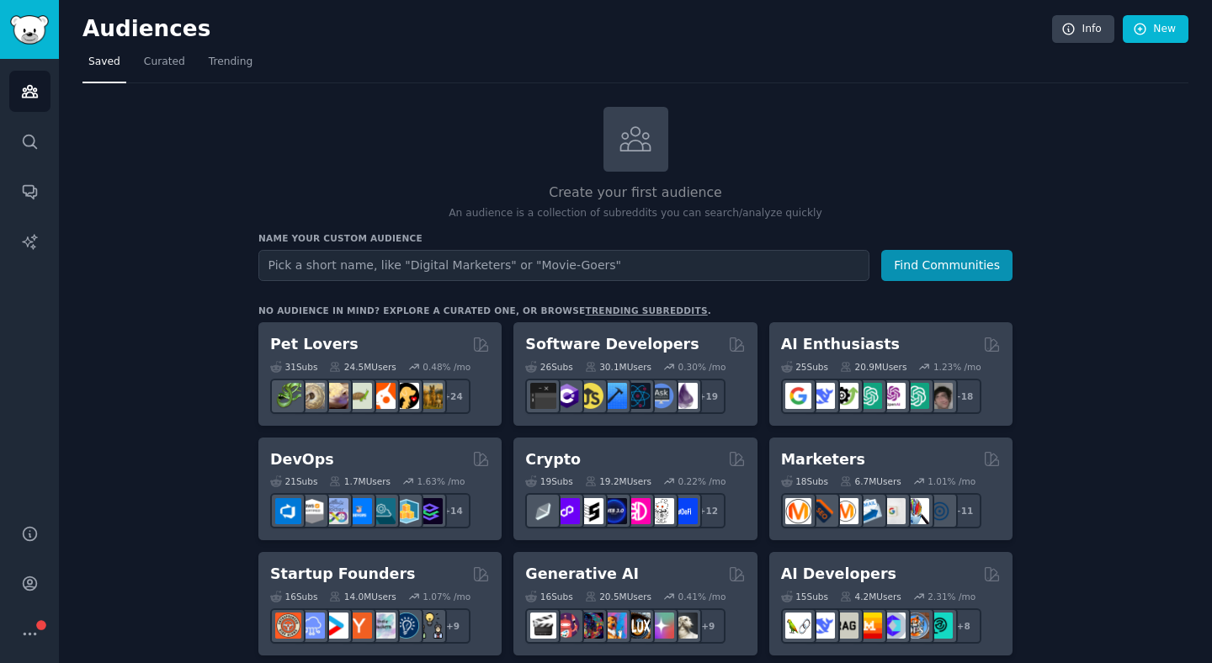
click at [518, 260] on input "text" at bounding box center [563, 265] width 611 height 31
type input "bestebonytwerkingvids"
click at [909, 269] on button "Find Communities" at bounding box center [946, 265] width 131 height 31
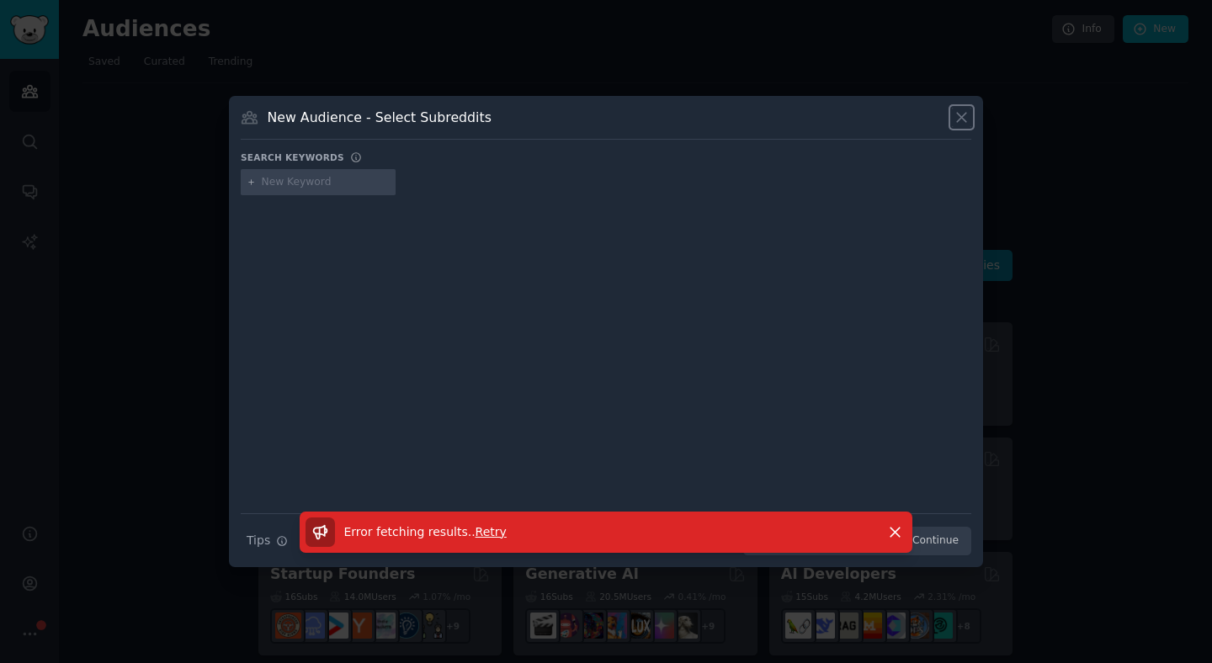
click at [955, 113] on icon at bounding box center [962, 118] width 18 height 18
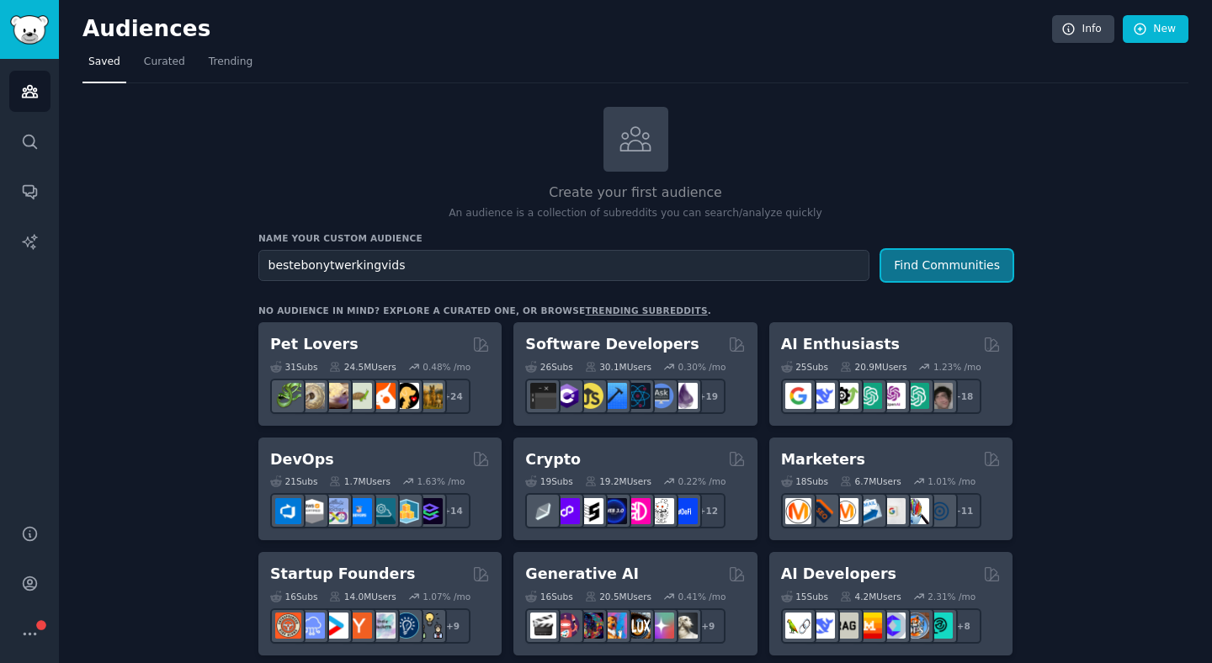
click at [910, 271] on button "Find Communities" at bounding box center [946, 265] width 131 height 31
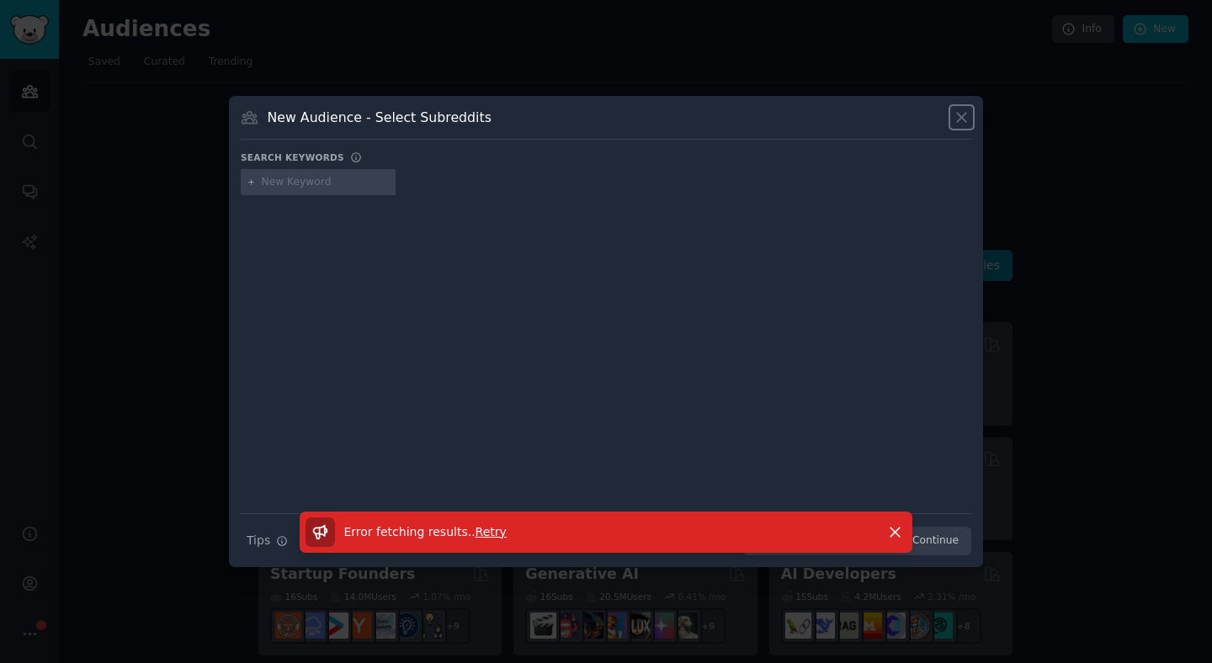
click at [966, 120] on icon at bounding box center [962, 118] width 18 height 18
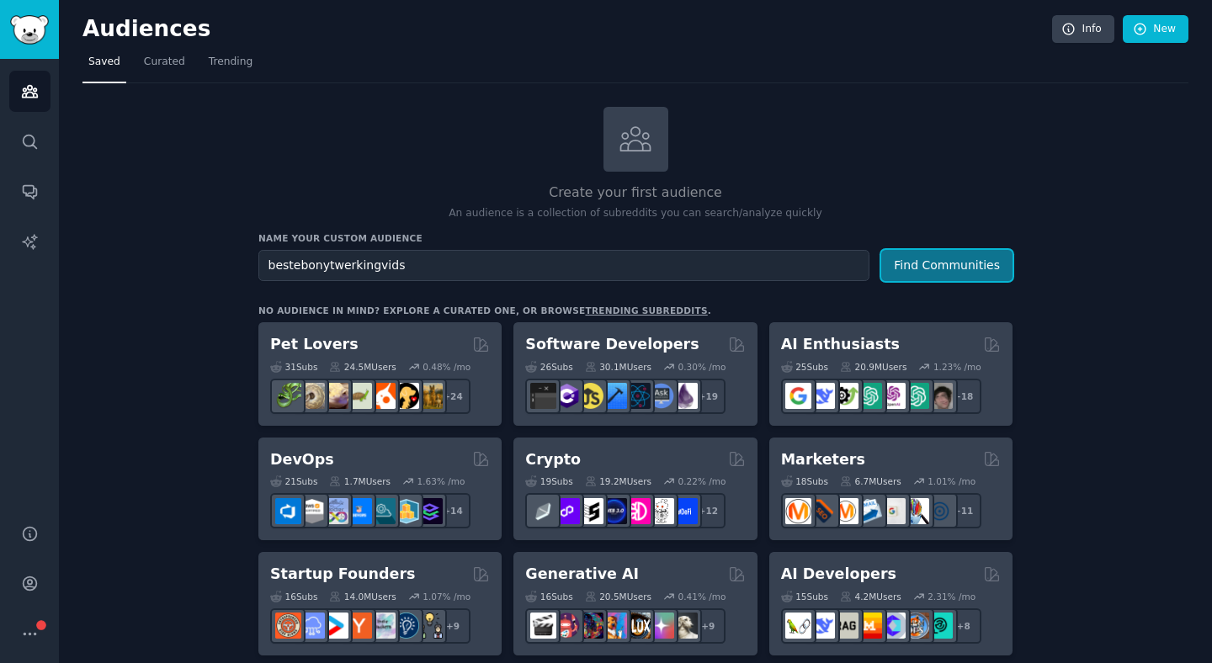
click at [958, 251] on button "Find Communities" at bounding box center [946, 265] width 131 height 31
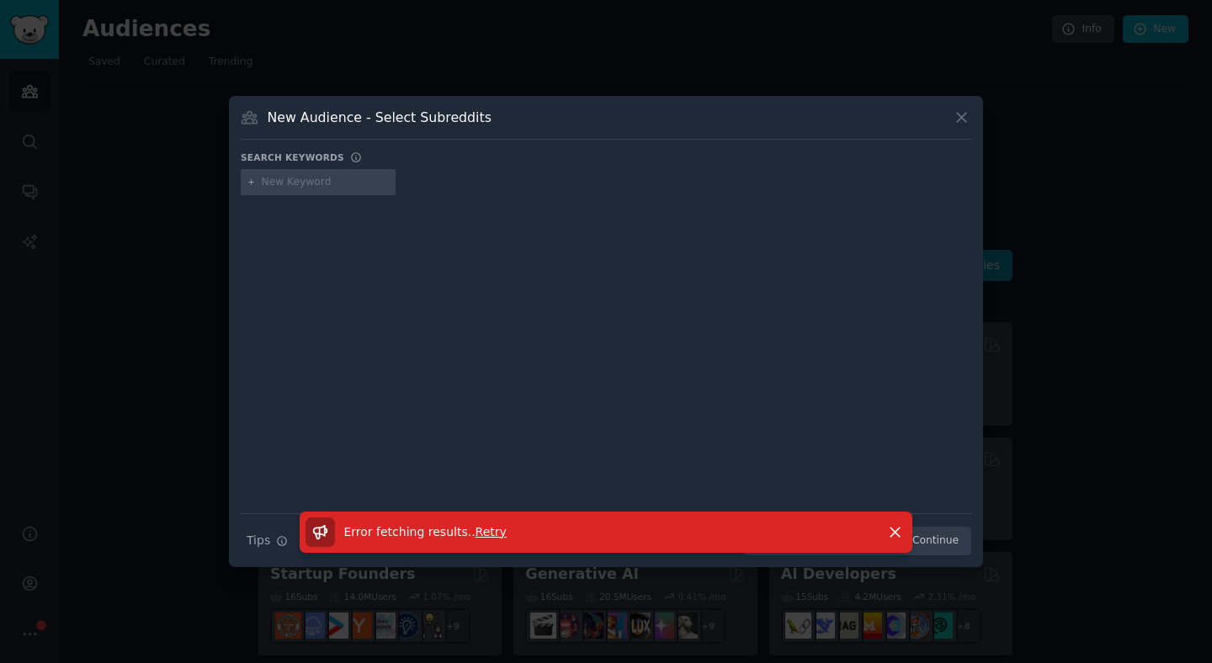
click at [957, 128] on div "New Audience - Select Subreddits" at bounding box center [606, 124] width 731 height 32
click at [959, 125] on icon at bounding box center [962, 118] width 18 height 18
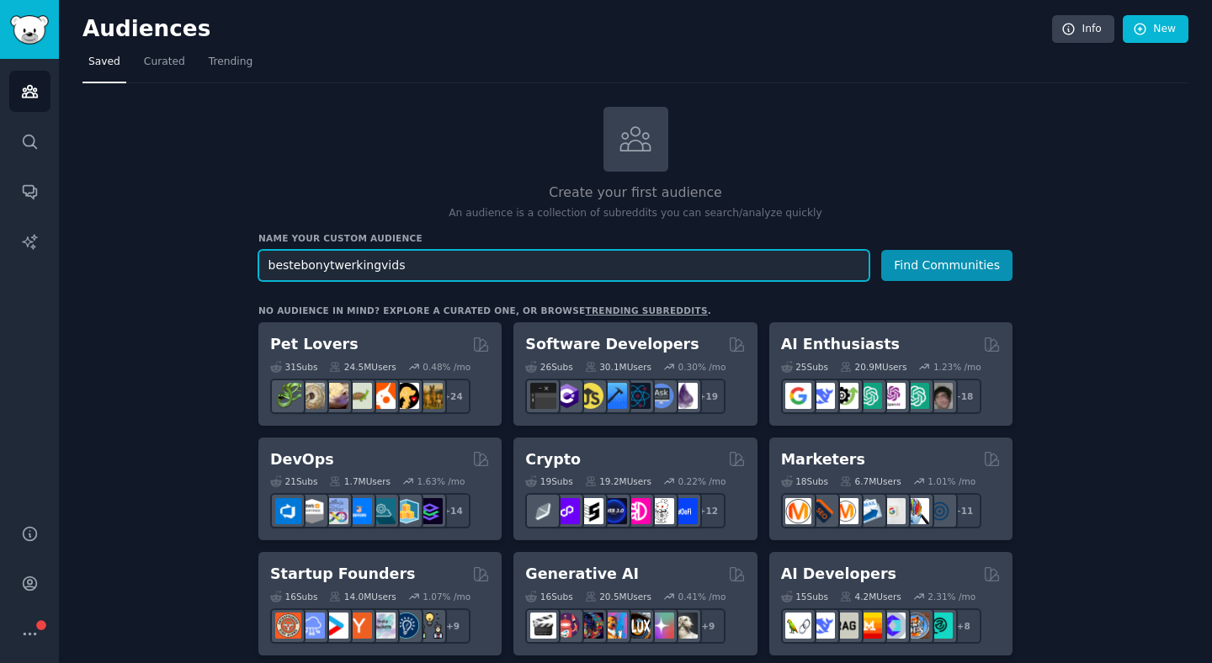
click at [465, 264] on input "bestebonytwerkingvids" at bounding box center [563, 265] width 611 height 31
paste input "BlackedKingdom"
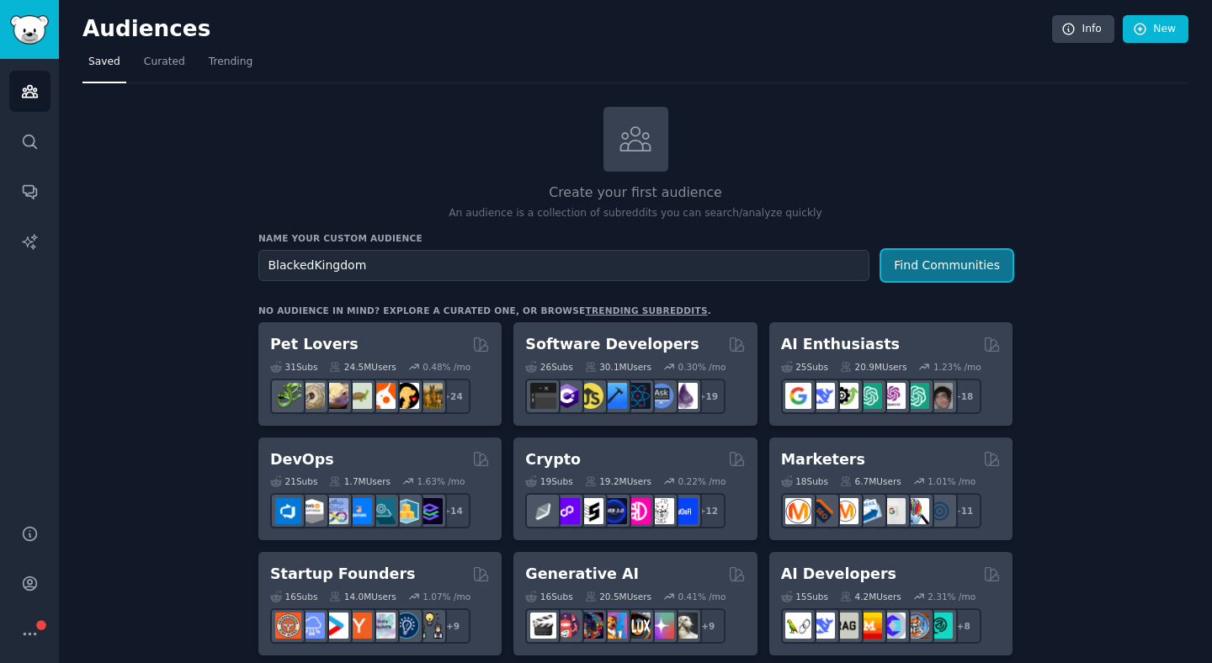
click at [940, 267] on button "Find Communities" at bounding box center [946, 265] width 131 height 31
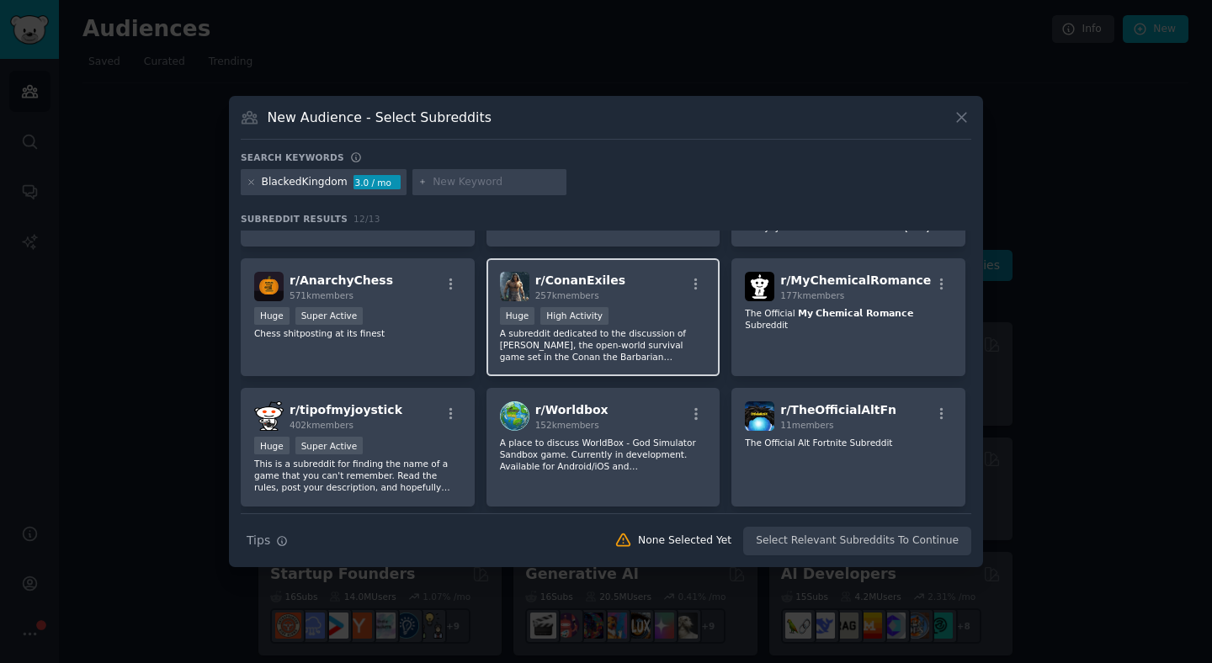
scroll to position [105, 0]
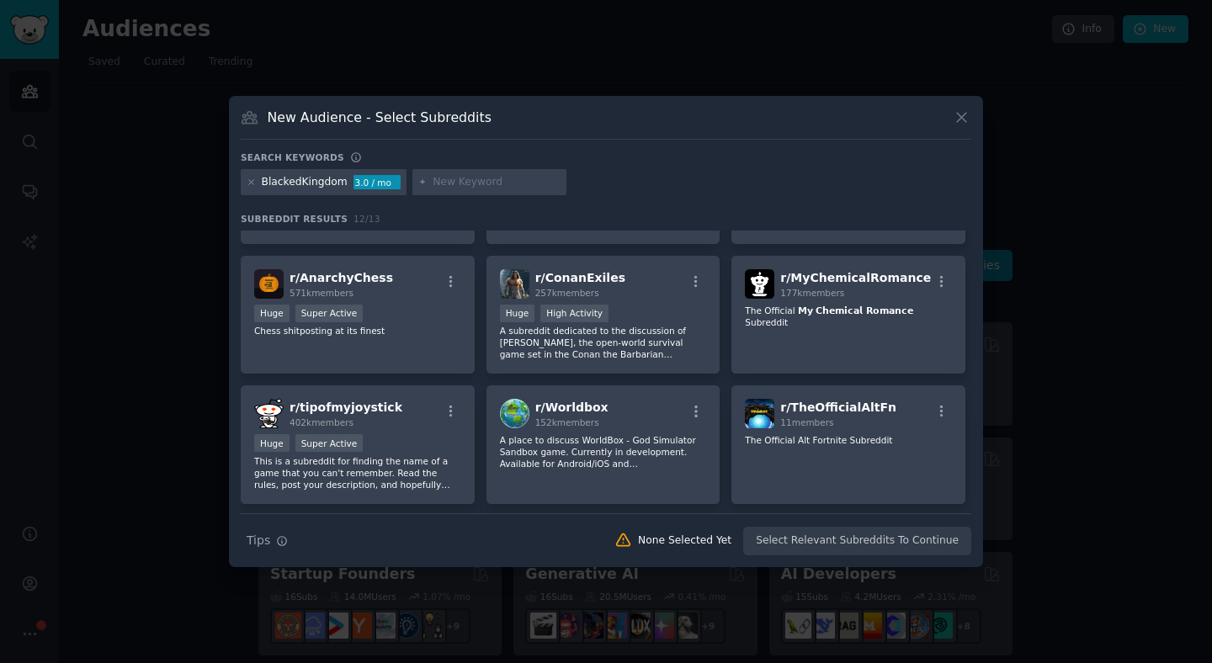
click at [961, 121] on icon at bounding box center [962, 118] width 18 height 18
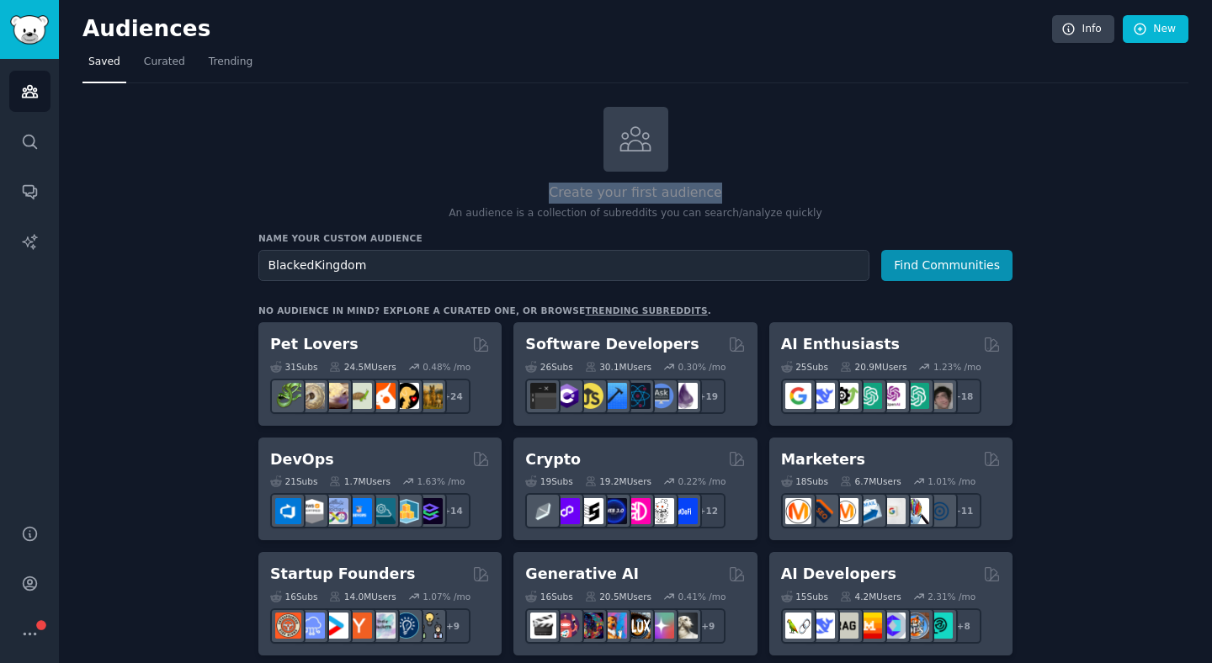
drag, startPoint x: 558, startPoint y: 192, endPoint x: 714, endPoint y: 188, distance: 155.8
click at [714, 188] on h2 "Create your first audience" at bounding box center [635, 193] width 754 height 21
click at [733, 181] on div "Create your first audience An audience is a collection of subreddits you can se…" at bounding box center [635, 164] width 754 height 114
click at [962, 274] on button "Find Communities" at bounding box center [946, 265] width 131 height 31
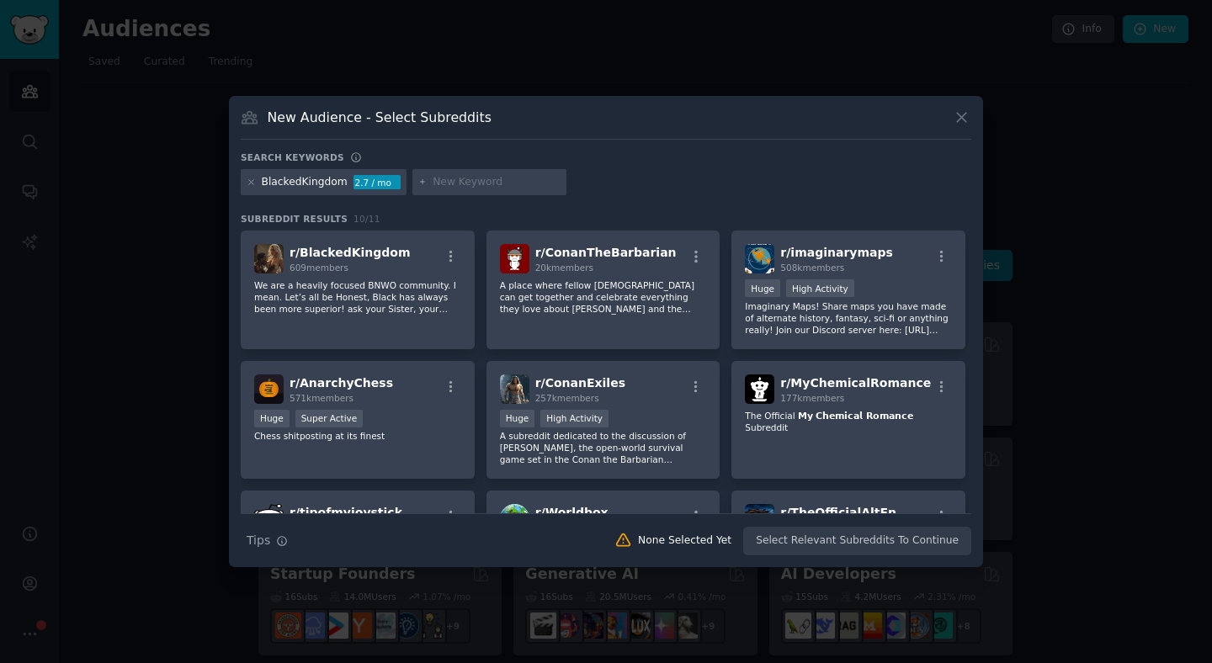
scroll to position [8, 0]
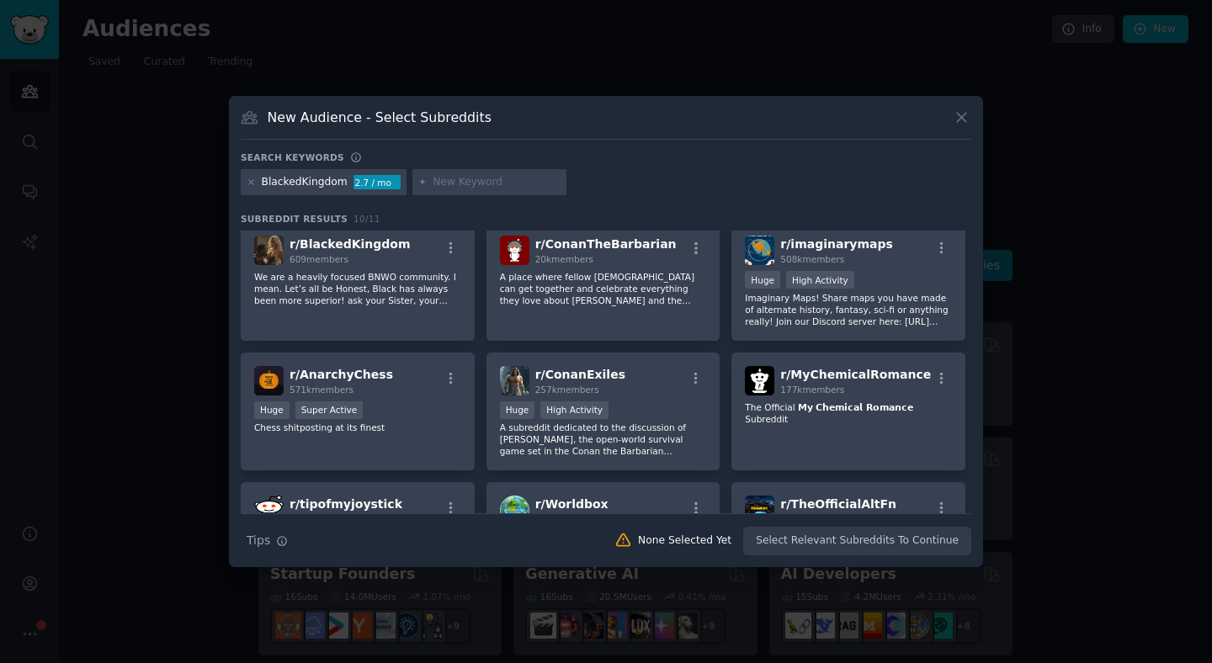
click at [955, 114] on icon at bounding box center [962, 118] width 18 height 18
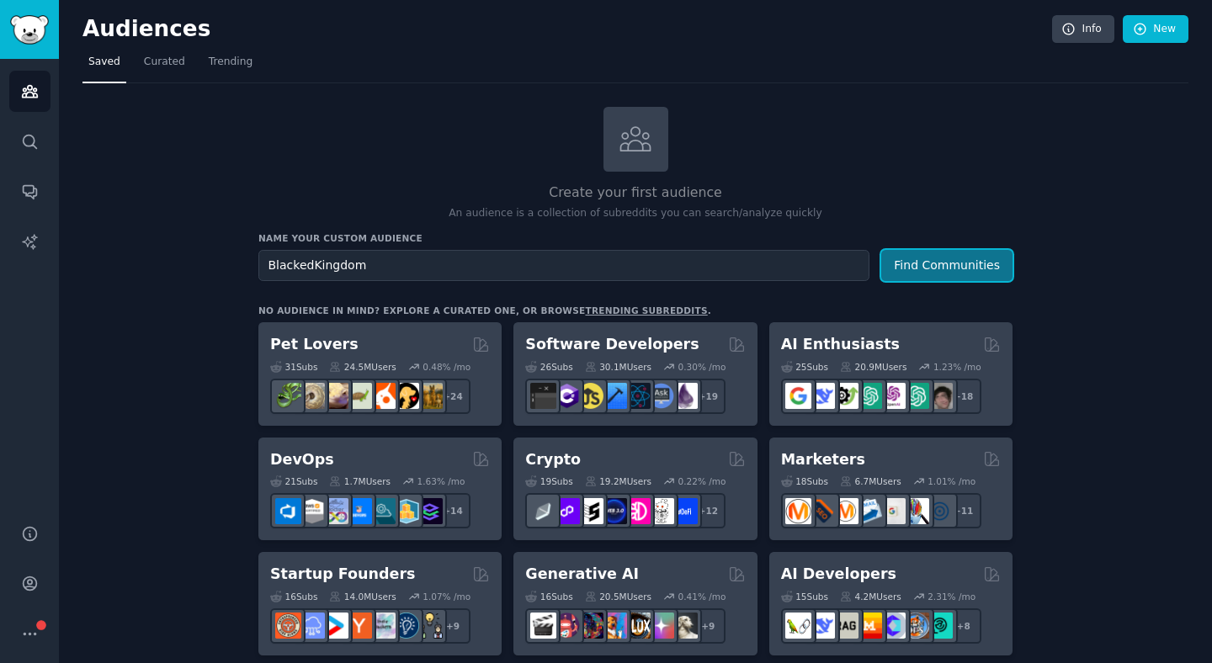
click at [904, 253] on button "Find Communities" at bounding box center [946, 265] width 131 height 31
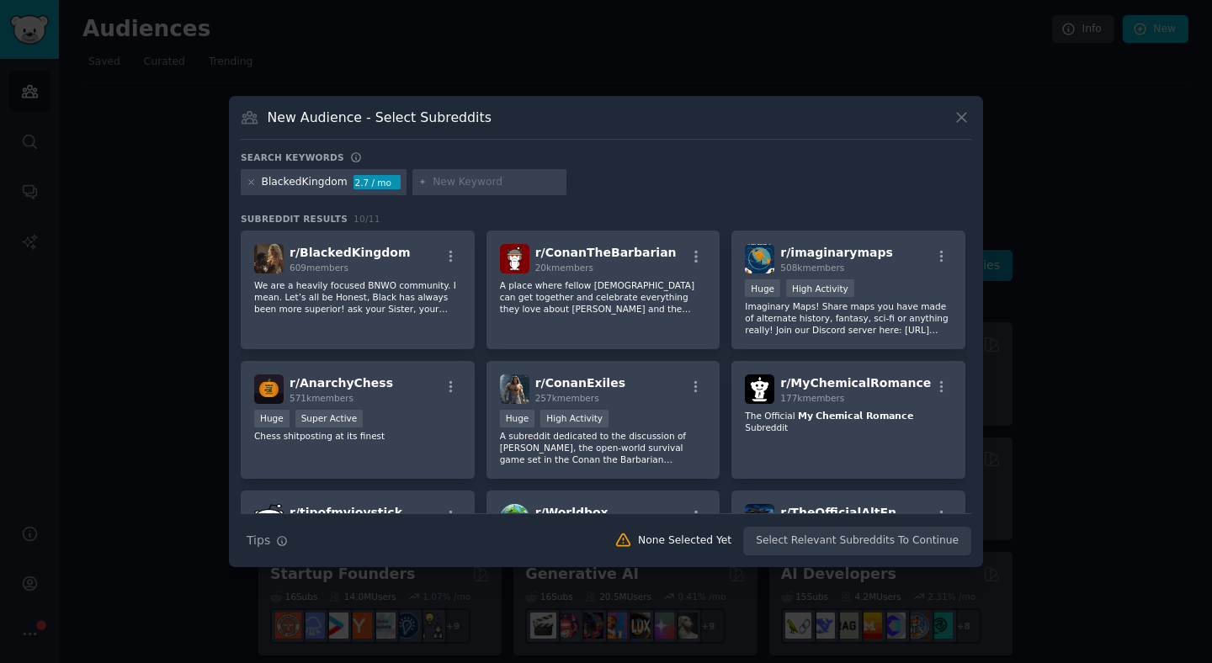
click at [970, 122] on icon at bounding box center [962, 118] width 18 height 18
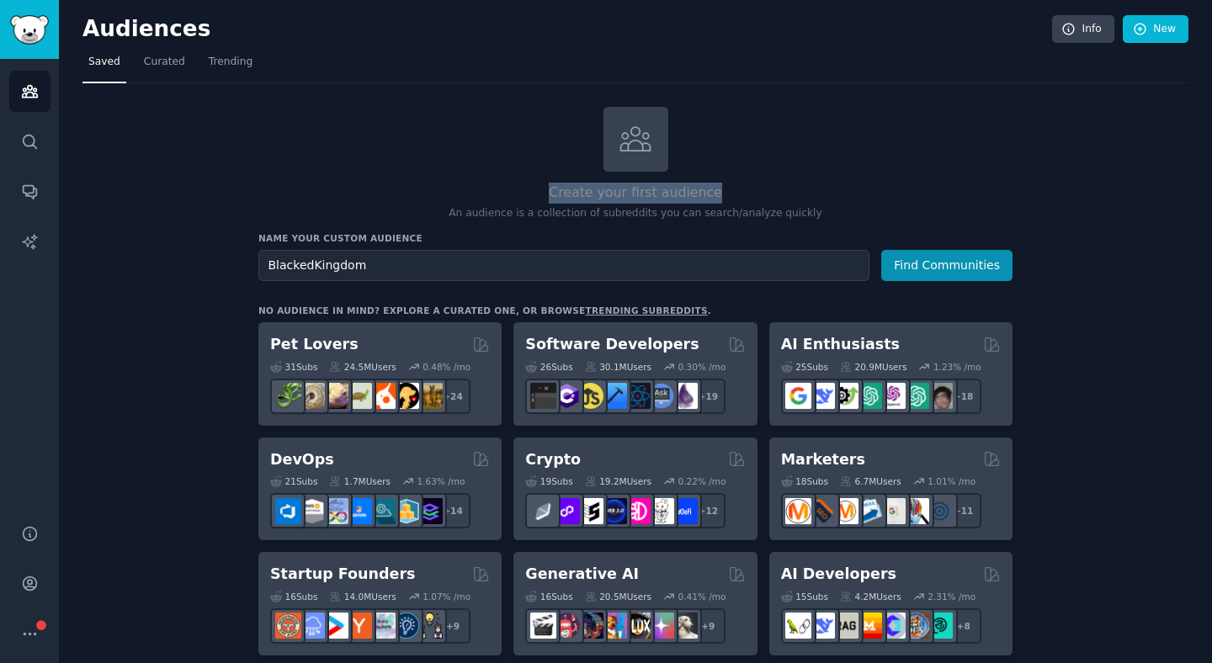
drag, startPoint x: 556, startPoint y: 185, endPoint x: 716, endPoint y: 190, distance: 160.9
click at [716, 191] on h2 "Create your first audience" at bounding box center [635, 193] width 754 height 21
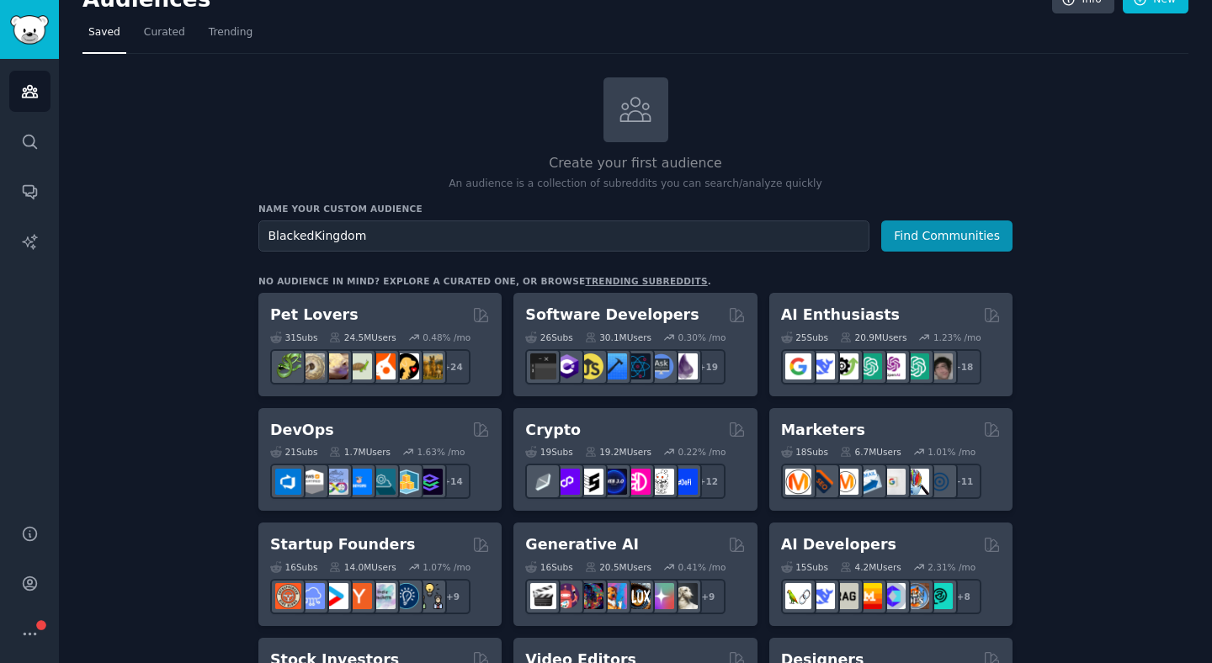
click at [710, 185] on p "An audience is a collection of subreddits you can search/analyze quickly" at bounding box center [635, 184] width 754 height 15
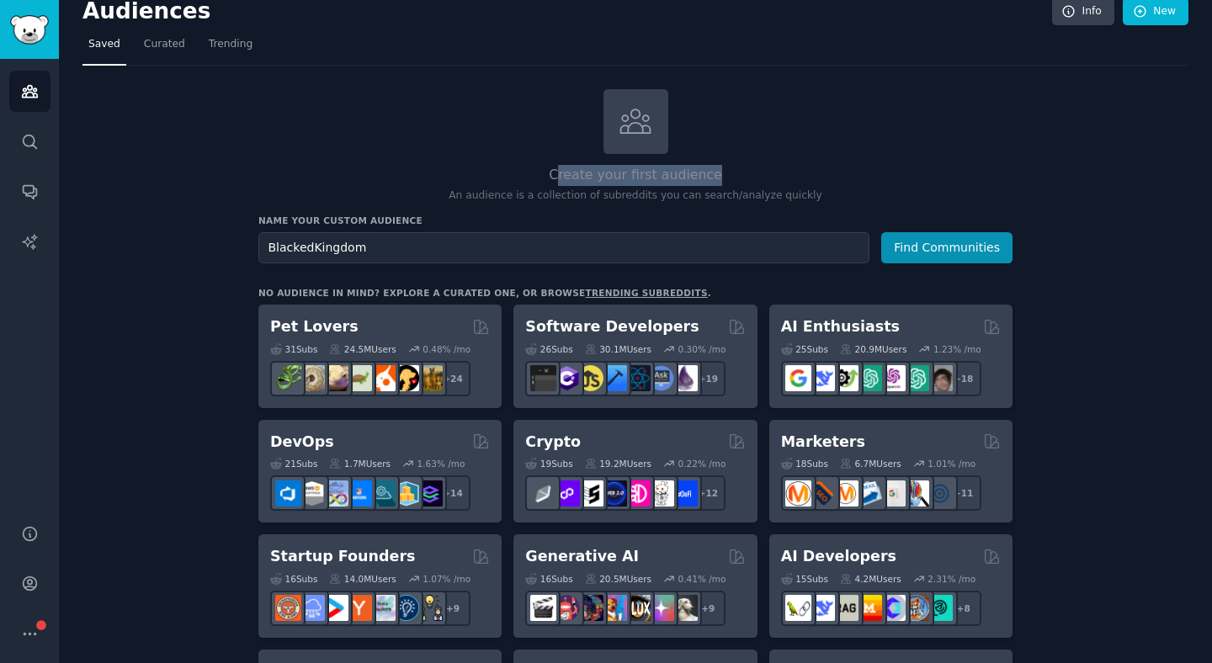
scroll to position [19, 0]
drag, startPoint x: 711, startPoint y: 185, endPoint x: 556, endPoint y: 169, distance: 156.5
click at [556, 170] on h2 "Create your first audience" at bounding box center [635, 174] width 754 height 21
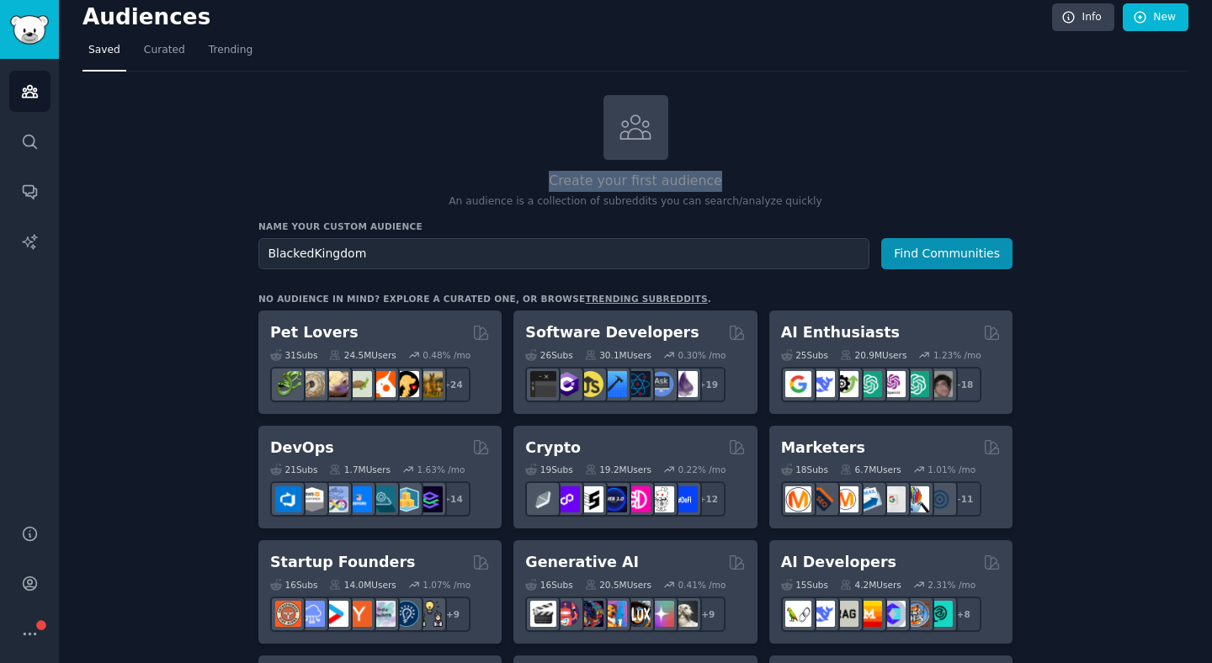
scroll to position [4, 0]
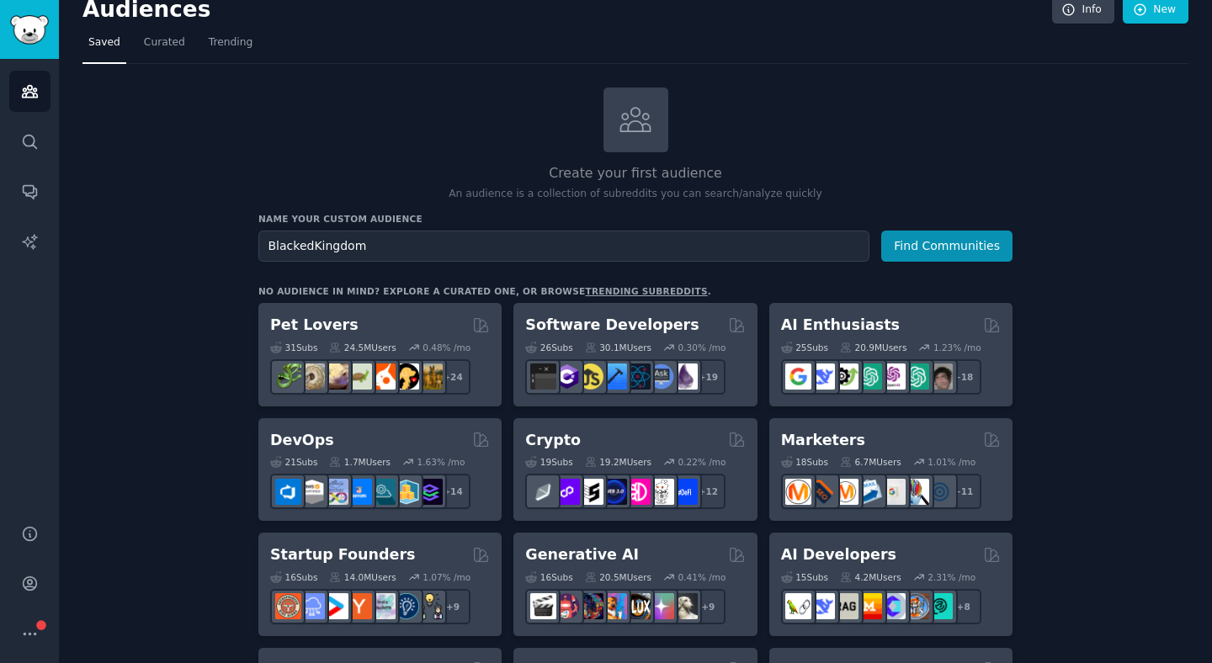
click at [556, 167] on div "Create your first audience An audience is a collection of subreddits you can se…" at bounding box center [635, 145] width 754 height 114
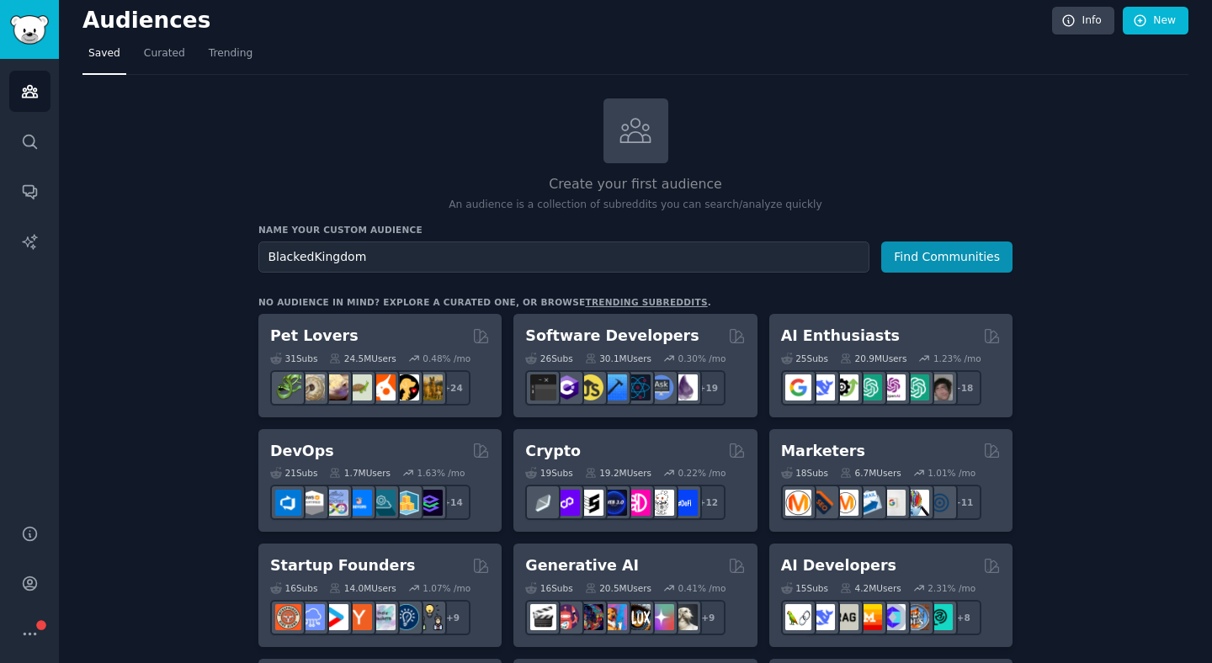
scroll to position [18, 0]
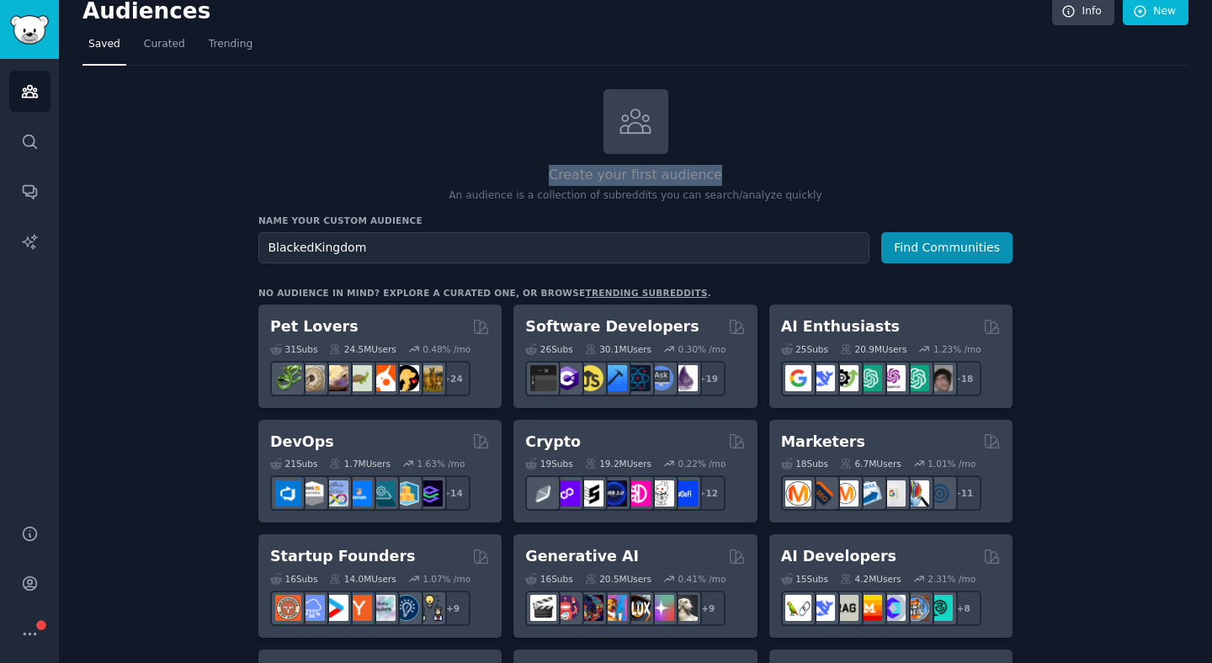
drag, startPoint x: 554, startPoint y: 178, endPoint x: 713, endPoint y: 177, distance: 159.1
click at [713, 177] on h2 "Create your first audience" at bounding box center [635, 175] width 754 height 21
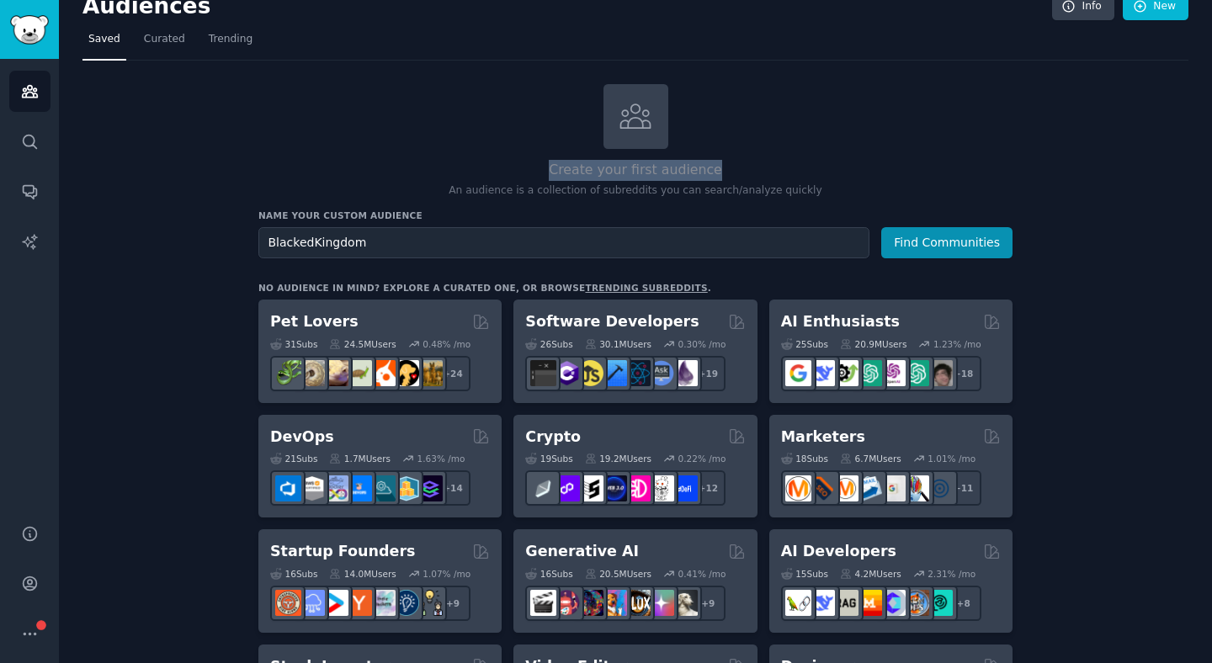
click at [714, 173] on h2 "Create your first audience" at bounding box center [635, 170] width 754 height 21
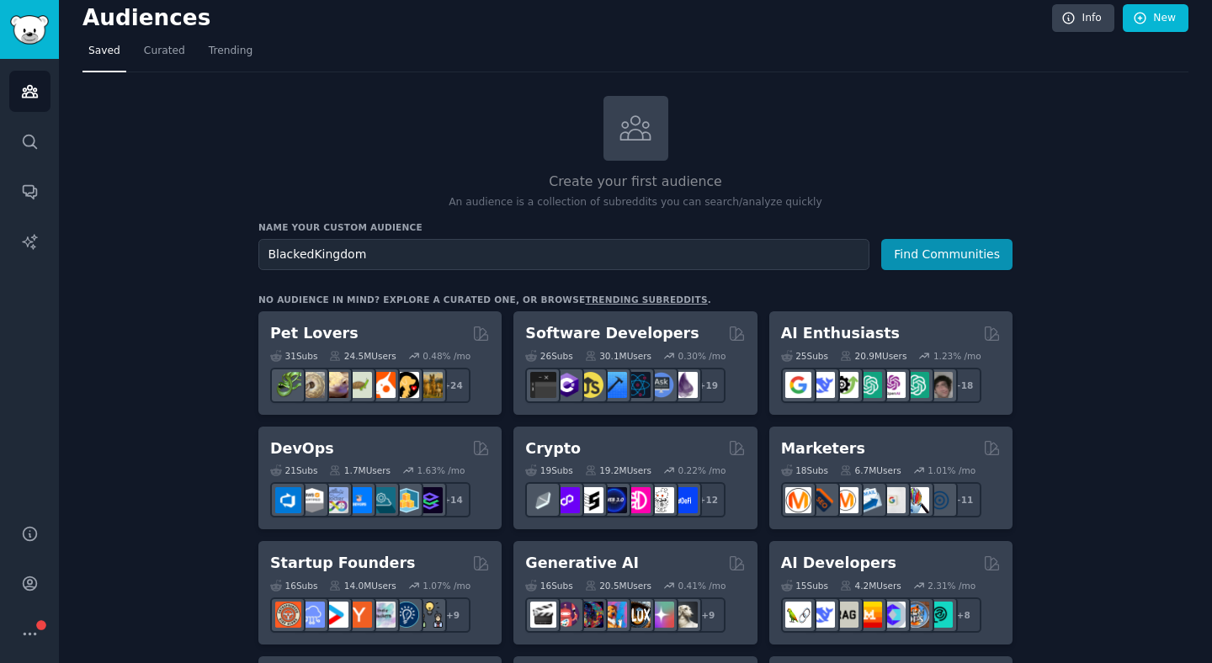
scroll to position [0, 0]
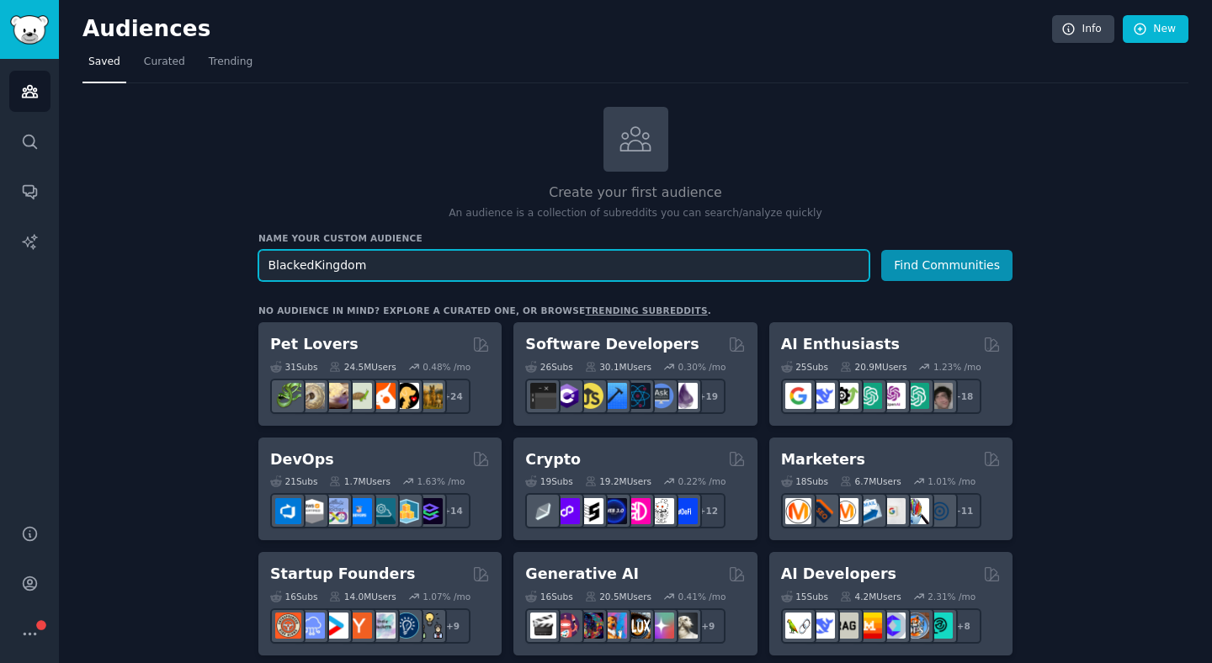
click at [491, 270] on input "BlackedKingdom" at bounding box center [563, 265] width 611 height 31
paste input "allnsfw_video"
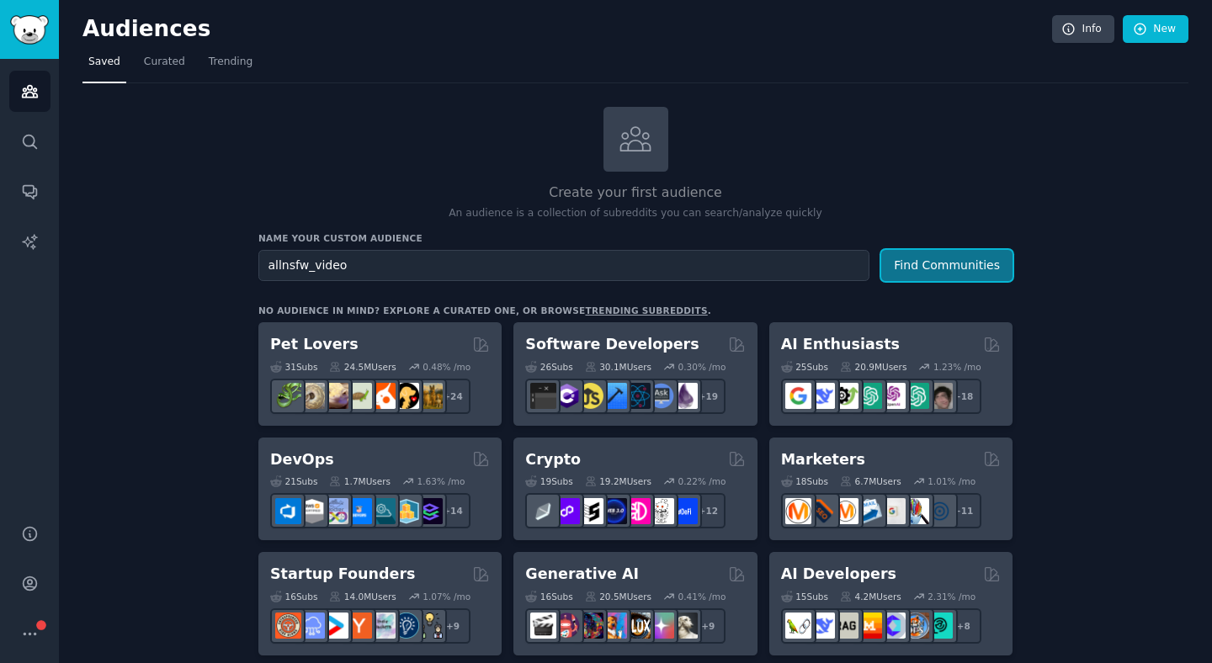
click at [970, 259] on button "Find Communities" at bounding box center [946, 265] width 131 height 31
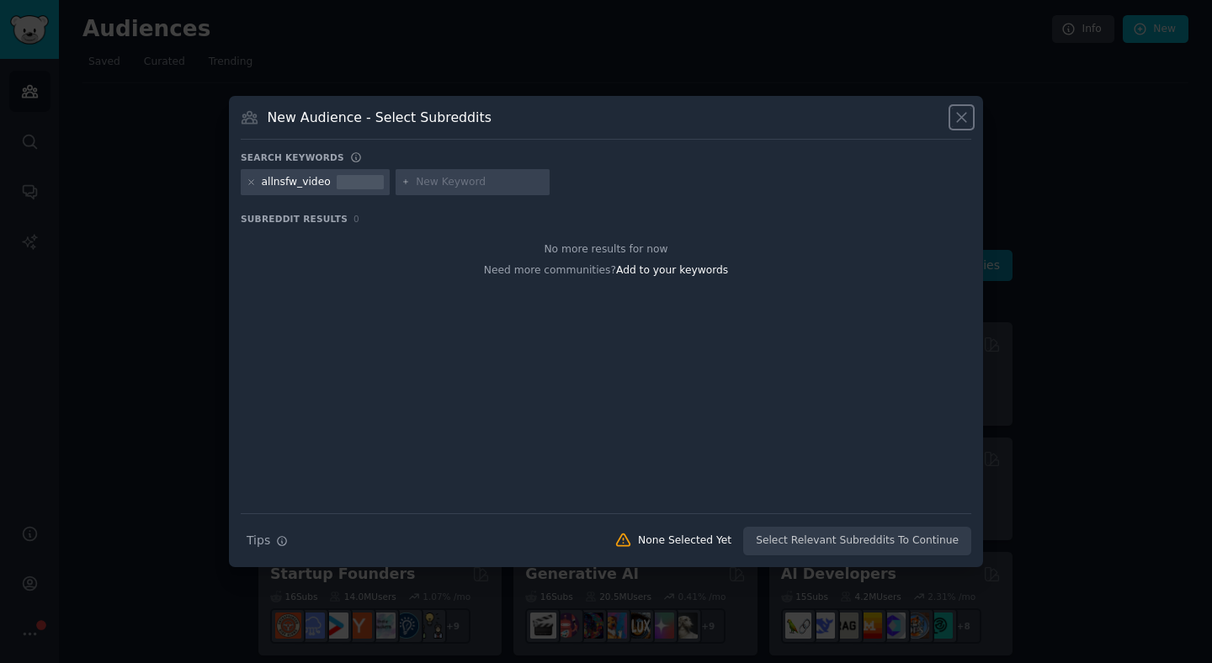
click at [956, 114] on icon at bounding box center [962, 118] width 18 height 18
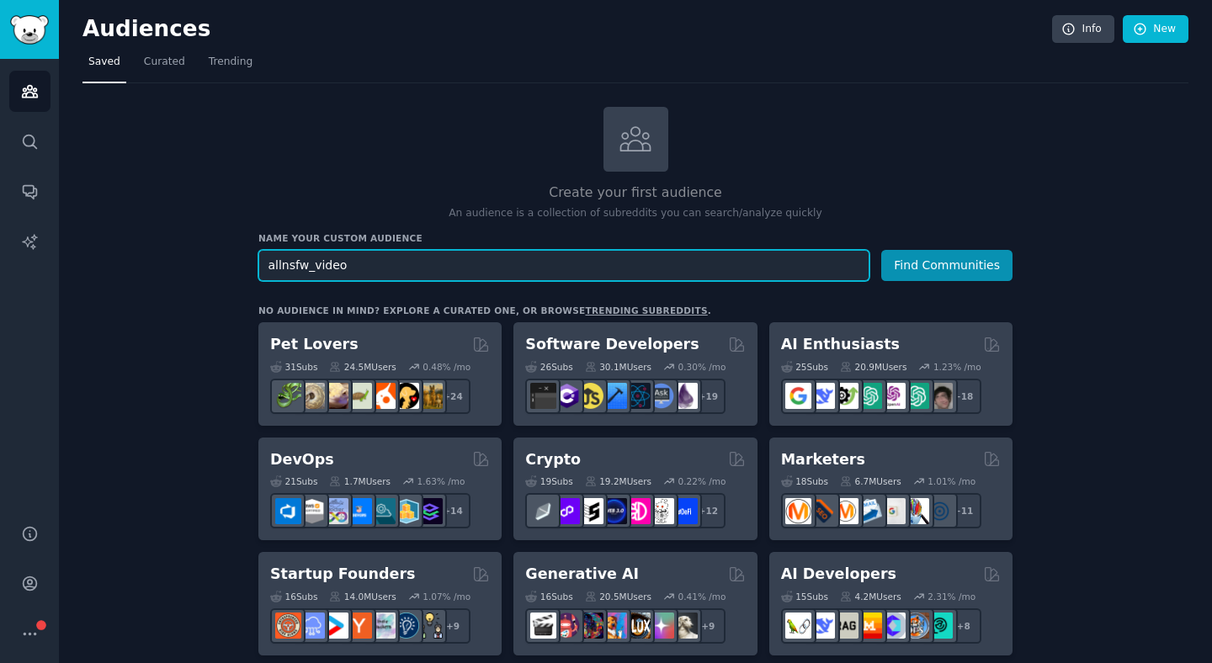
click at [655, 263] on input "allnsfw_video" at bounding box center [563, 265] width 611 height 31
paste input "cornuditosjovenes"
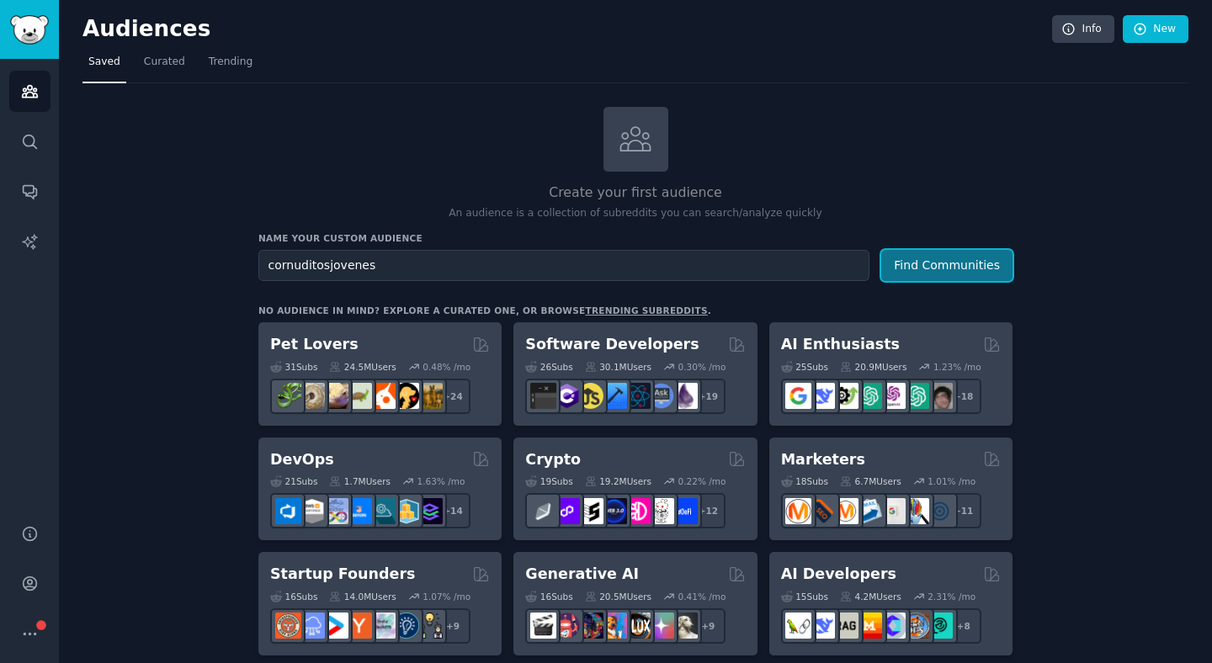
click at [917, 253] on button "Find Communities" at bounding box center [946, 265] width 131 height 31
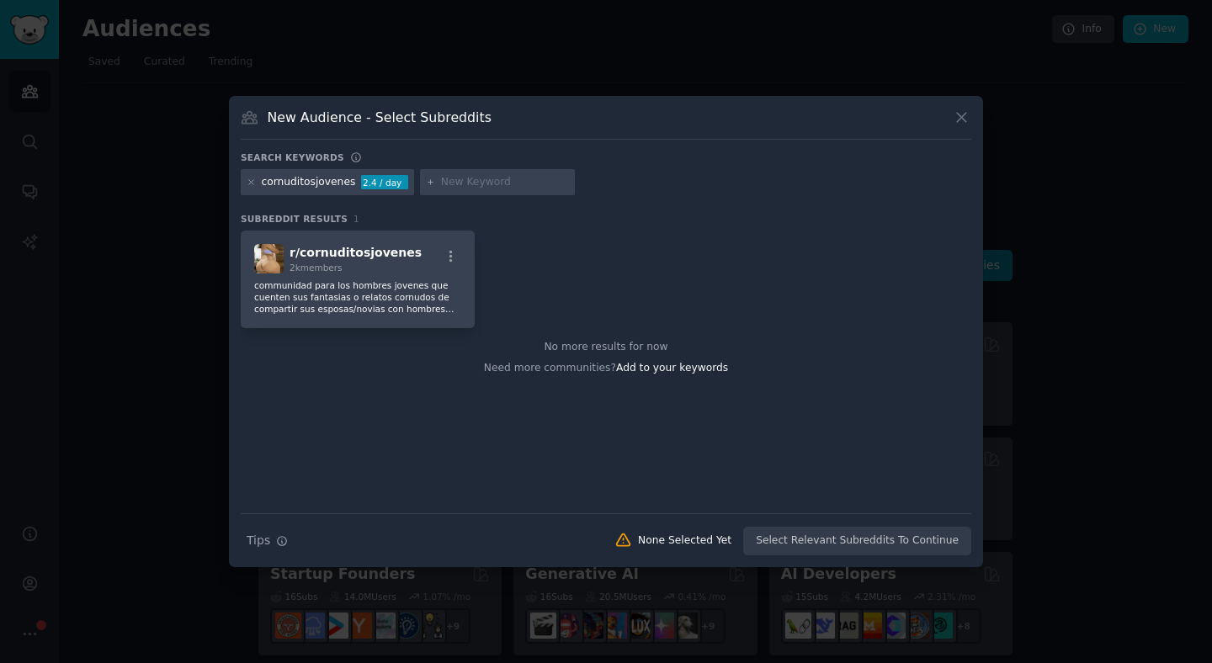
click at [958, 118] on icon at bounding box center [962, 118] width 18 height 18
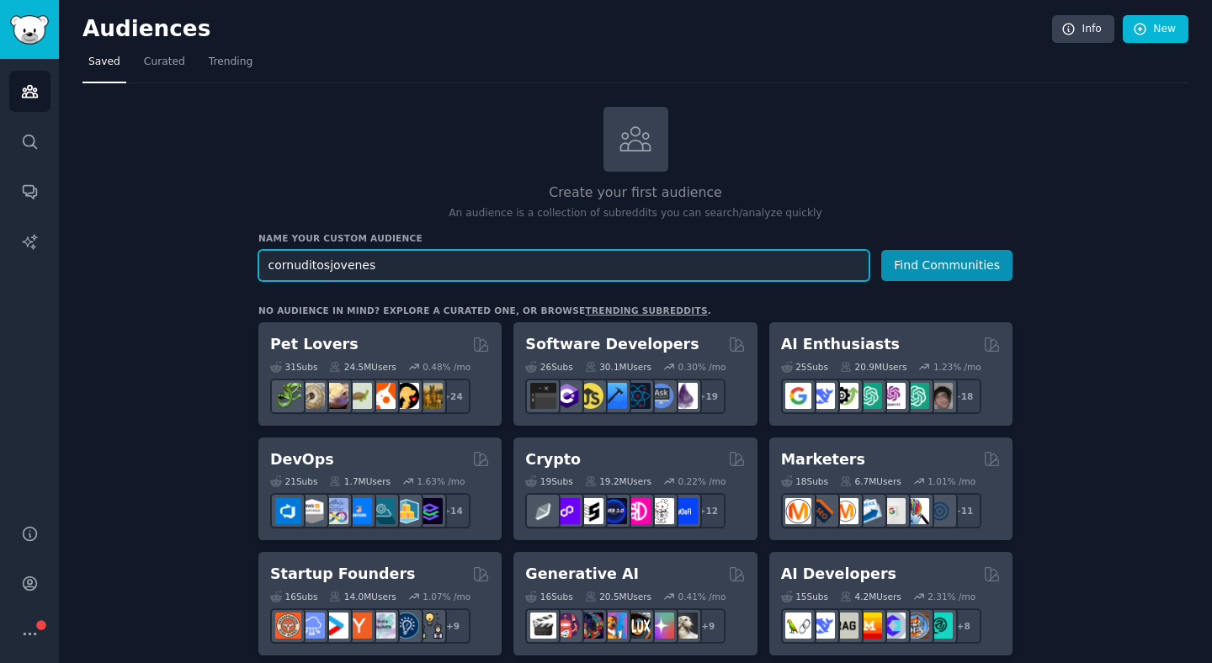
click at [432, 270] on input "cornuditosjovenes" at bounding box center [563, 265] width 611 height 31
paste input "softsparkling1"
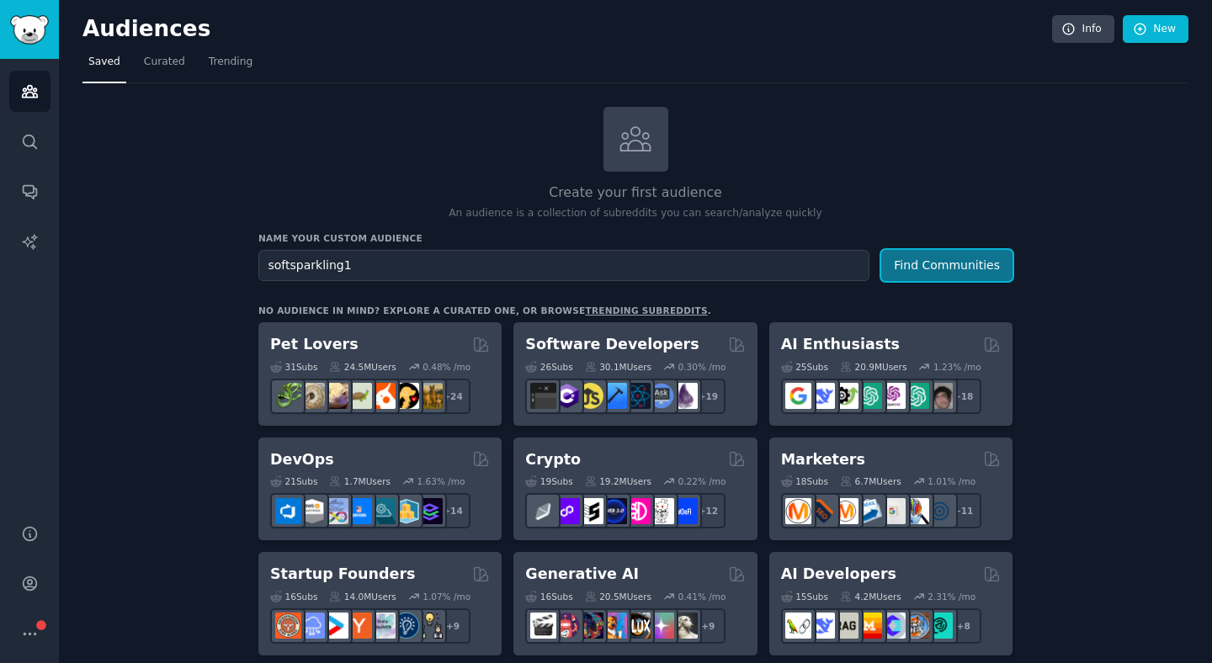
click at [924, 263] on button "Find Communities" at bounding box center [946, 265] width 131 height 31
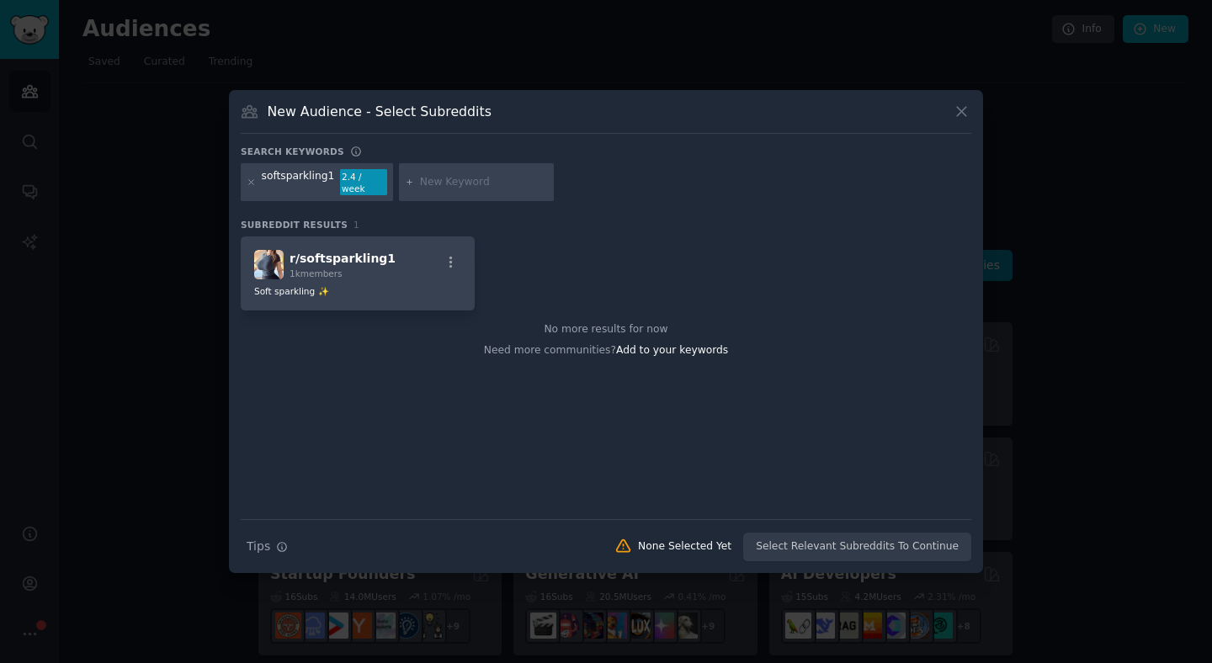
click at [956, 106] on div "New Audience - Select Subreddits Search keywords softsparkling1 2.4 / week Subr…" at bounding box center [606, 332] width 754 height 484
drag, startPoint x: 956, startPoint y: 114, endPoint x: 879, endPoint y: 99, distance: 78.8
click at [956, 113] on icon at bounding box center [962, 112] width 18 height 18
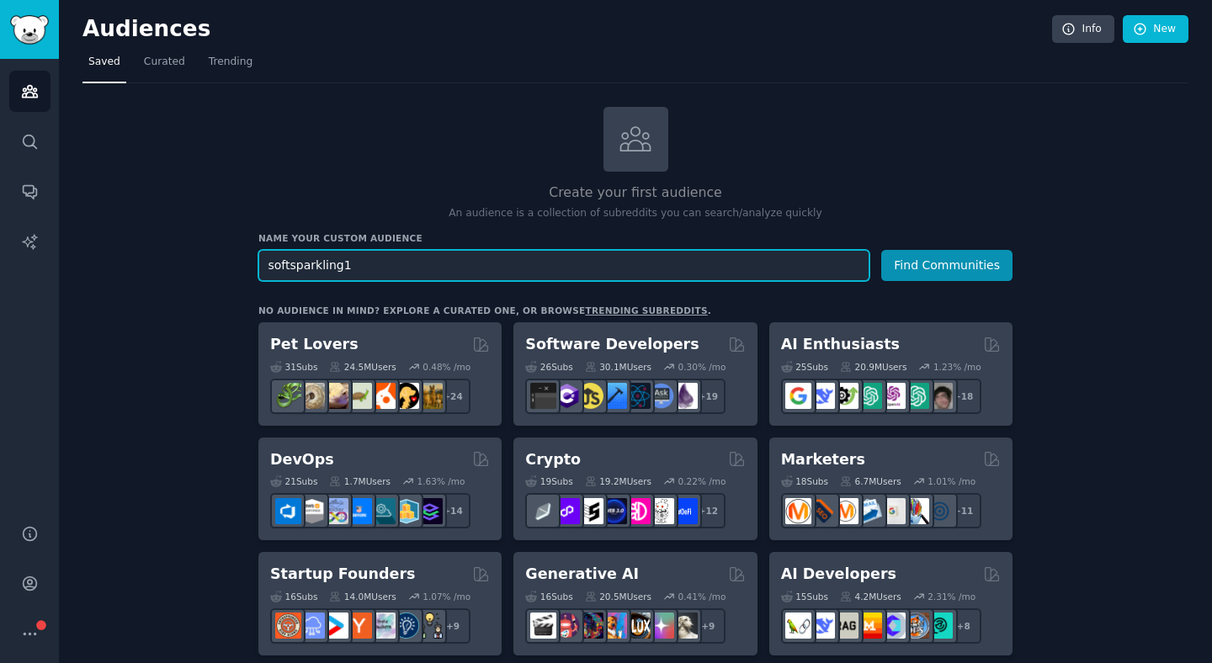
click at [391, 272] on input "softsparkling1" at bounding box center [563, 265] width 611 height 31
paste input "TugaGajas"
type input "TugaGajas"
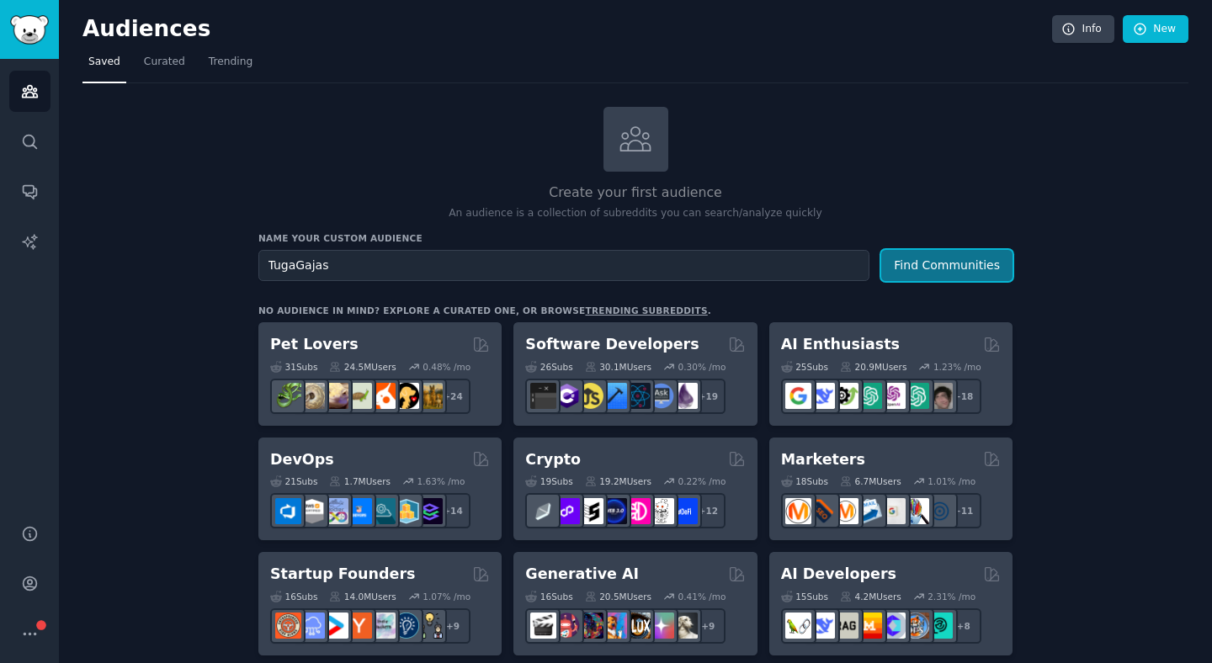
click at [903, 263] on button "Find Communities" at bounding box center [946, 265] width 131 height 31
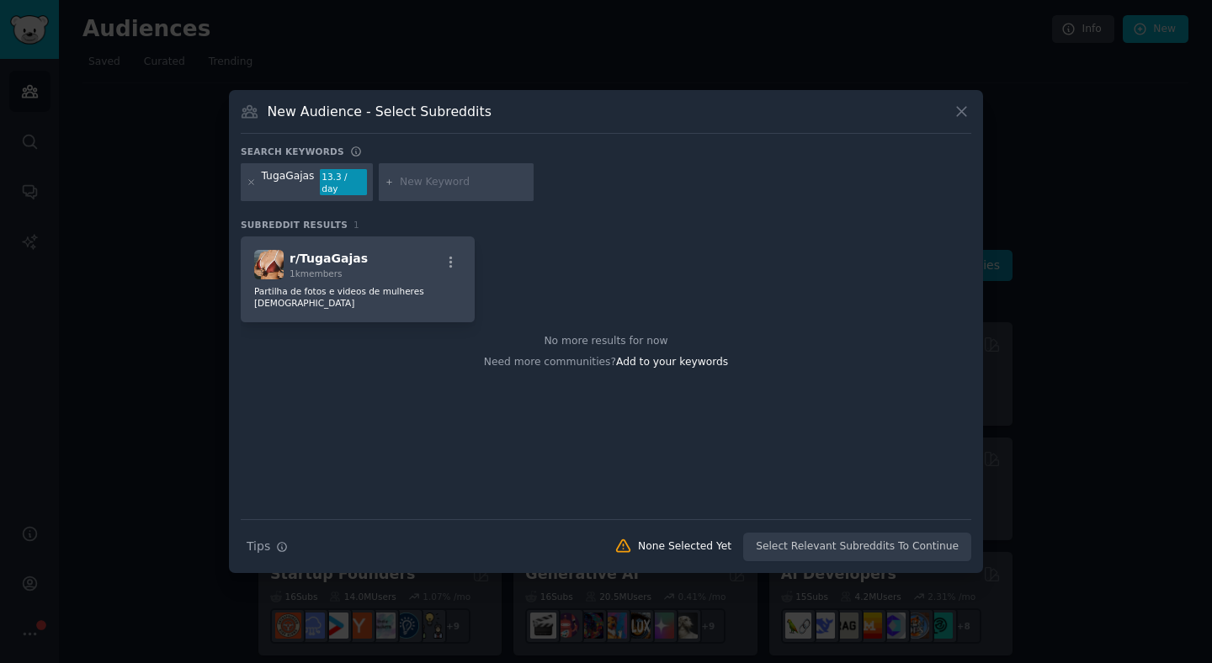
click at [958, 108] on icon at bounding box center [962, 112] width 18 height 18
